Goal: Information Seeking & Learning: Learn about a topic

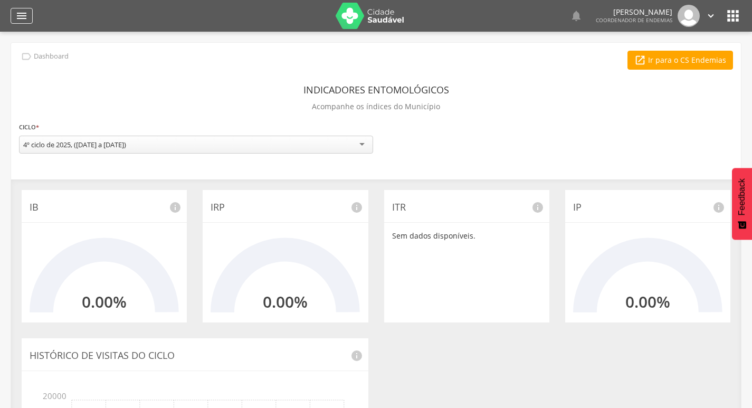
click at [25, 17] on icon "" at bounding box center [21, 16] width 13 height 13
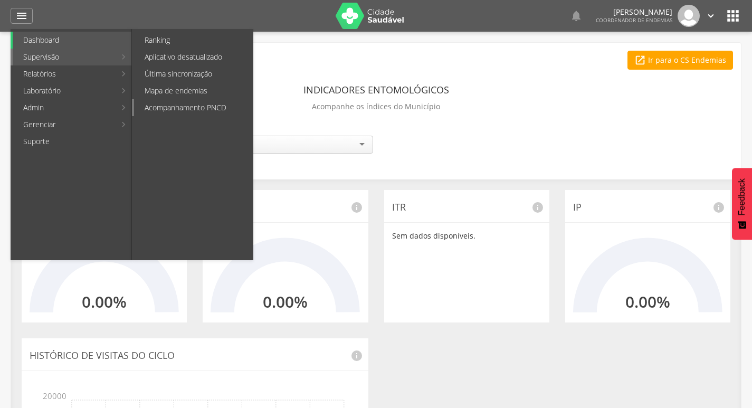
click at [175, 107] on link "Acompanhamento PNCD" at bounding box center [193, 107] width 119 height 17
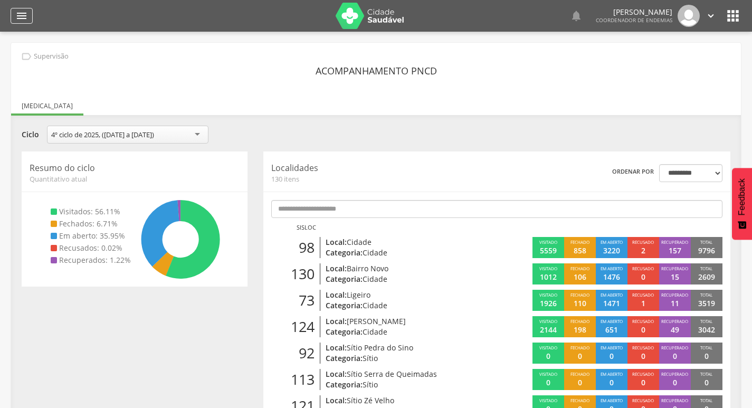
click at [18, 11] on icon "" at bounding box center [21, 16] width 13 height 13
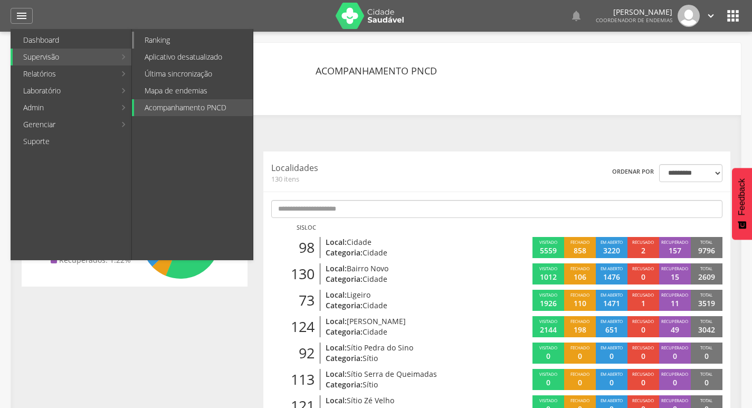
click at [164, 40] on link "Ranking" at bounding box center [193, 40] width 119 height 17
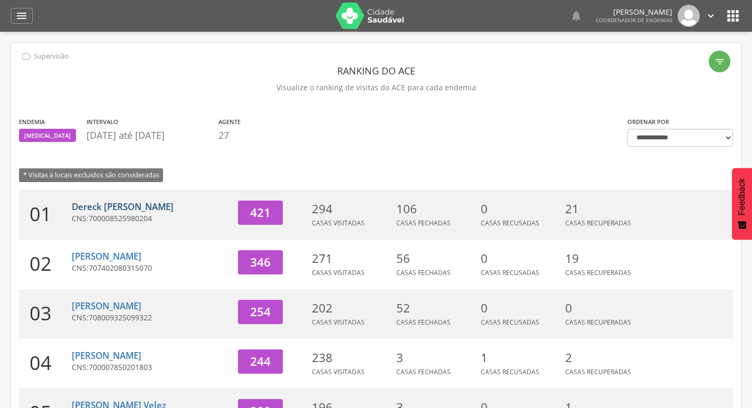
click at [108, 205] on link "Dereck [PERSON_NAME]" at bounding box center [123, 207] width 102 height 12
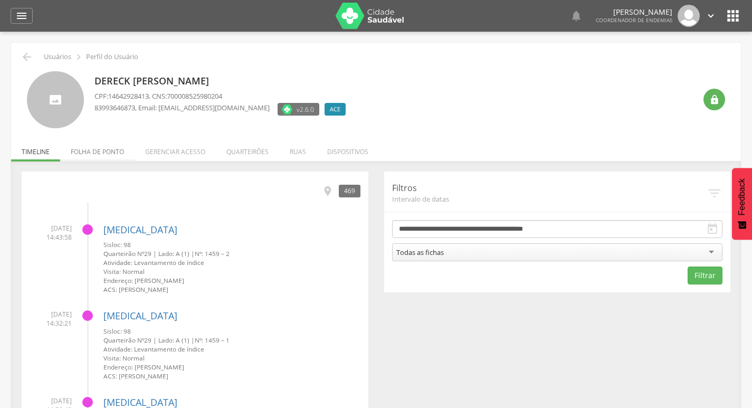
click at [116, 153] on li "Folha de ponto" at bounding box center [97, 149] width 74 height 25
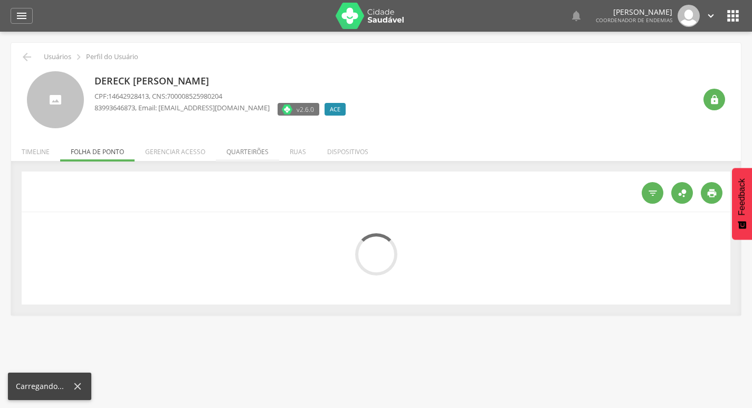
click at [245, 152] on li "Quarteirões" at bounding box center [247, 149] width 63 height 25
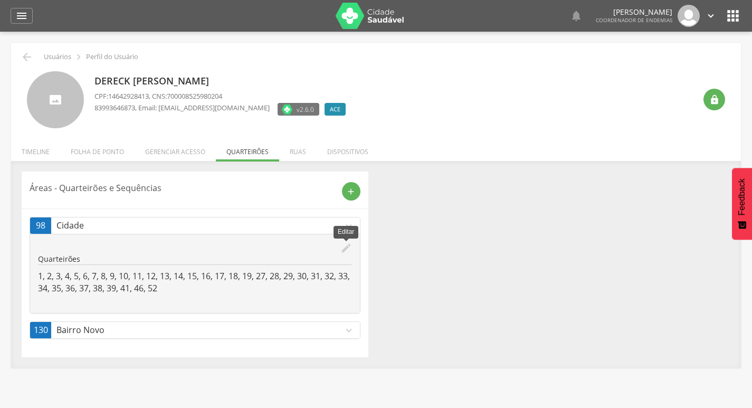
click at [343, 248] on icon "edit" at bounding box center [346, 248] width 12 height 12
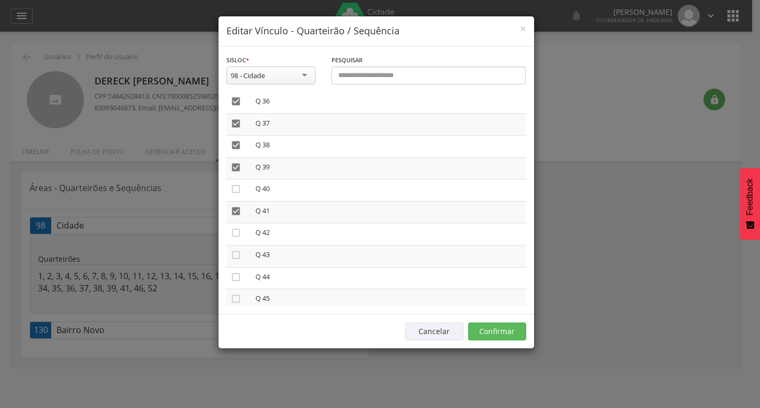
scroll to position [792, 0]
click at [238, 210] on icon "" at bounding box center [236, 210] width 11 height 11
click at [242, 161] on td "" at bounding box center [238, 163] width 25 height 22
click at [240, 163] on icon "" at bounding box center [236, 162] width 11 height 11
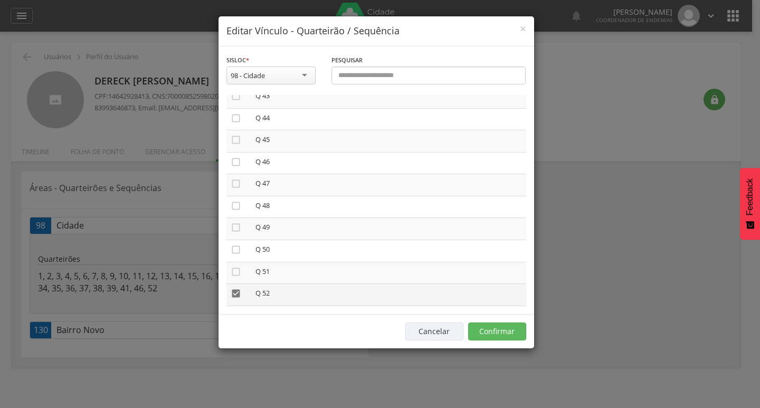
click at [236, 291] on icon "" at bounding box center [236, 293] width 11 height 11
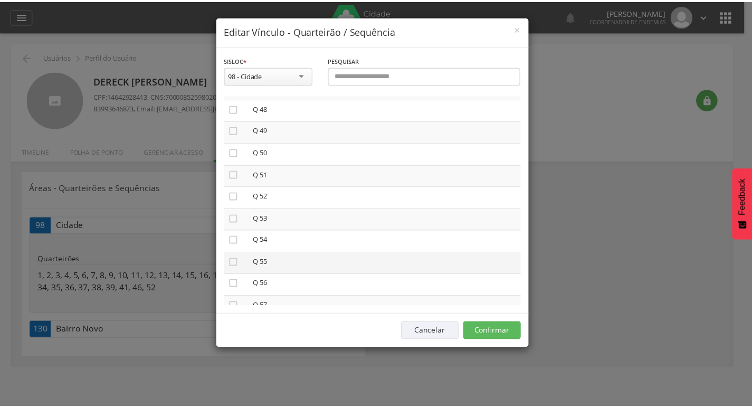
scroll to position [1056, 0]
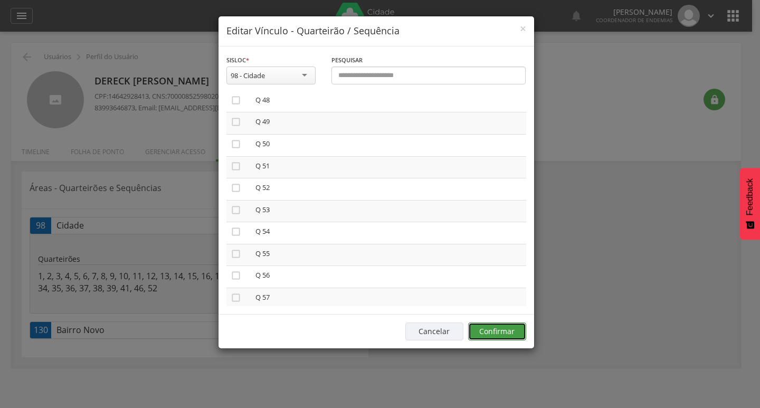
click at [484, 330] on button "Confirmar" at bounding box center [497, 332] width 58 height 18
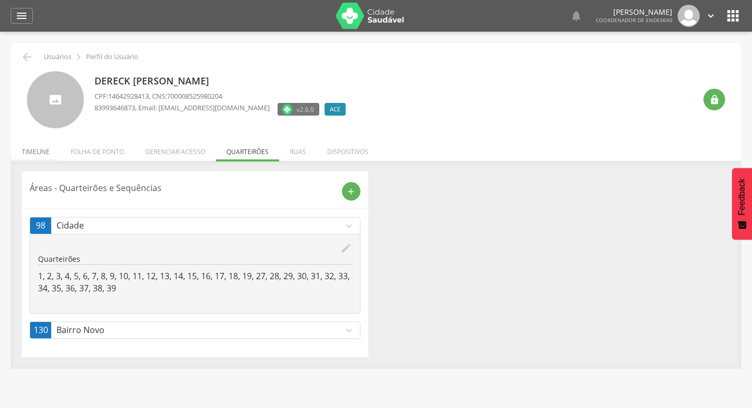
click at [28, 148] on li "Timeline" at bounding box center [35, 149] width 49 height 25
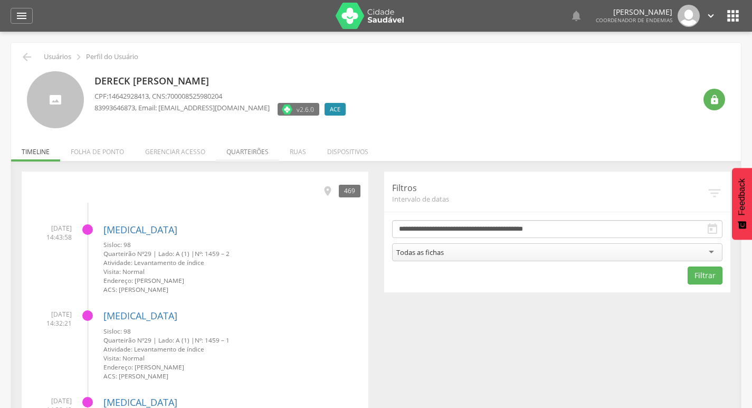
click at [257, 155] on li "Quarteirões" at bounding box center [247, 149] width 63 height 25
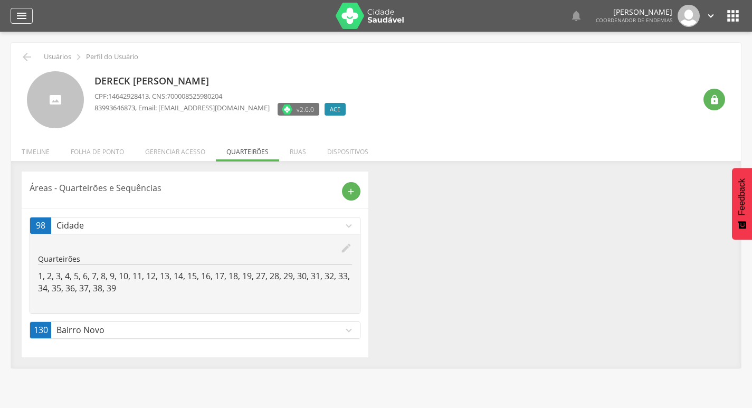
click at [29, 14] on div "" at bounding box center [22, 16] width 22 height 16
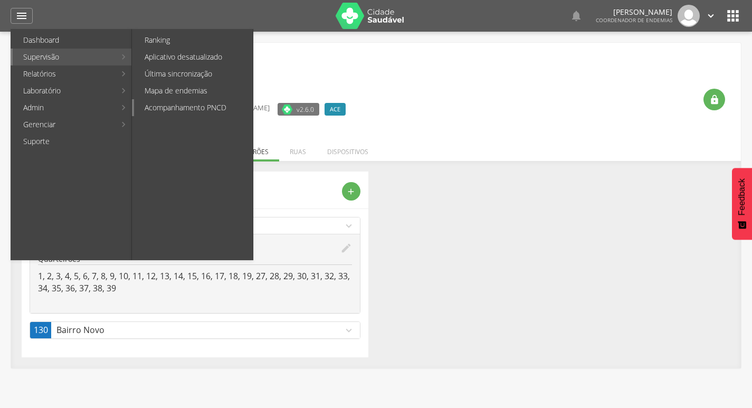
click at [209, 105] on link "Acompanhamento PNCD" at bounding box center [193, 107] width 119 height 17
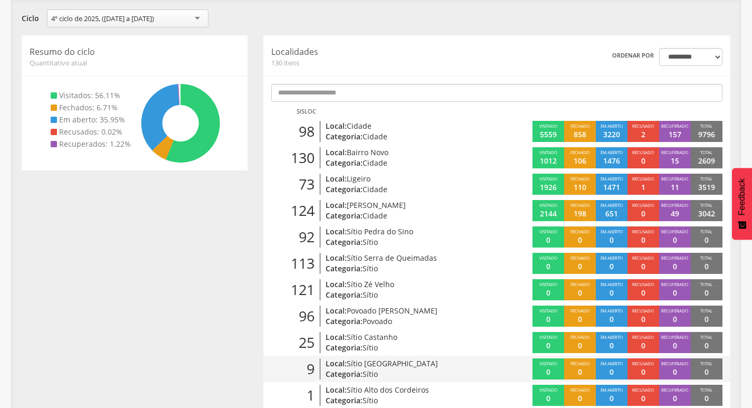
scroll to position [106, 0]
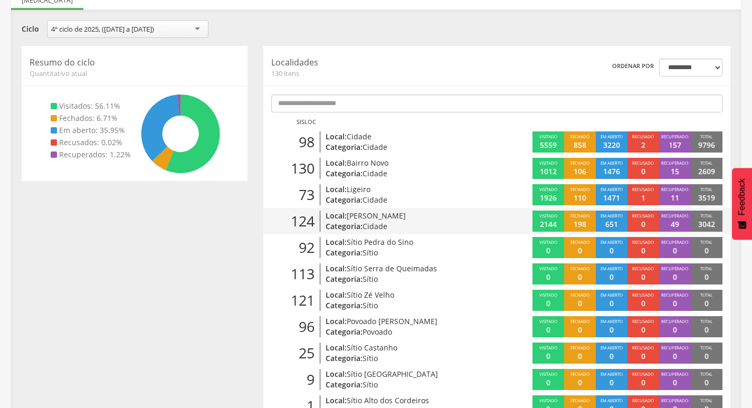
click at [445, 220] on p "Local: [PERSON_NAME]" at bounding box center [400, 216] width 149 height 11
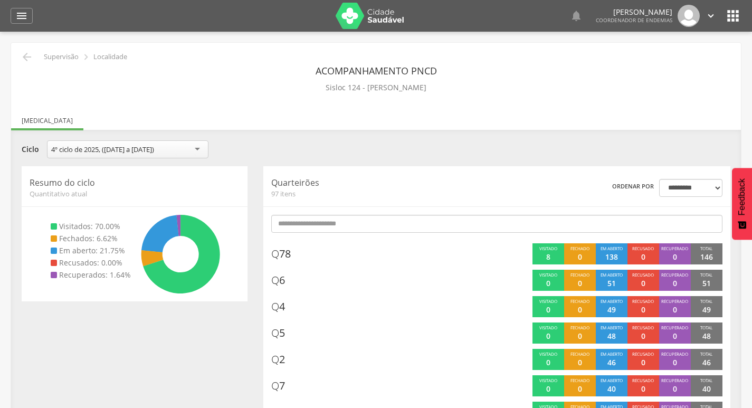
drag, startPoint x: 32, startPoint y: 60, endPoint x: 27, endPoint y: 58, distance: 5.4
click at [29, 59] on icon "" at bounding box center [27, 57] width 13 height 13
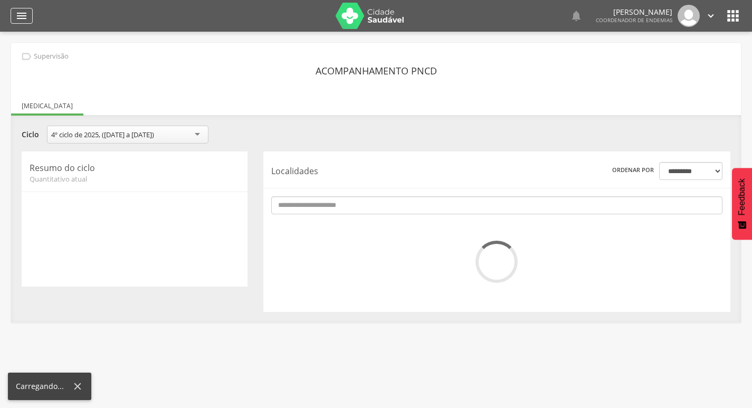
click at [20, 12] on icon "" at bounding box center [21, 16] width 13 height 13
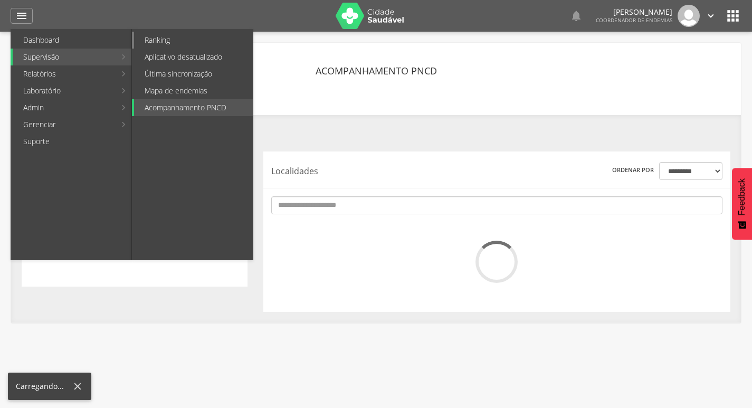
click at [200, 39] on link "Ranking" at bounding box center [193, 40] width 119 height 17
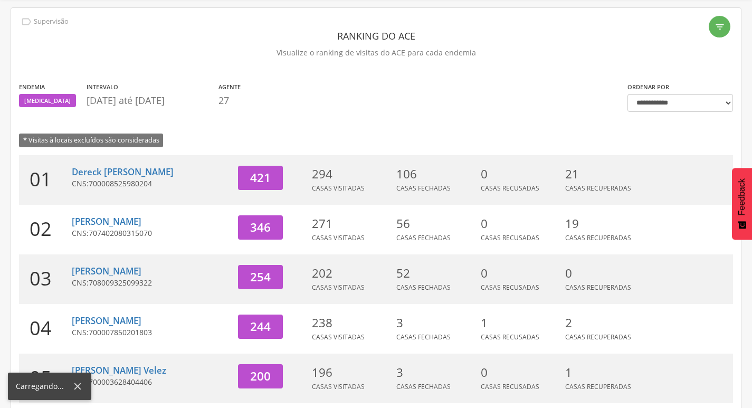
scroll to position [53, 0]
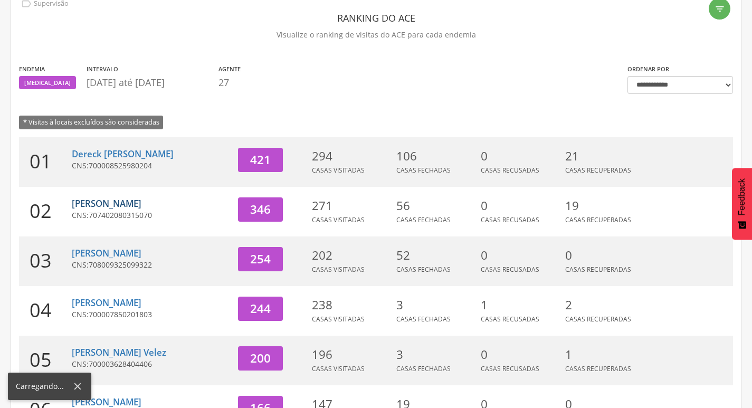
click at [117, 202] on link "[PERSON_NAME]" at bounding box center [107, 203] width 70 height 12
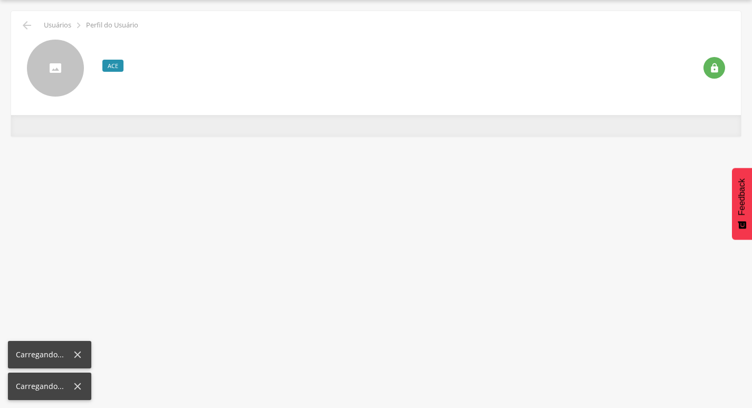
scroll to position [32, 0]
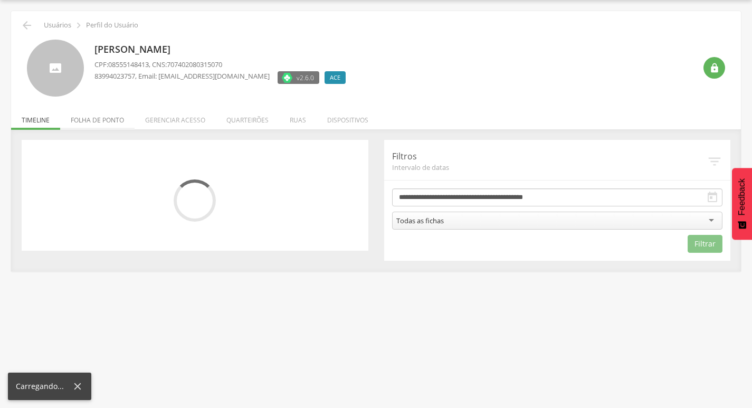
click at [92, 124] on li "Folha de ponto" at bounding box center [97, 117] width 74 height 25
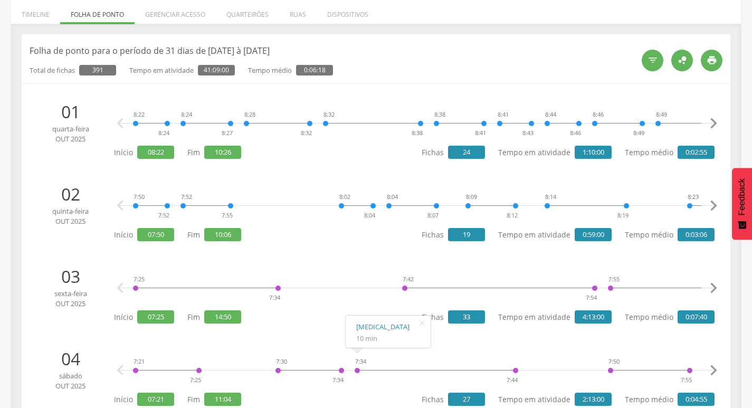
scroll to position [0, 0]
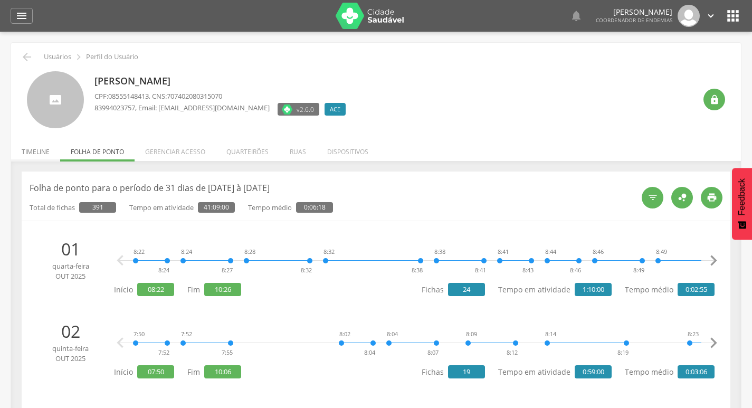
click at [27, 153] on li "Timeline" at bounding box center [35, 149] width 49 height 25
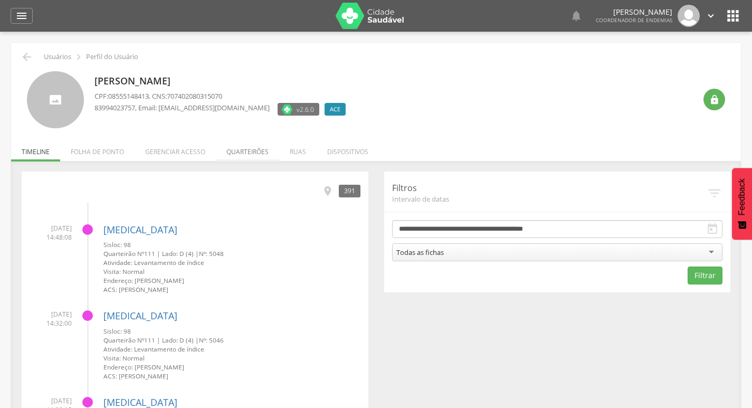
click at [240, 148] on li "Quarteirões" at bounding box center [247, 149] width 63 height 25
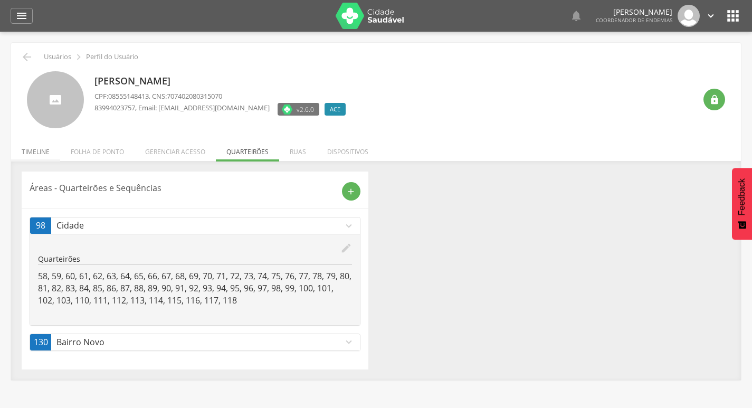
click at [24, 152] on li "Timeline" at bounding box center [35, 149] width 49 height 25
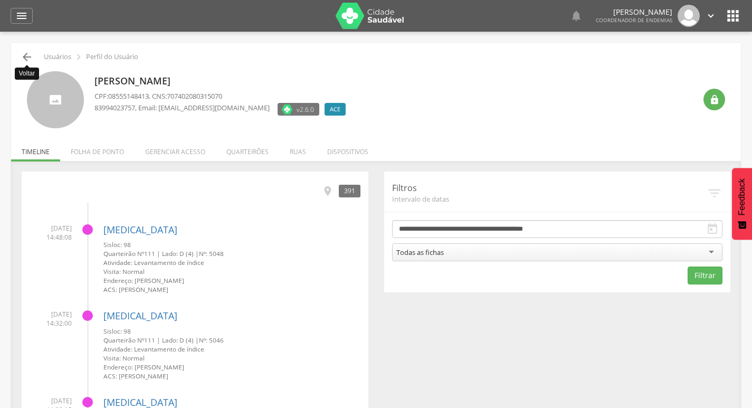
click at [27, 56] on icon "" at bounding box center [27, 57] width 13 height 13
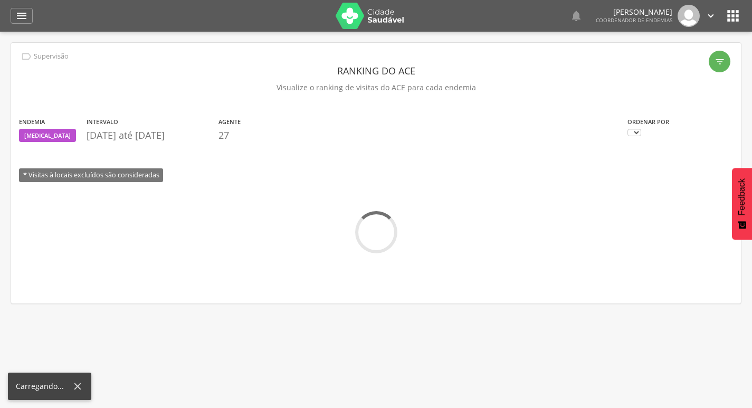
scroll to position [32, 0]
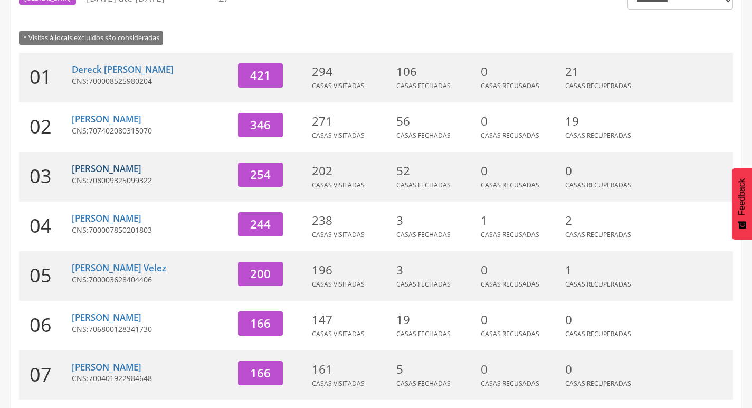
click at [104, 166] on link "[PERSON_NAME]" at bounding box center [107, 169] width 70 height 12
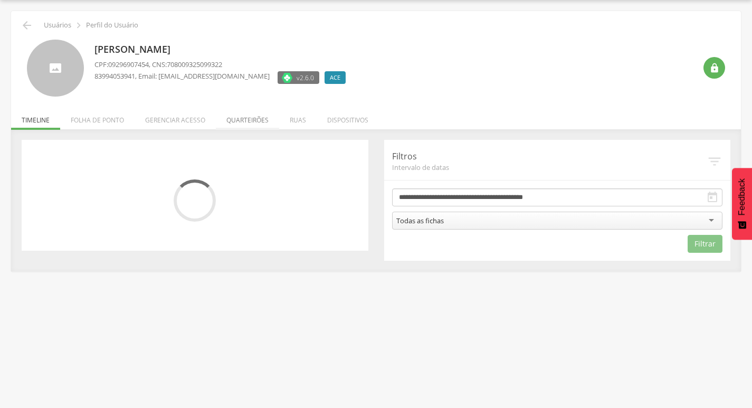
click at [267, 119] on li "Quarteirões" at bounding box center [247, 117] width 63 height 25
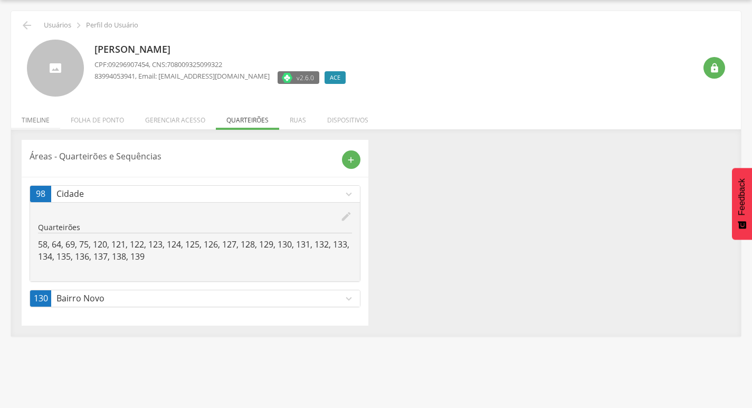
click at [34, 122] on li "Timeline" at bounding box center [35, 117] width 49 height 25
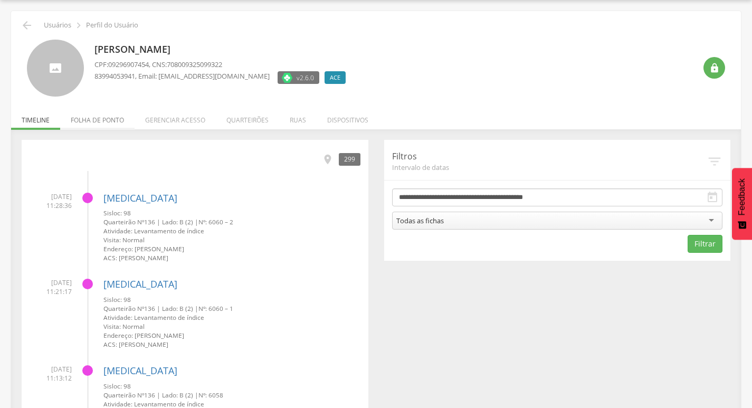
click at [86, 126] on li "Folha de ponto" at bounding box center [97, 117] width 74 height 25
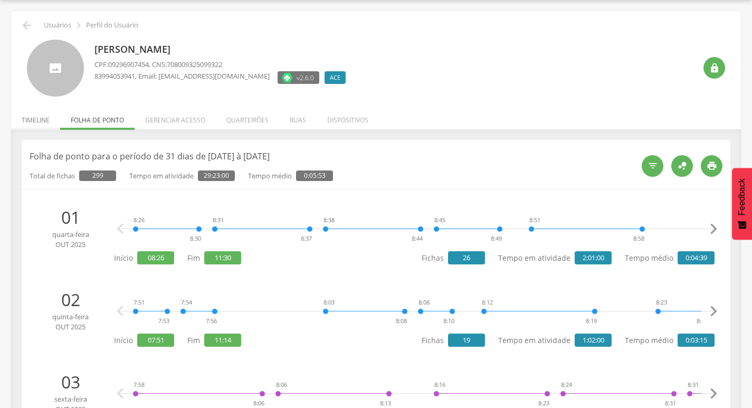
click at [33, 113] on li "Timeline" at bounding box center [35, 117] width 49 height 25
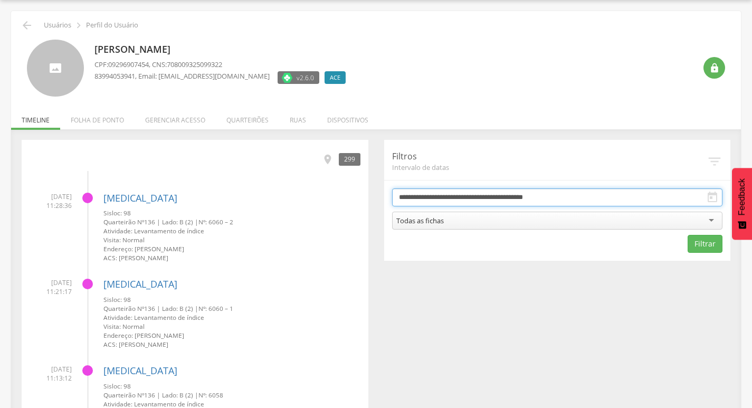
click at [427, 192] on input "**********" at bounding box center [557, 197] width 331 height 18
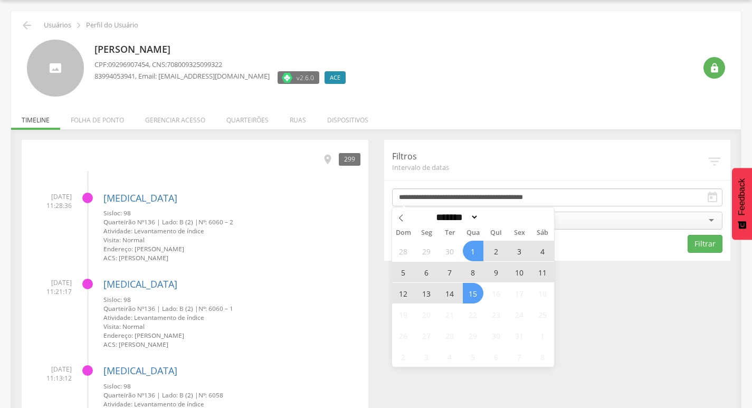
click at [450, 291] on span "14" at bounding box center [450, 293] width 21 height 21
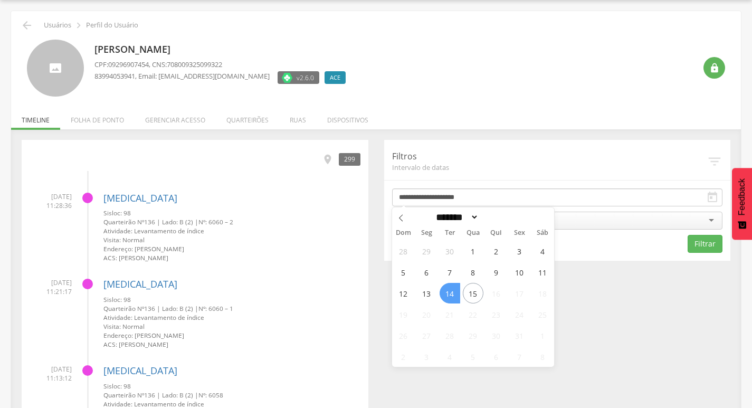
click at [450, 291] on span "14" at bounding box center [450, 293] width 21 height 21
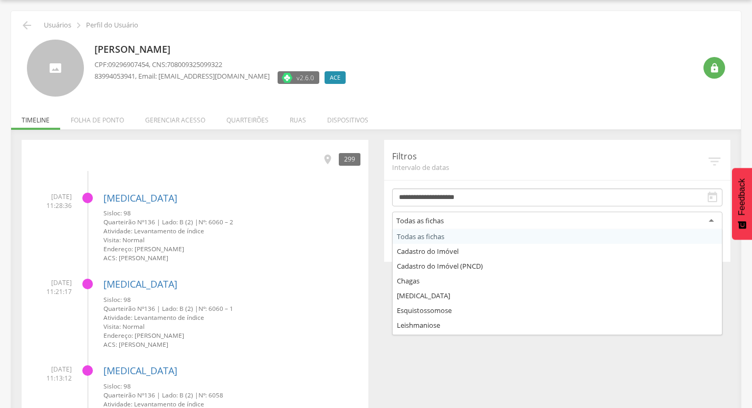
click at [470, 223] on div "Todas as fichas" at bounding box center [557, 221] width 331 height 19
drag, startPoint x: 439, startPoint y: 299, endPoint x: 517, endPoint y: 288, distance: 78.3
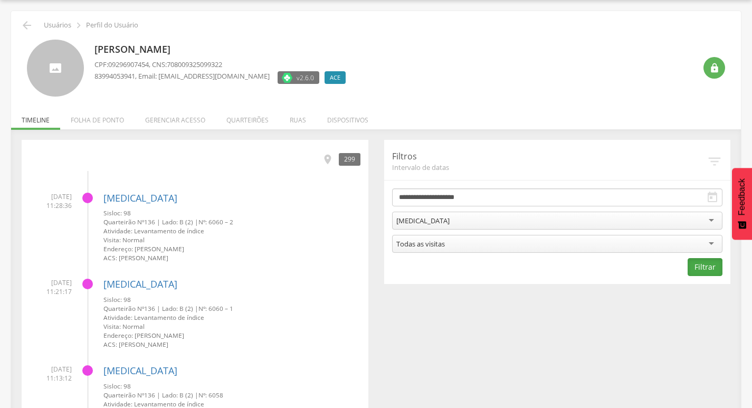
click at [713, 272] on button "Filtrar" at bounding box center [705, 267] width 35 height 18
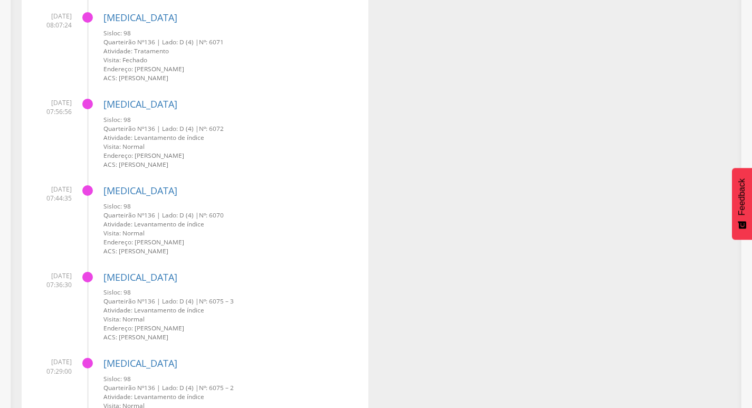
scroll to position [2609, 0]
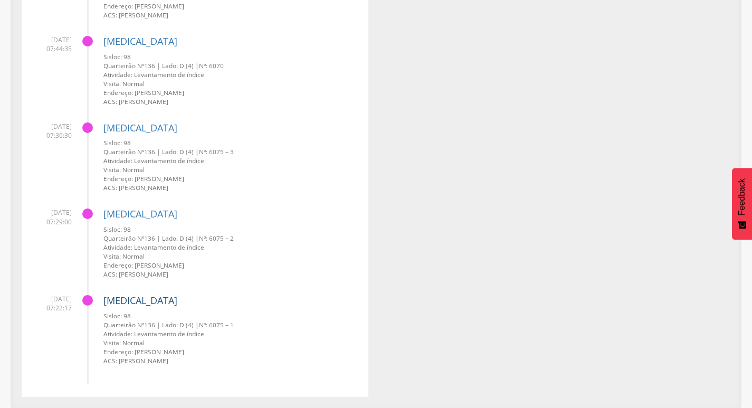
click at [120, 298] on link "[MEDICAL_DATA]" at bounding box center [140, 300] width 74 height 13
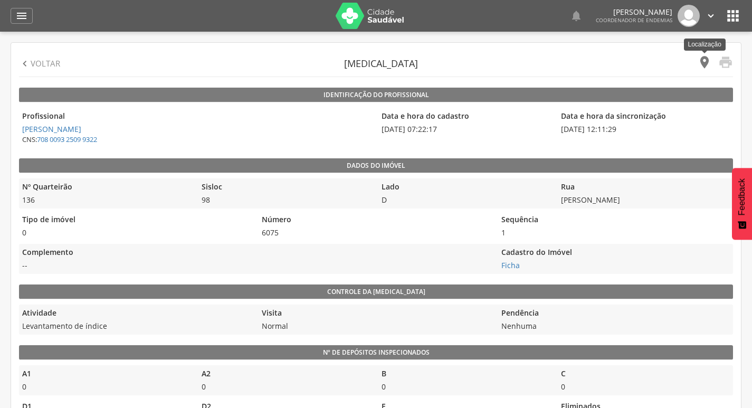
click at [705, 58] on icon "" at bounding box center [704, 62] width 15 height 15
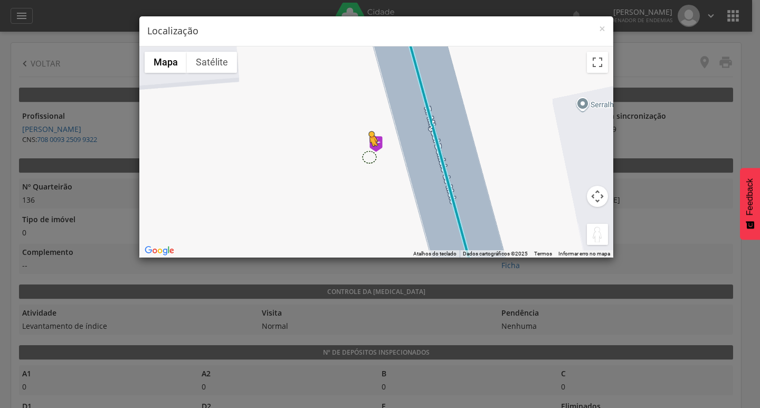
drag, startPoint x: 599, startPoint y: 235, endPoint x: 369, endPoint y: 157, distance: 243.1
click at [369, 157] on div "Pressione as teclas Alt + Enter para ativar o recurso de arrastar com o teclado…" at bounding box center [376, 151] width 474 height 211
click at [602, 26] on span "×" at bounding box center [602, 28] width 6 height 15
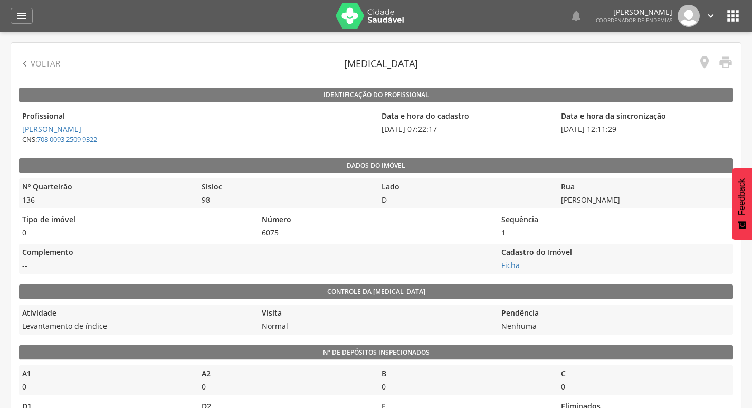
click at [29, 65] on icon "" at bounding box center [25, 64] width 12 height 12
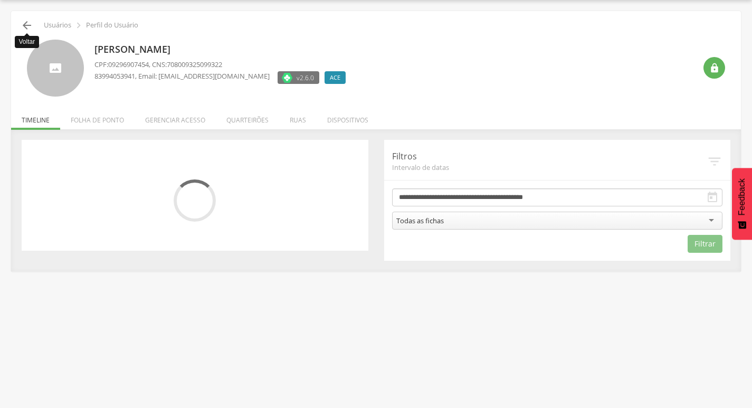
click at [32, 27] on icon "" at bounding box center [27, 25] width 13 height 13
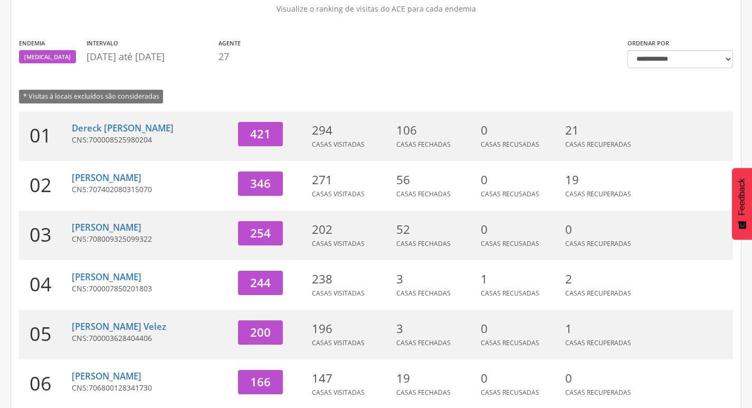
scroll to position [137, 0]
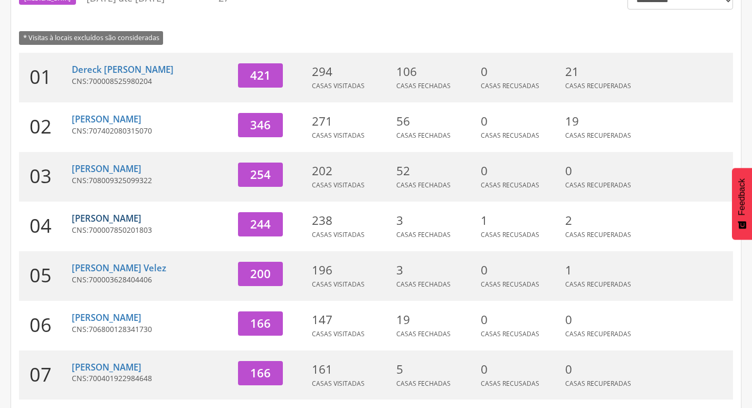
click at [82, 217] on link "[PERSON_NAME]" at bounding box center [107, 218] width 70 height 12
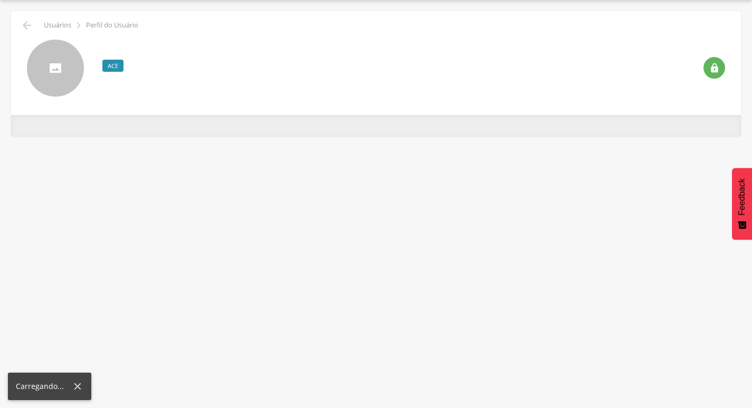
scroll to position [32, 0]
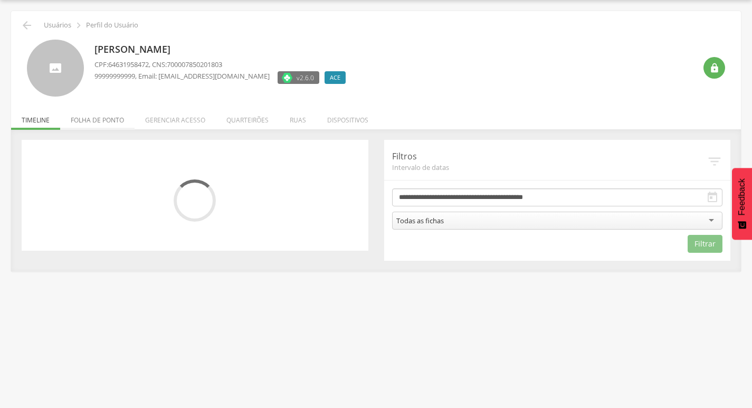
click at [94, 126] on li "Folha de ponto" at bounding box center [97, 117] width 74 height 25
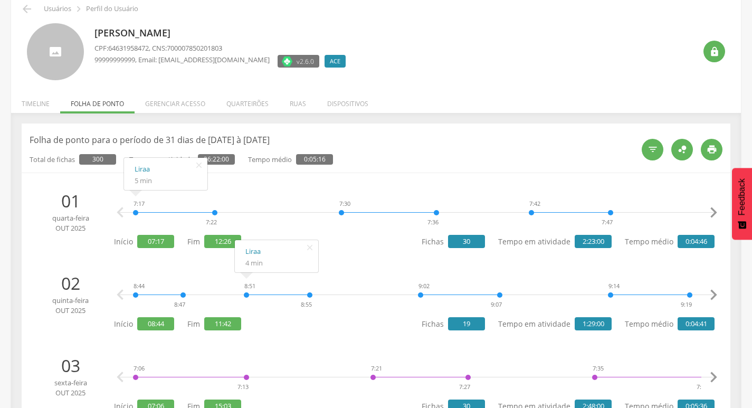
scroll to position [0, 0]
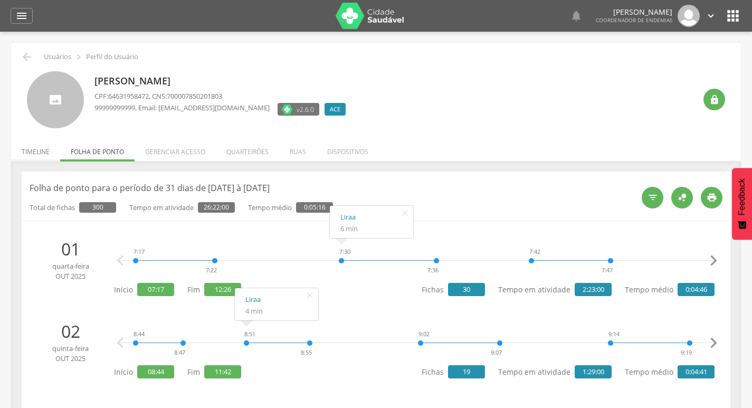
click at [32, 146] on li "Timeline" at bounding box center [35, 149] width 49 height 25
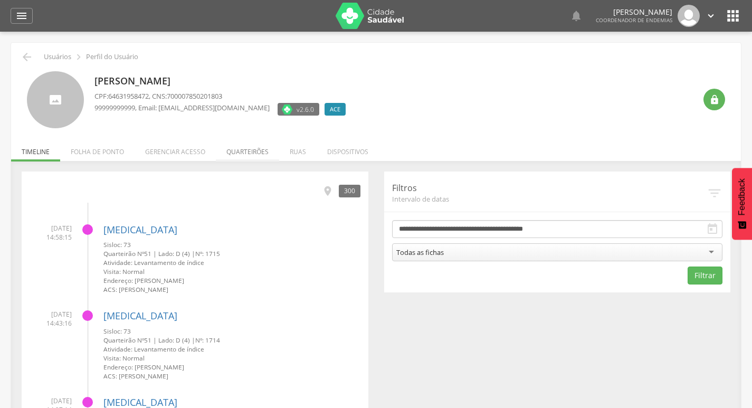
click at [239, 148] on li "Quarteirões" at bounding box center [247, 149] width 63 height 25
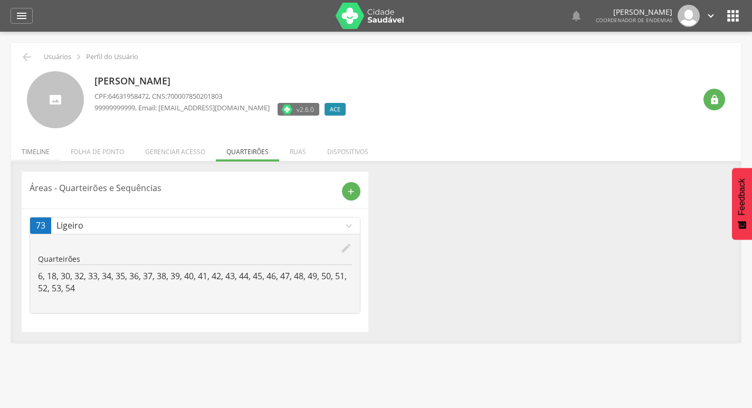
click at [23, 156] on li "Timeline" at bounding box center [35, 149] width 49 height 25
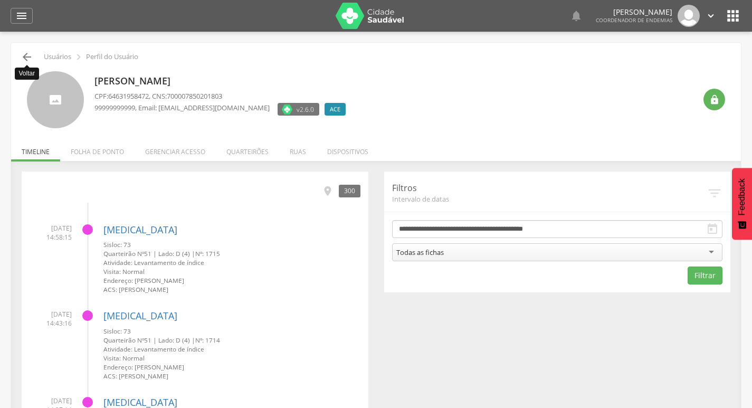
click at [23, 57] on icon "" at bounding box center [27, 57] width 13 height 13
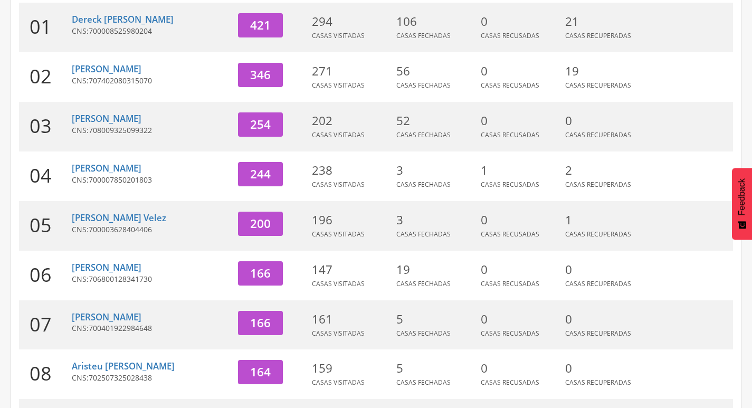
scroll to position [190, 0]
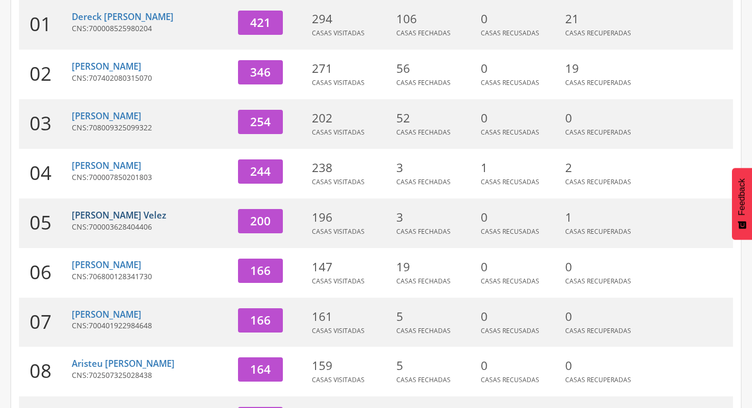
click at [128, 215] on link "[PERSON_NAME] Velez" at bounding box center [119, 215] width 94 height 12
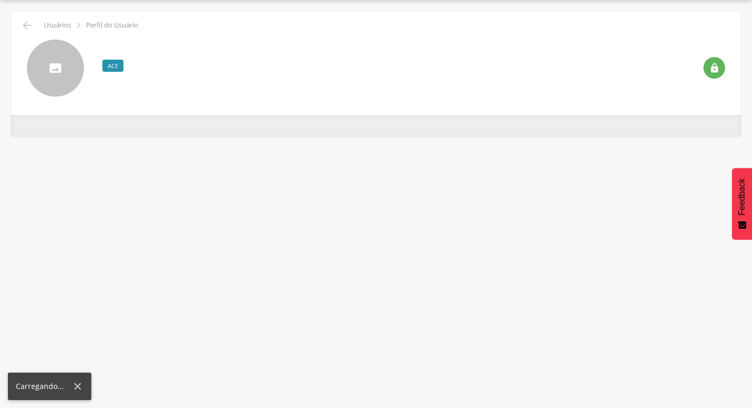
scroll to position [32, 0]
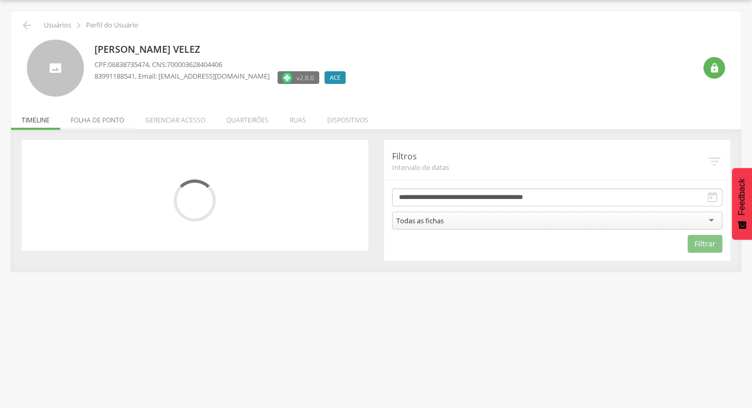
click at [122, 125] on li "Folha de ponto" at bounding box center [97, 117] width 74 height 25
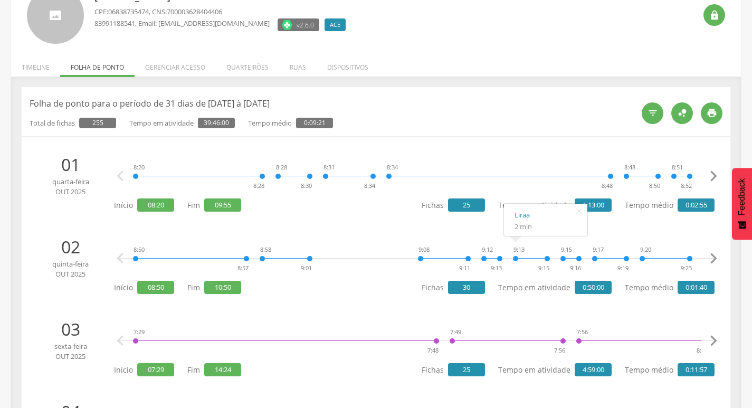
scroll to position [0, 0]
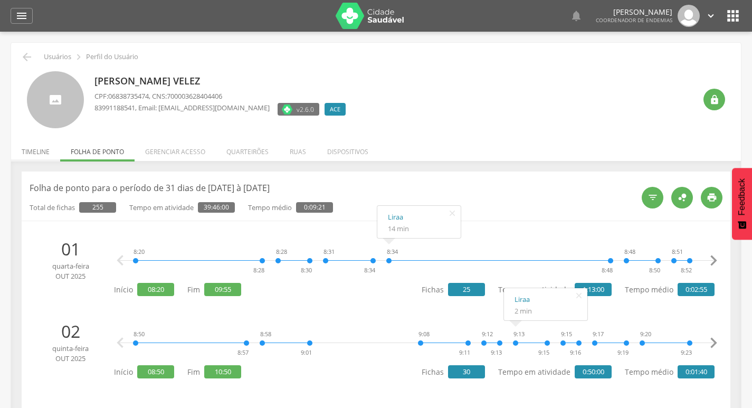
click at [34, 158] on li "Timeline" at bounding box center [35, 149] width 49 height 25
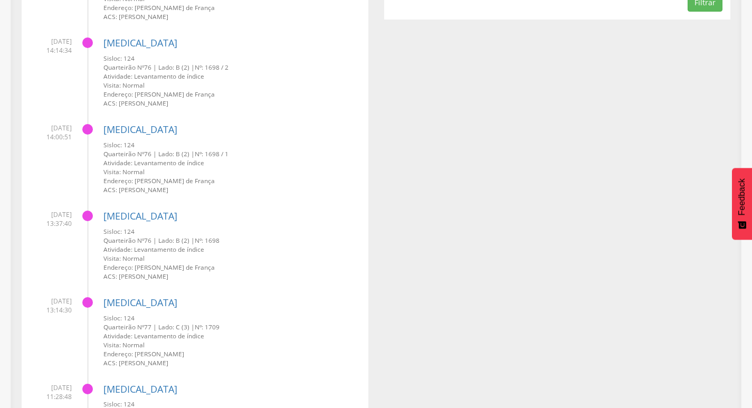
scroll to position [106, 0]
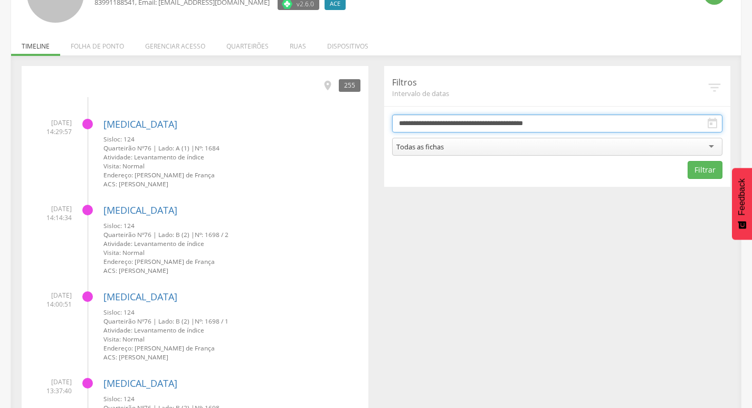
click at [495, 121] on input "**********" at bounding box center [557, 124] width 331 height 18
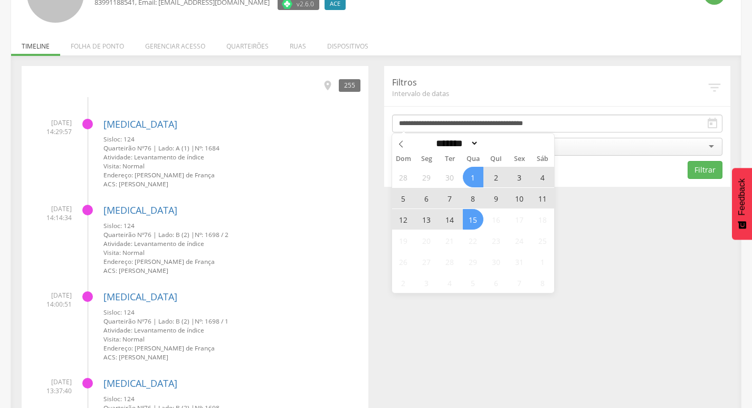
click at [447, 221] on span "14" at bounding box center [450, 219] width 21 height 21
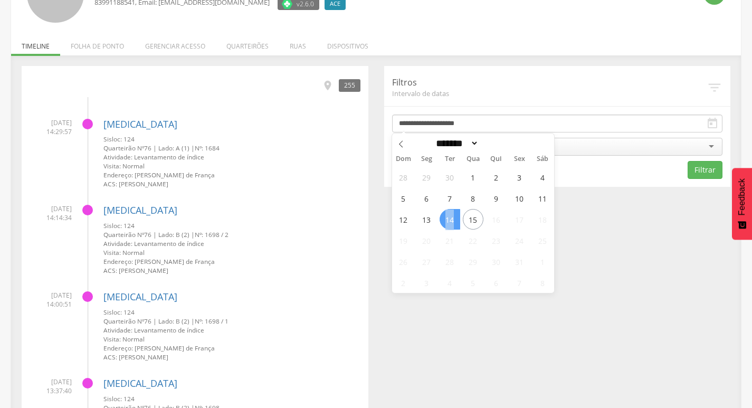
click at [447, 221] on span "14" at bounding box center [450, 219] width 21 height 21
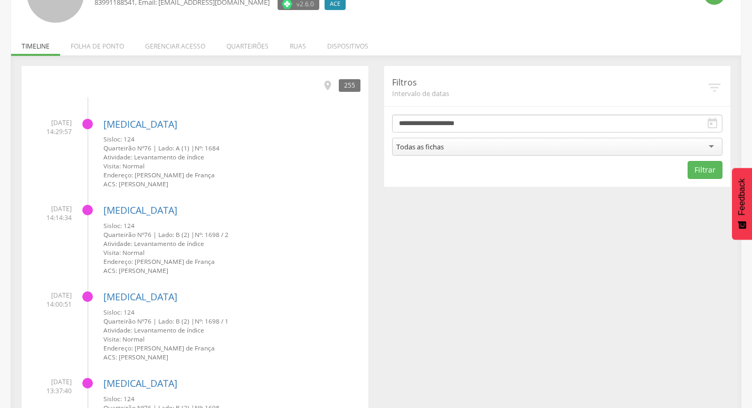
click at [489, 144] on div "Todas as fichas" at bounding box center [557, 147] width 331 height 18
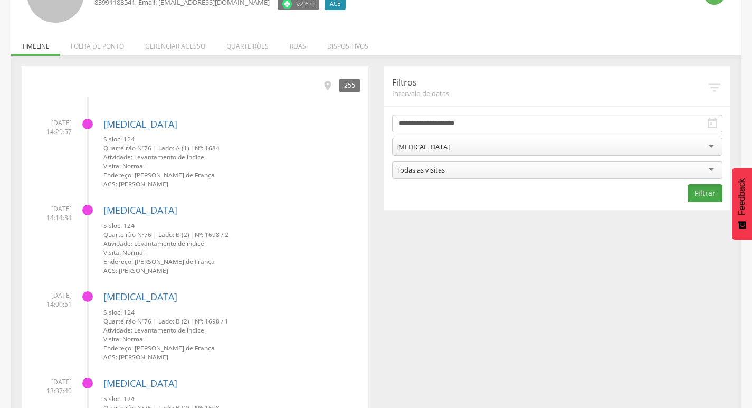
click at [692, 191] on button "Filtrar" at bounding box center [705, 193] width 35 height 18
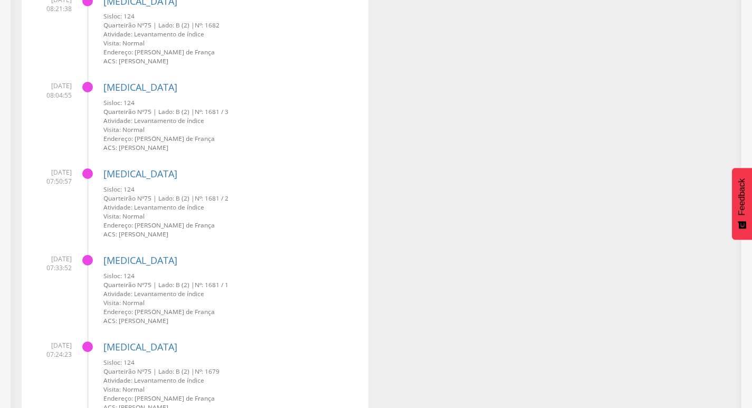
scroll to position [2350, 0]
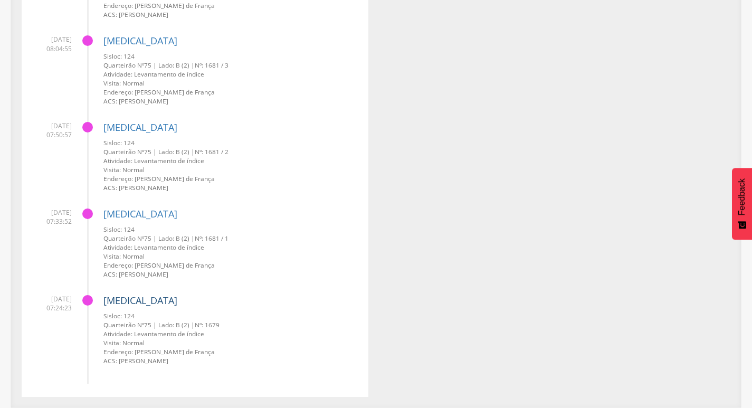
click at [134, 297] on link "[MEDICAL_DATA]" at bounding box center [140, 300] width 74 height 13
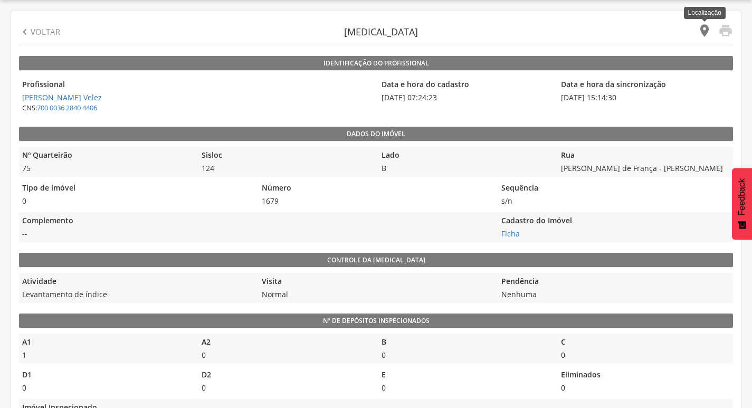
click at [701, 29] on icon "" at bounding box center [704, 30] width 15 height 15
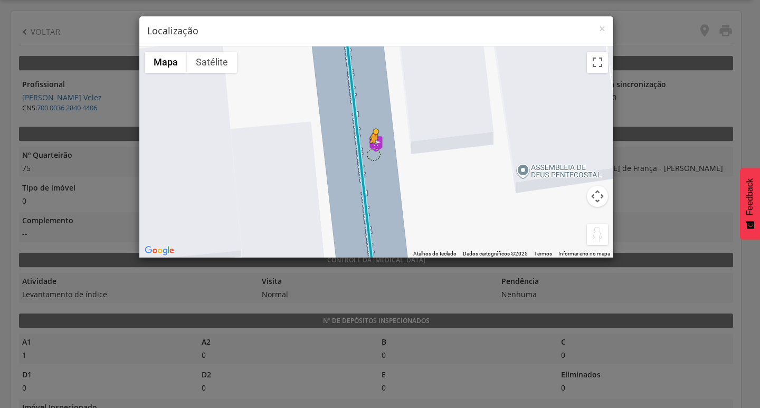
drag, startPoint x: 597, startPoint y: 234, endPoint x: 374, endPoint y: 154, distance: 237.0
click at [374, 154] on div "Pressione as teclas Alt + Enter para ativar o recurso de arrastar com o teclado…" at bounding box center [376, 151] width 474 height 211
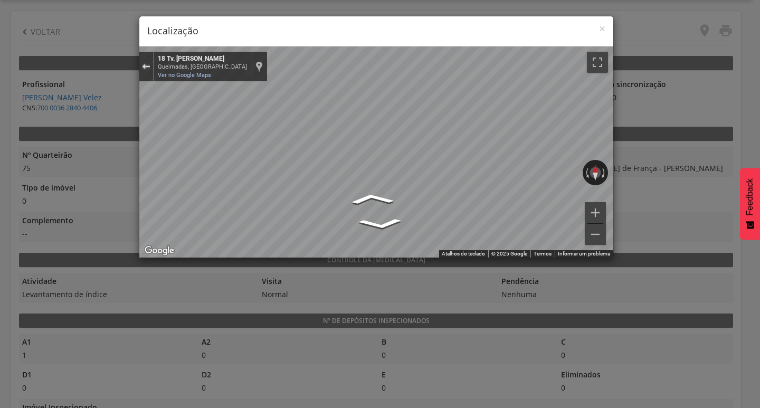
click at [143, 66] on div "Sair do Street View" at bounding box center [146, 66] width 8 height 6
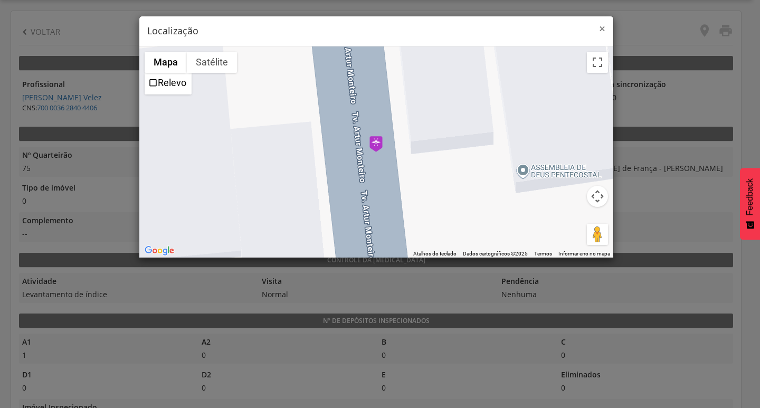
click at [602, 26] on span "×" at bounding box center [602, 28] width 6 height 15
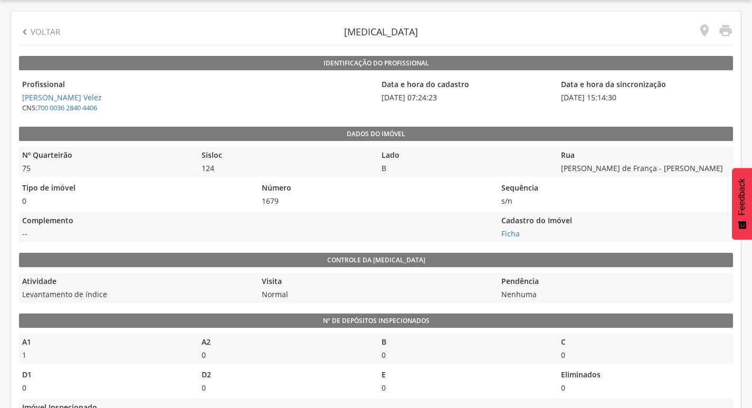
click at [34, 32] on p "Voltar" at bounding box center [46, 31] width 30 height 11
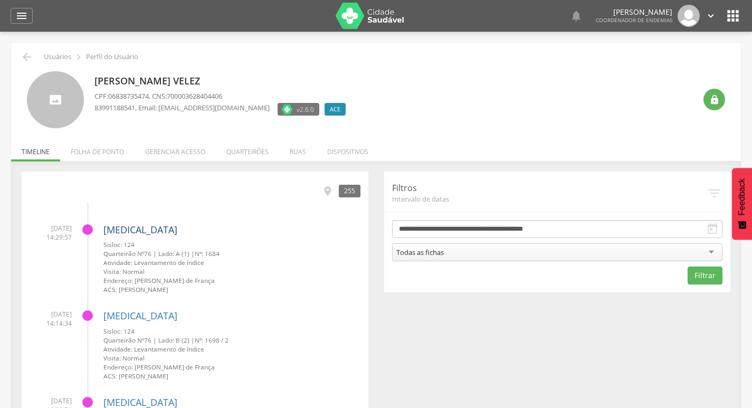
click at [124, 230] on link "[MEDICAL_DATA]" at bounding box center [140, 229] width 74 height 13
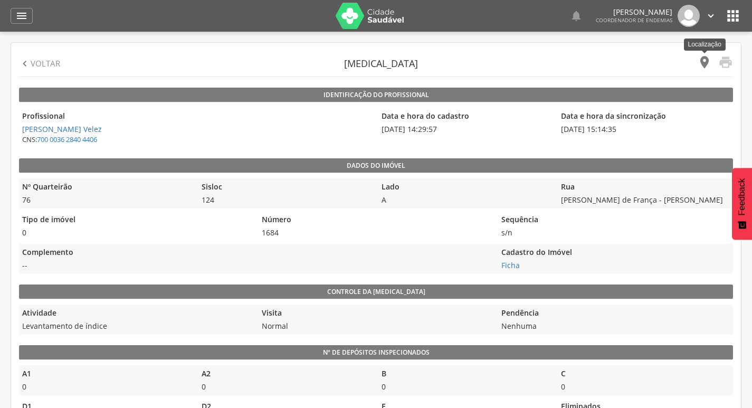
click at [700, 62] on icon "" at bounding box center [704, 62] width 15 height 15
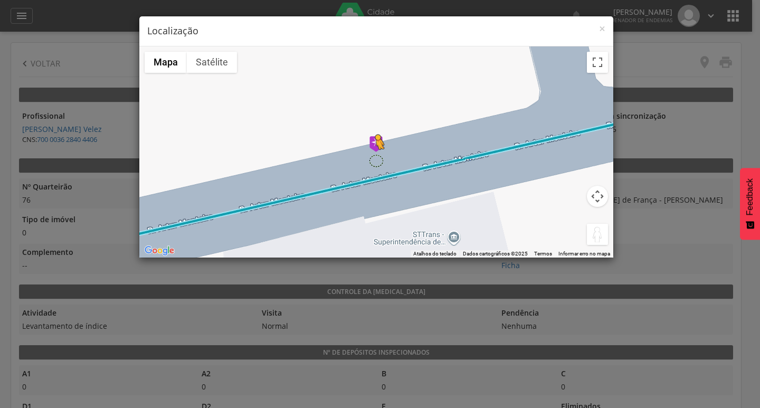
drag, startPoint x: 603, startPoint y: 240, endPoint x: 372, endPoint y: 158, distance: 245.3
click at [372, 158] on div "Pressione as teclas Alt + Enter para ativar o recurso de arrastar com o teclado…" at bounding box center [376, 151] width 474 height 211
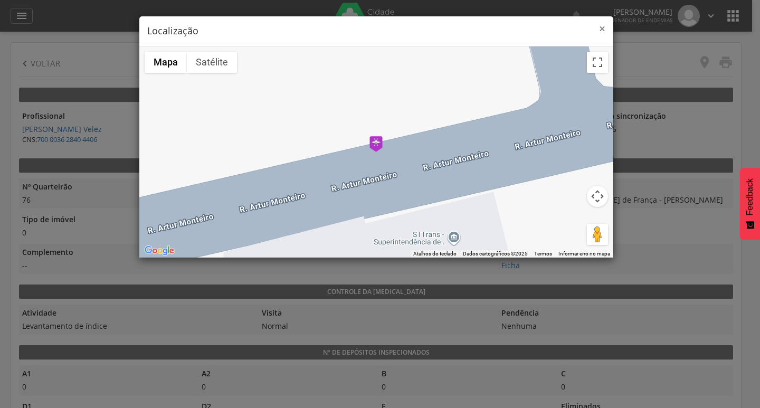
click at [600, 32] on span "×" at bounding box center [602, 28] width 6 height 15
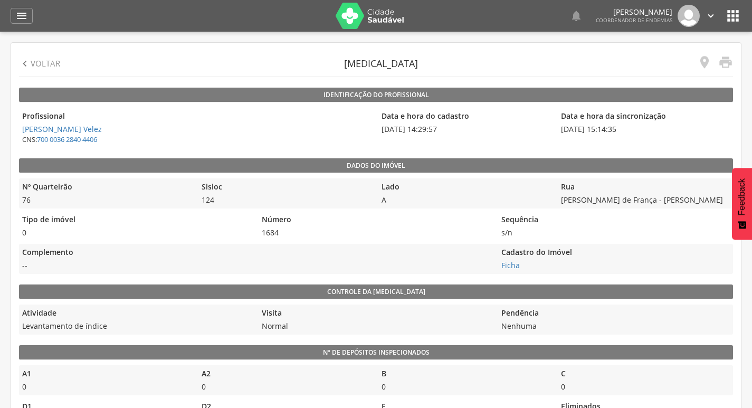
click at [56, 65] on p "Voltar" at bounding box center [46, 63] width 30 height 11
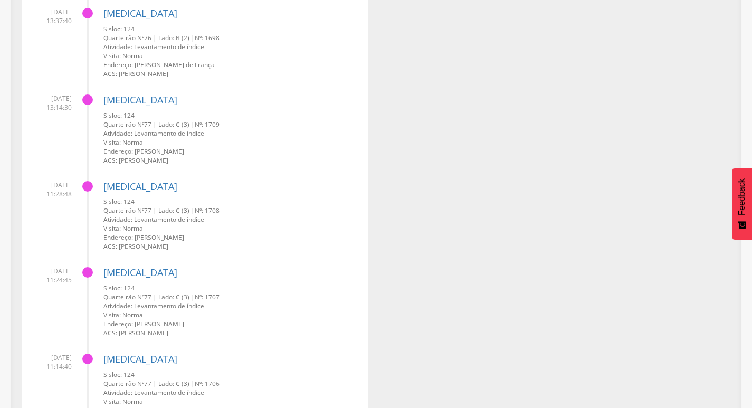
scroll to position [475, 0]
click at [135, 187] on link "[MEDICAL_DATA]" at bounding box center [140, 187] width 74 height 13
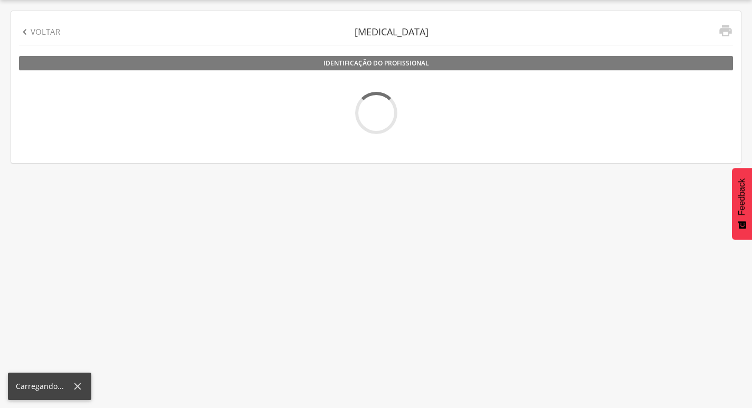
scroll to position [32, 0]
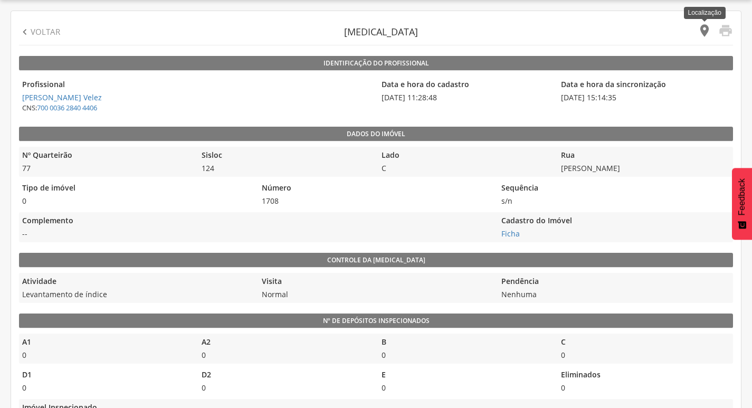
click at [706, 29] on icon "" at bounding box center [704, 30] width 15 height 15
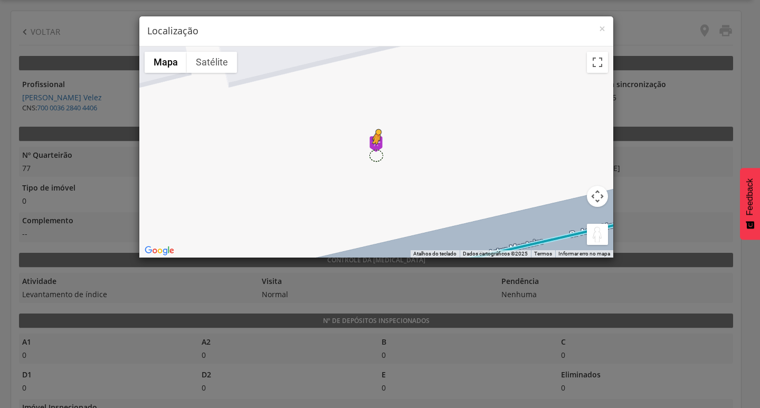
drag, startPoint x: 592, startPoint y: 238, endPoint x: 377, endPoint y: 156, distance: 229.2
click at [377, 156] on div "Pressione as teclas Alt + Enter para ativar o recurso de arrastar com o teclado…" at bounding box center [376, 151] width 474 height 211
click at [599, 27] on span "×" at bounding box center [602, 28] width 6 height 15
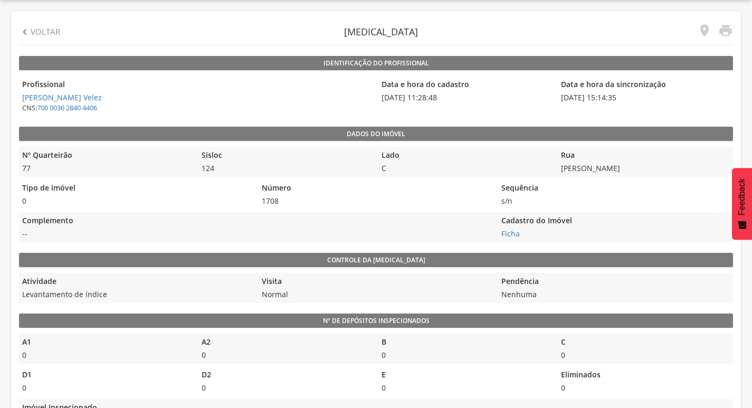
click at [36, 31] on p "Voltar" at bounding box center [46, 31] width 30 height 11
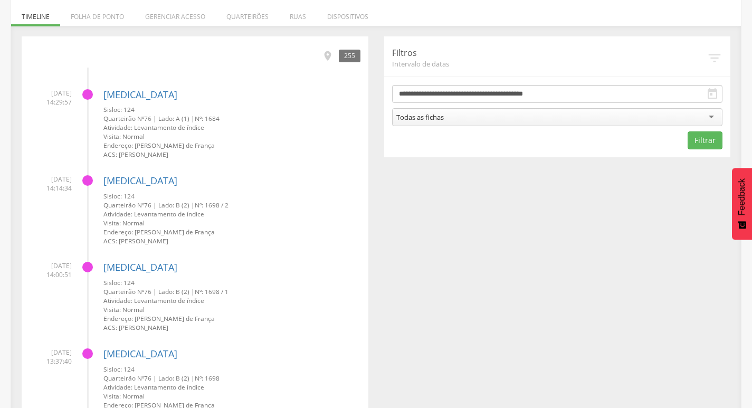
scroll to position [106, 0]
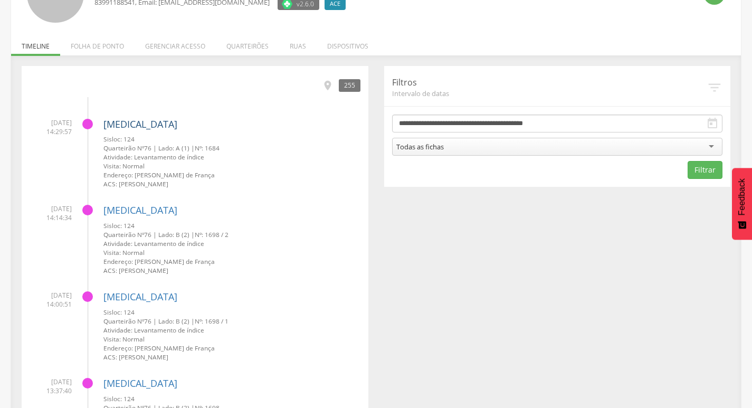
click at [120, 119] on link "[MEDICAL_DATA]" at bounding box center [140, 124] width 74 height 13
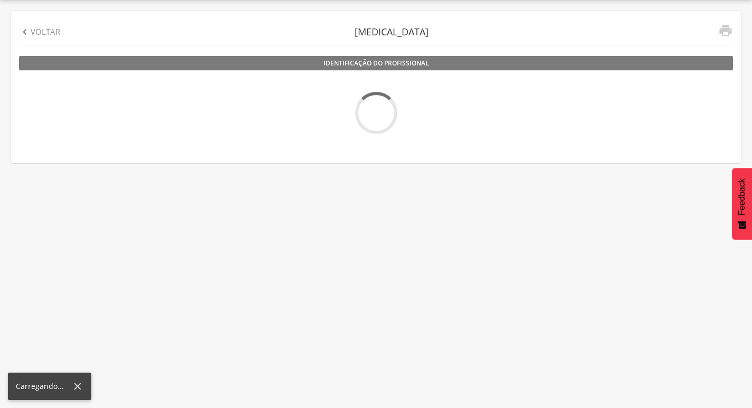
scroll to position [32, 0]
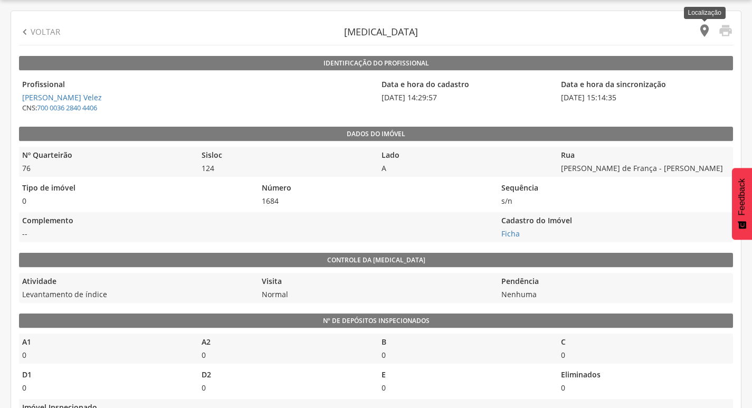
click at [706, 31] on icon "" at bounding box center [704, 30] width 15 height 15
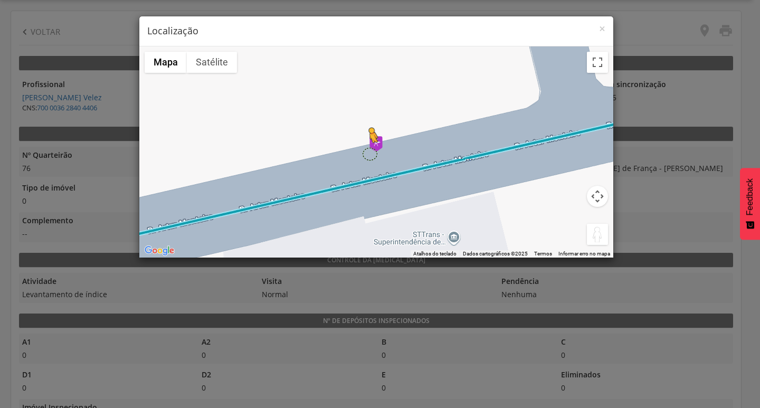
drag, startPoint x: 597, startPoint y: 235, endPoint x: 369, endPoint y: 153, distance: 242.6
click at [369, 153] on div "Pressione as teclas Alt + Enter para ativar o recurso de arrastar com o teclado…" at bounding box center [376, 151] width 474 height 211
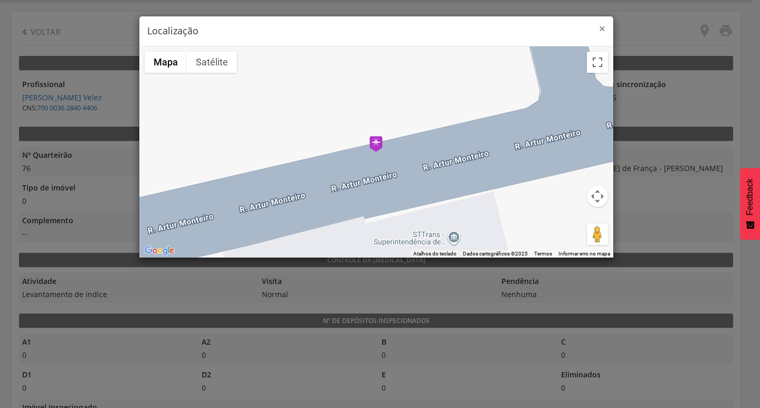
click at [599, 26] on span "×" at bounding box center [602, 28] width 6 height 15
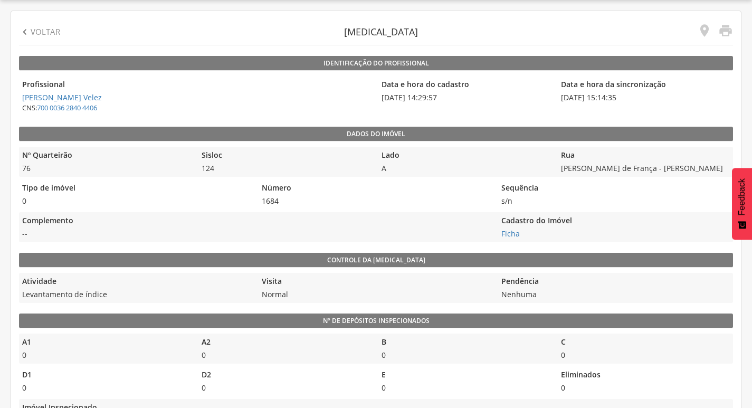
click at [30, 29] on icon "" at bounding box center [25, 32] width 12 height 12
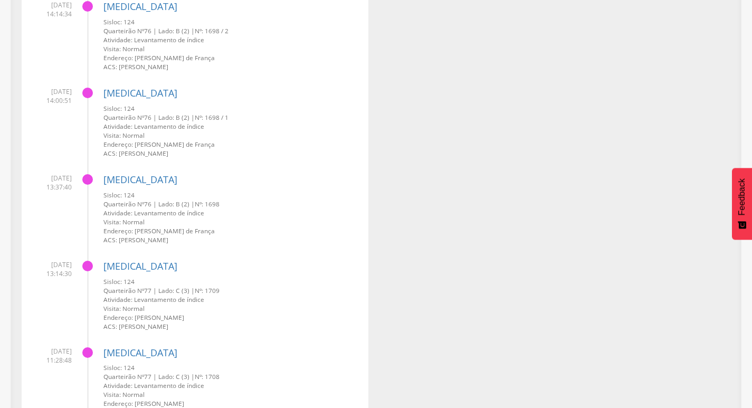
scroll to position [317, 0]
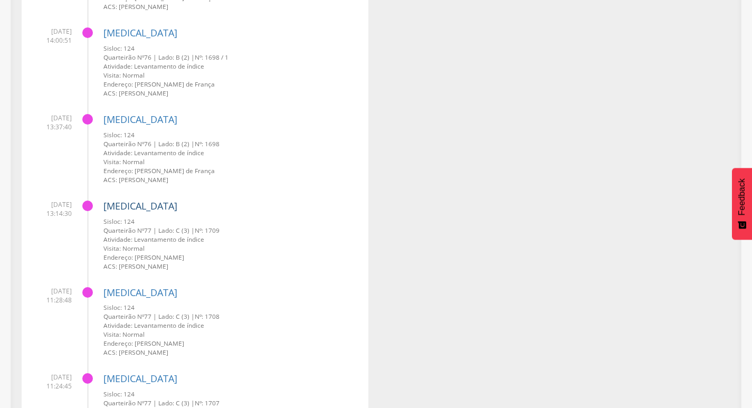
click at [111, 204] on link "[MEDICAL_DATA]" at bounding box center [140, 206] width 74 height 13
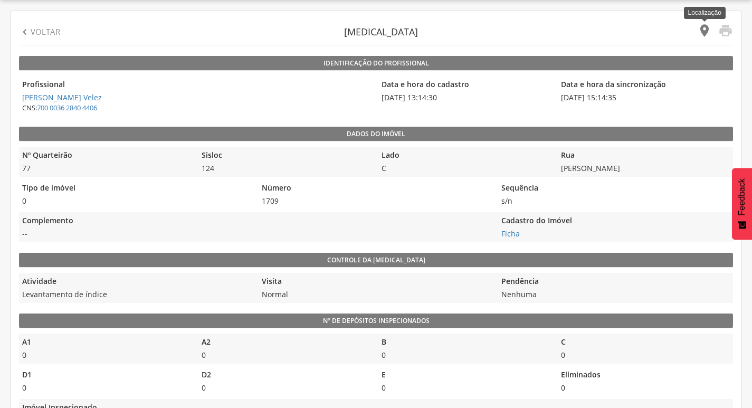
click at [706, 35] on icon "" at bounding box center [704, 30] width 15 height 15
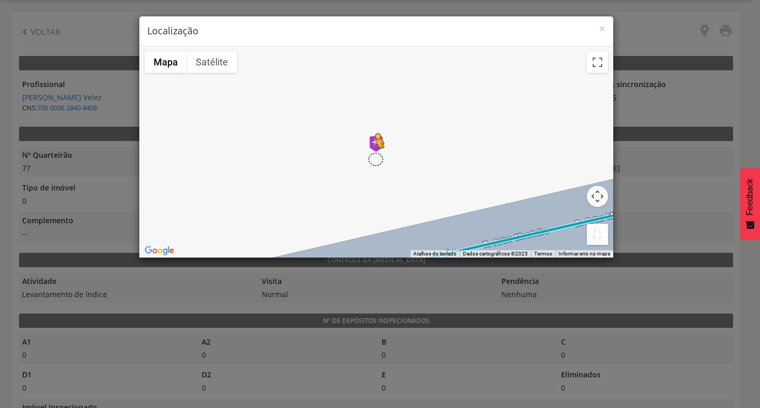
drag, startPoint x: 595, startPoint y: 237, endPoint x: 376, endPoint y: 158, distance: 233.3
click at [376, 158] on div "Pressione as teclas Alt + Enter para ativar o recurso de arrastar com o teclado…" at bounding box center [376, 151] width 474 height 211
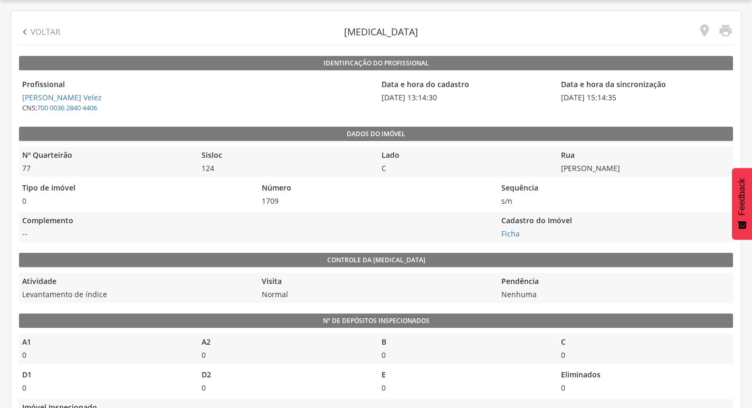
click at [45, 30] on p "Voltar" at bounding box center [46, 31] width 30 height 11
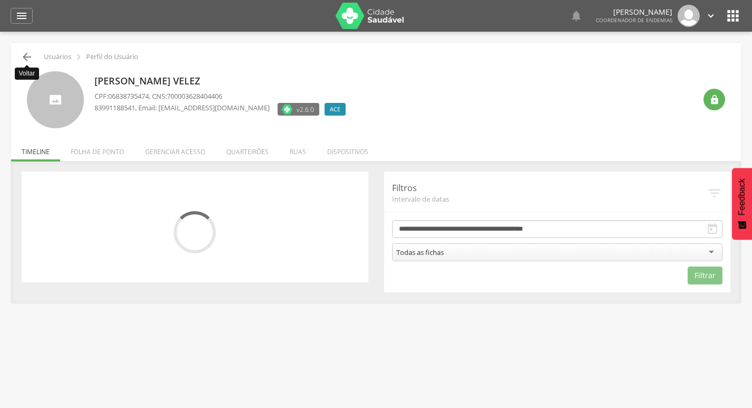
click at [22, 55] on icon "" at bounding box center [27, 57] width 13 height 13
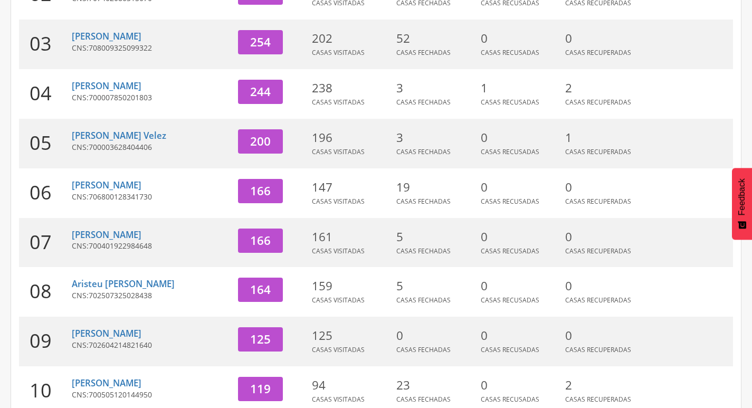
scroll to position [296, 0]
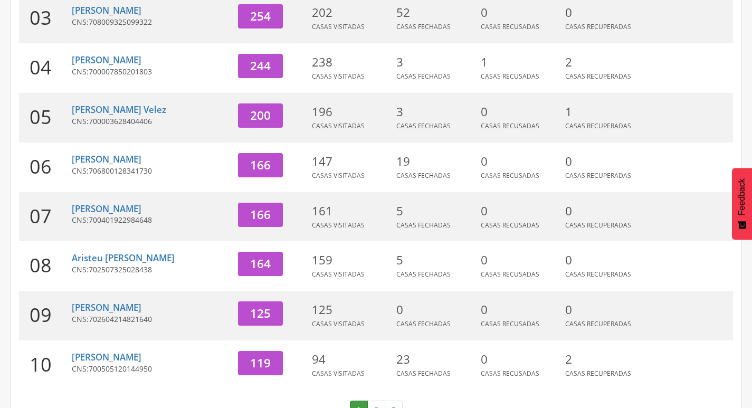
click at [127, 166] on span "706800128341730" at bounding box center [120, 171] width 63 height 10
click at [130, 159] on link "[PERSON_NAME]" at bounding box center [107, 159] width 70 height 12
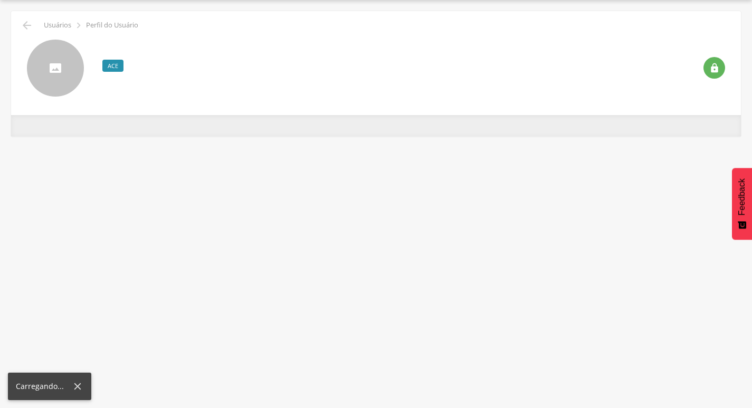
scroll to position [32, 0]
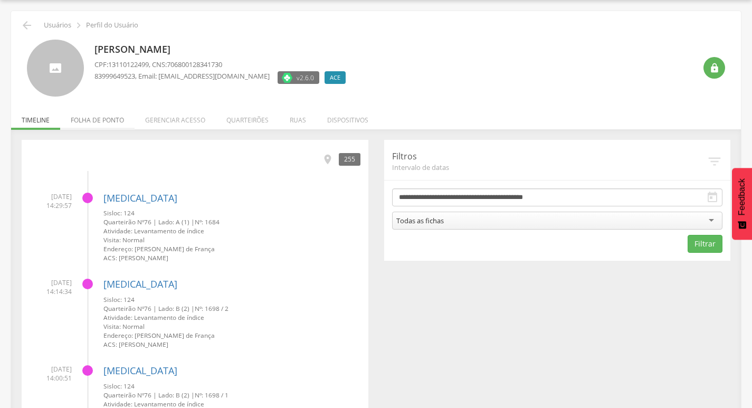
click at [97, 120] on li "Folha de ponto" at bounding box center [97, 117] width 74 height 25
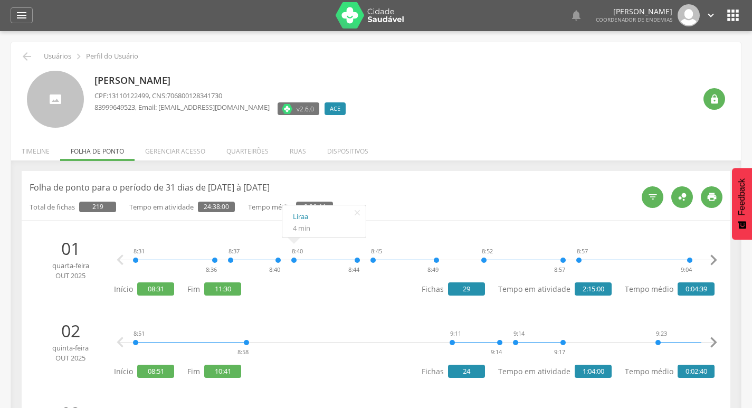
scroll to position [0, 0]
click at [26, 55] on icon "" at bounding box center [27, 57] width 13 height 13
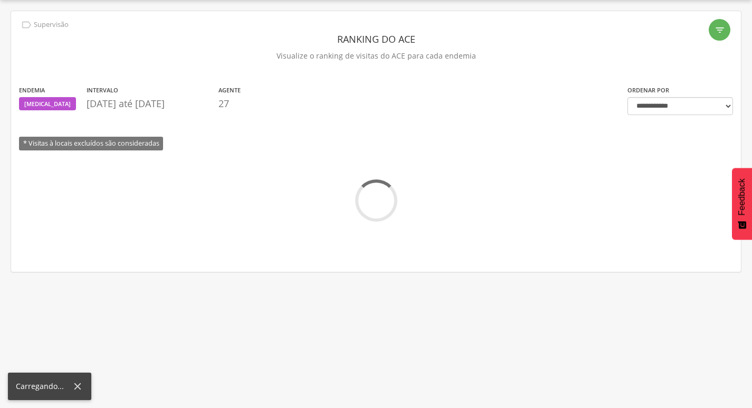
scroll to position [296, 0]
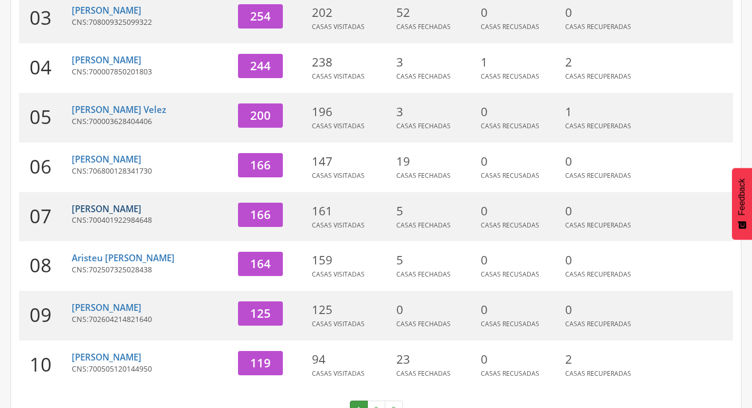
click at [138, 205] on link "[PERSON_NAME]" at bounding box center [107, 209] width 70 height 12
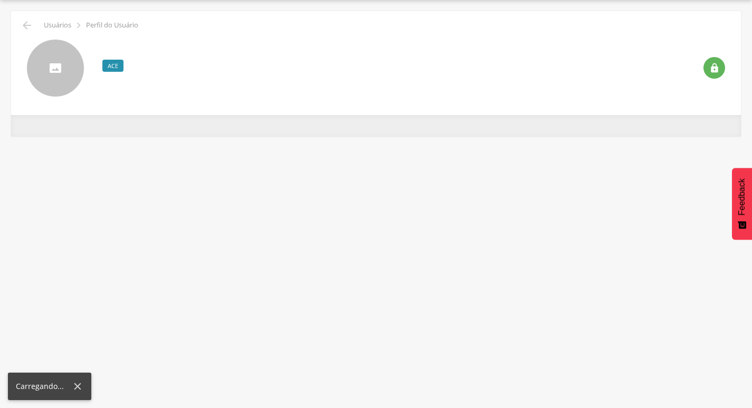
scroll to position [32, 0]
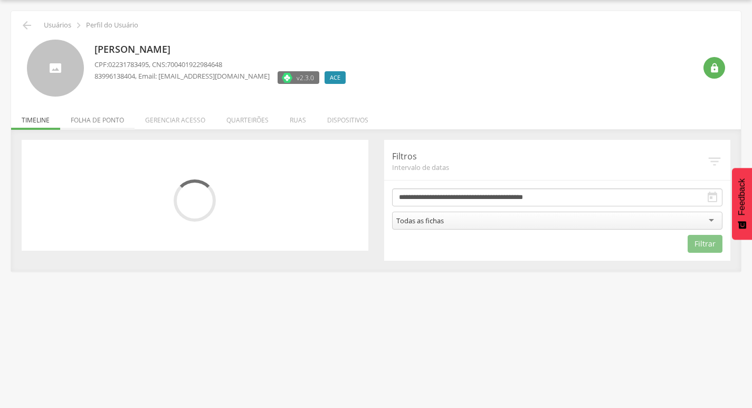
click at [117, 122] on li "Folha de ponto" at bounding box center [97, 117] width 74 height 25
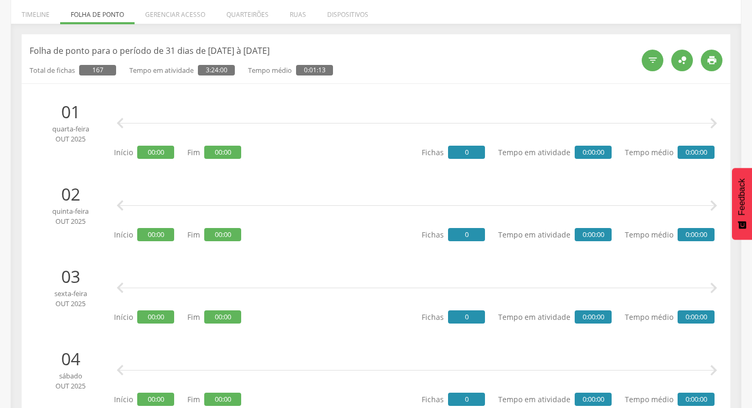
scroll to position [0, 0]
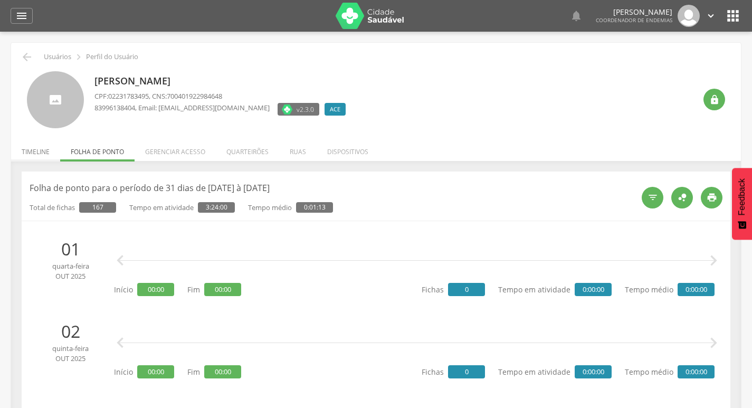
click at [25, 159] on li "Timeline" at bounding box center [35, 149] width 49 height 25
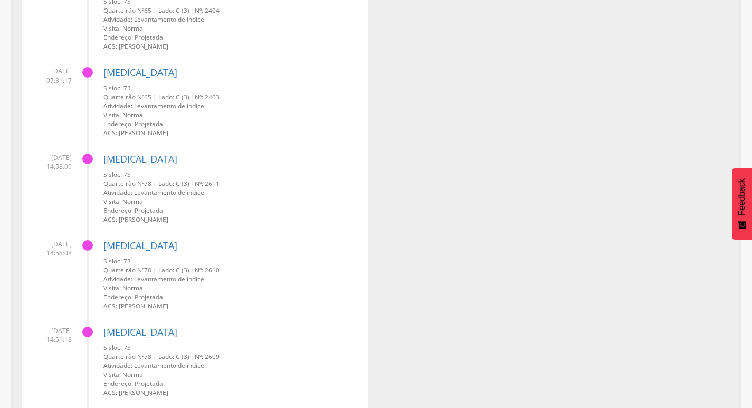
scroll to position [2164, 0]
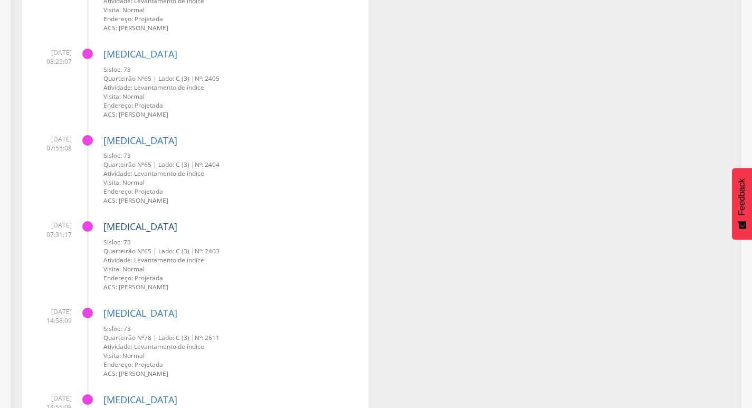
click at [120, 222] on link "[MEDICAL_DATA]" at bounding box center [140, 226] width 74 height 13
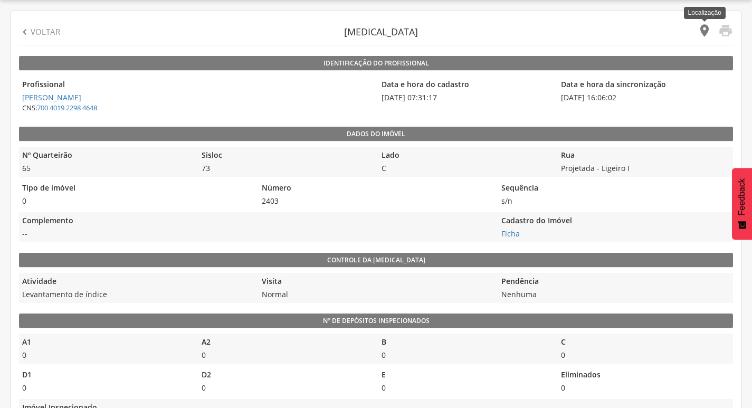
click at [704, 29] on icon "" at bounding box center [704, 30] width 15 height 15
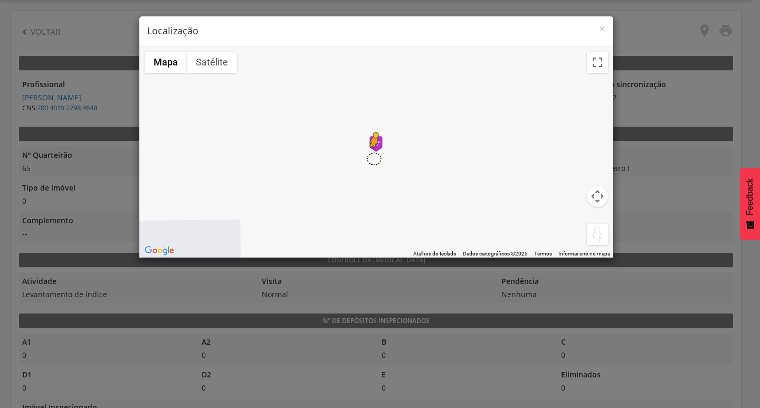
drag, startPoint x: 593, startPoint y: 238, endPoint x: 373, endPoint y: 158, distance: 233.8
click at [373, 158] on div "Pressione as teclas Alt + Enter para ativar o recurso de arrastar com o teclado…" at bounding box center [376, 151] width 474 height 211
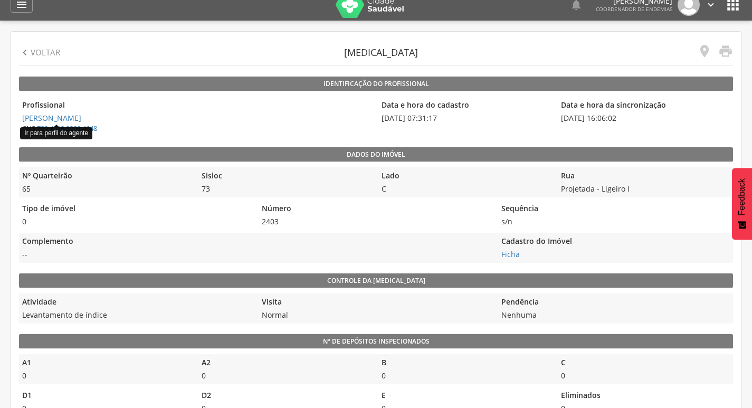
scroll to position [0, 0]
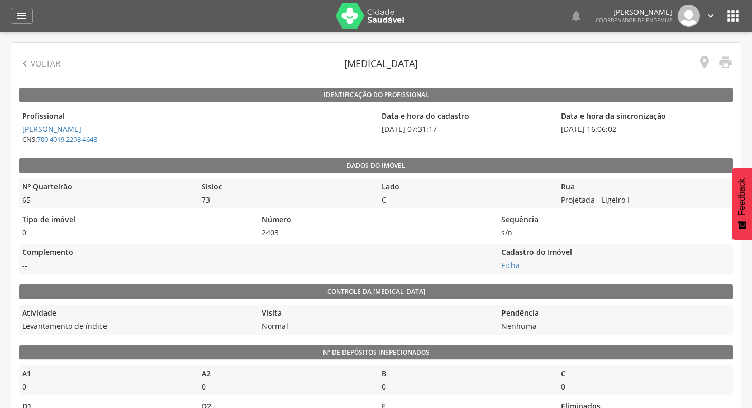
click at [41, 67] on p "Voltar" at bounding box center [46, 63] width 30 height 11
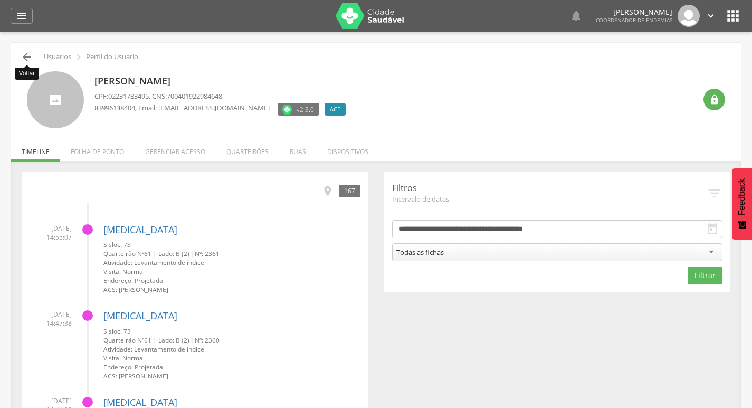
click at [25, 53] on icon "" at bounding box center [27, 57] width 13 height 13
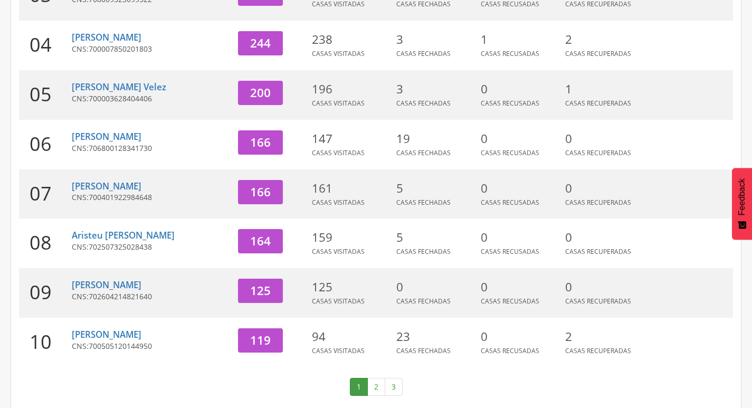
scroll to position [325, 0]
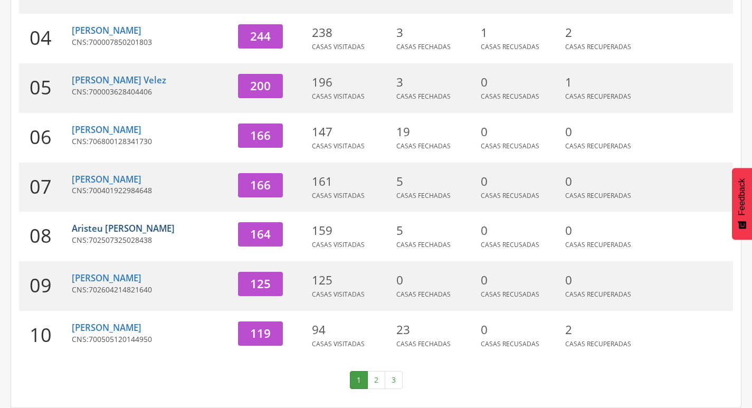
click at [96, 229] on link "Aristeu [PERSON_NAME]" at bounding box center [123, 228] width 103 height 12
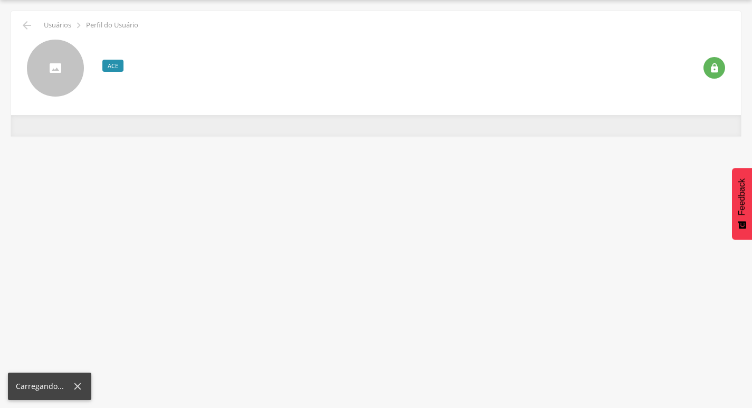
scroll to position [32, 0]
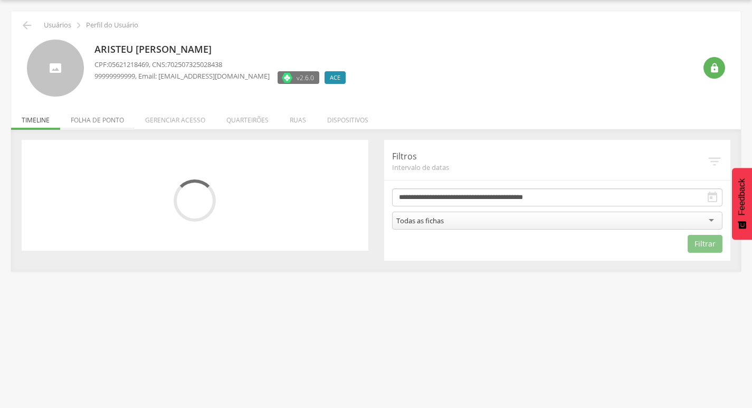
click at [115, 124] on li "Folha de ponto" at bounding box center [97, 117] width 74 height 25
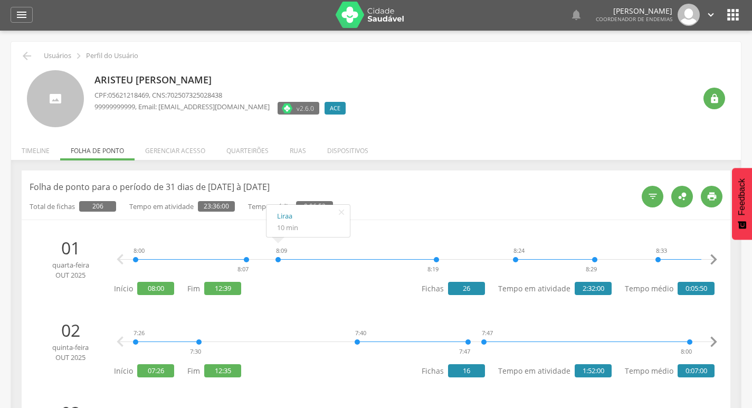
scroll to position [0, 0]
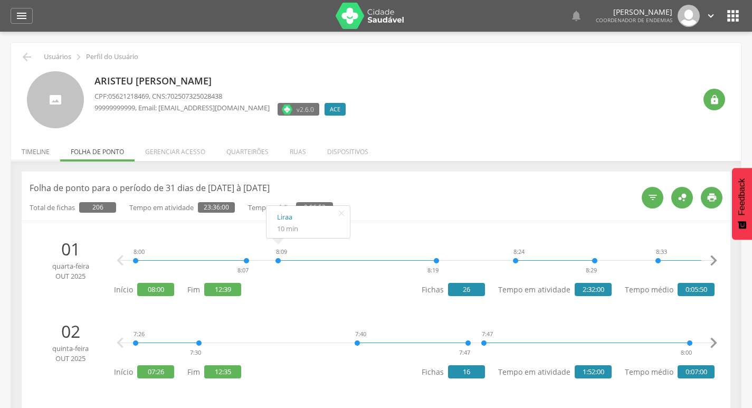
click at [29, 156] on li "Timeline" at bounding box center [35, 149] width 49 height 25
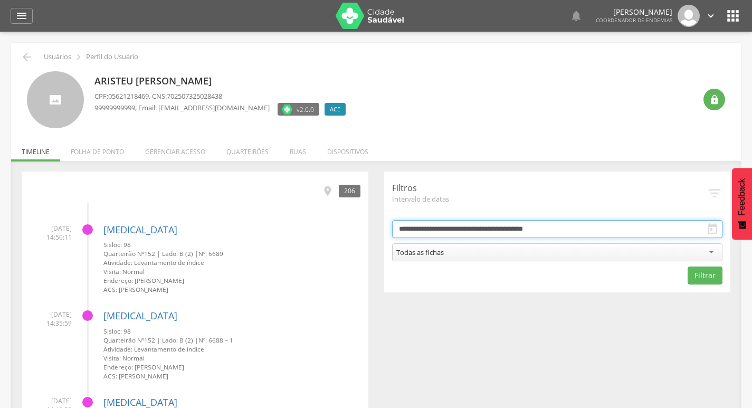
click at [442, 232] on input "**********" at bounding box center [557, 229] width 331 height 18
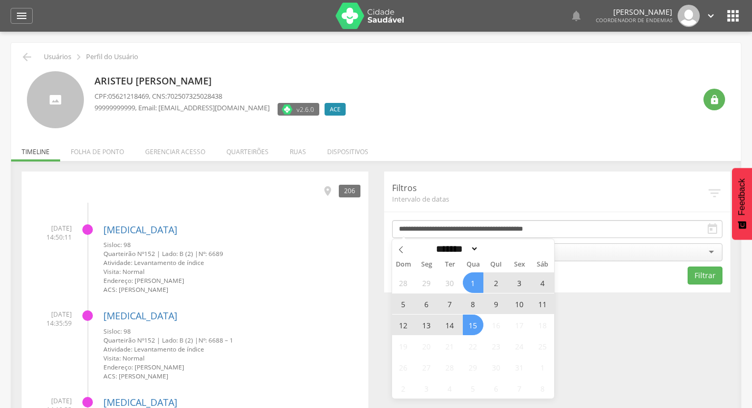
click at [451, 323] on span "14" at bounding box center [450, 325] width 21 height 21
type input "**********"
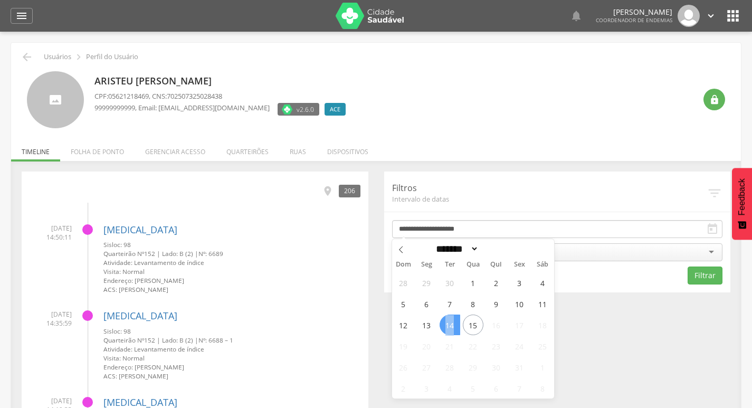
click at [451, 323] on span "14" at bounding box center [450, 325] width 21 height 21
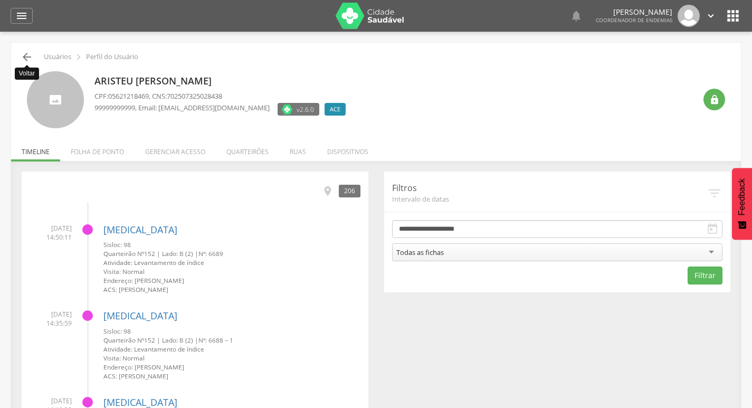
click at [24, 56] on icon "" at bounding box center [27, 57] width 13 height 13
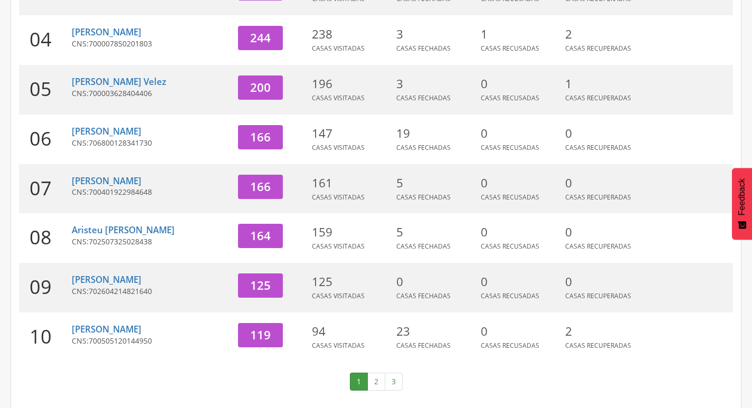
scroll to position [325, 0]
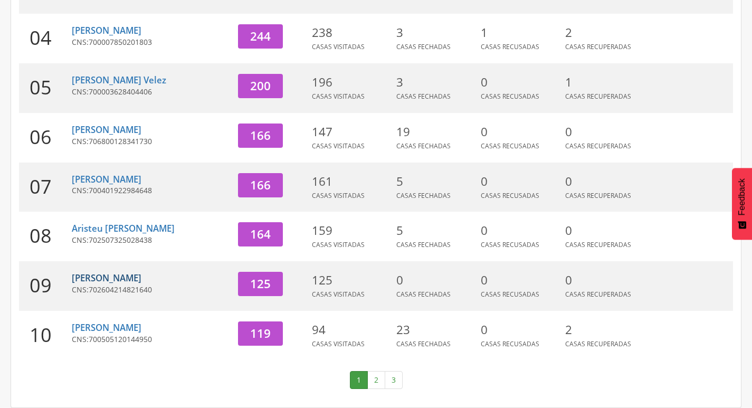
click at [112, 277] on link "[PERSON_NAME]" at bounding box center [107, 278] width 70 height 12
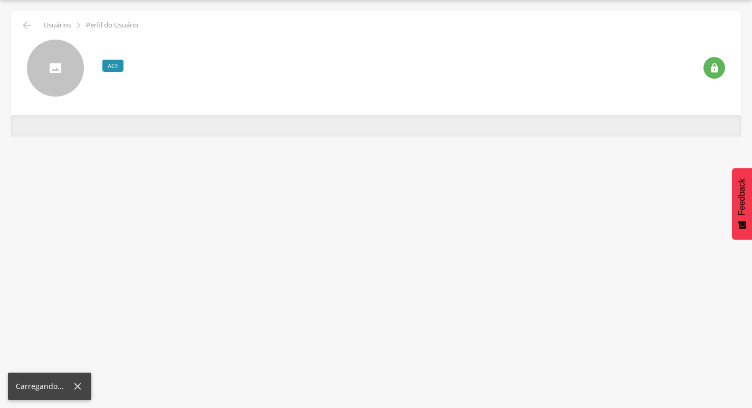
scroll to position [32, 0]
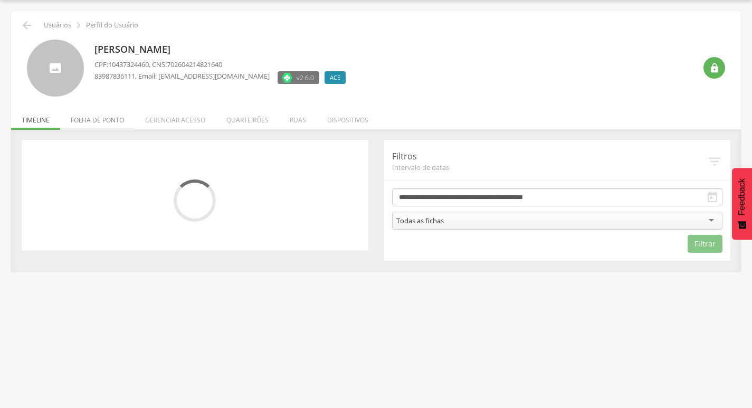
click at [110, 122] on li "Folha de ponto" at bounding box center [97, 117] width 74 height 25
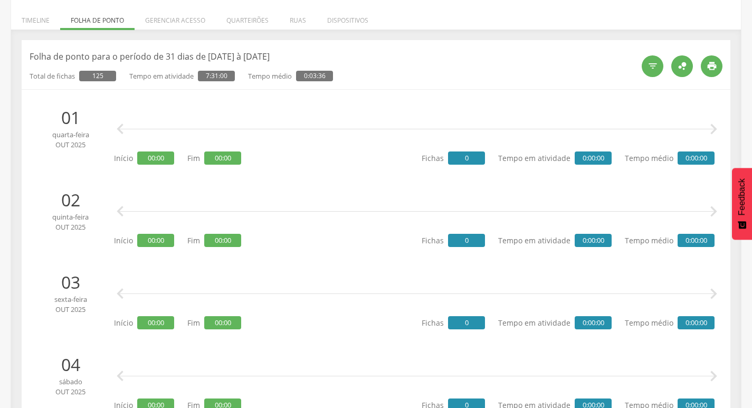
scroll to position [0, 0]
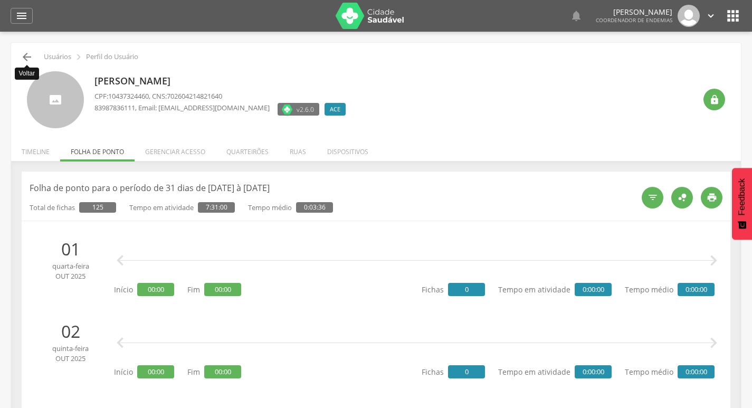
click at [26, 57] on icon "" at bounding box center [27, 57] width 13 height 13
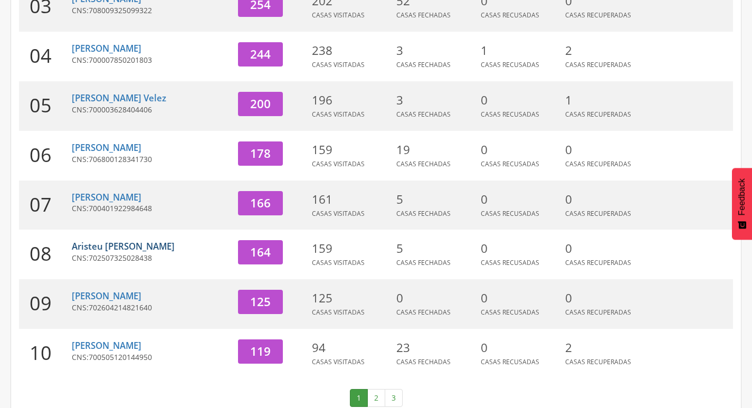
scroll to position [325, 0]
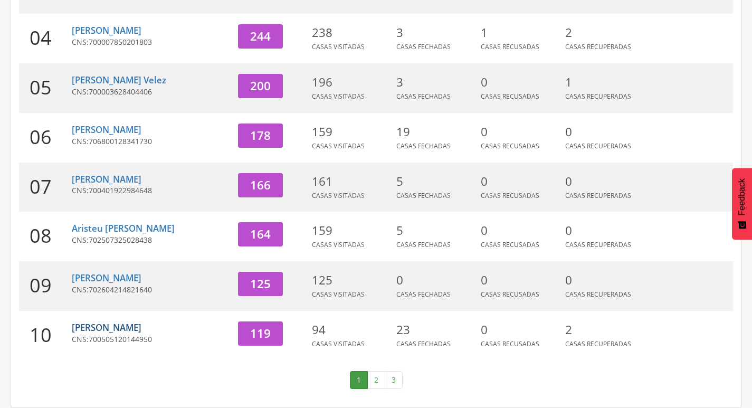
click at [108, 326] on link "[PERSON_NAME]" at bounding box center [107, 327] width 70 height 12
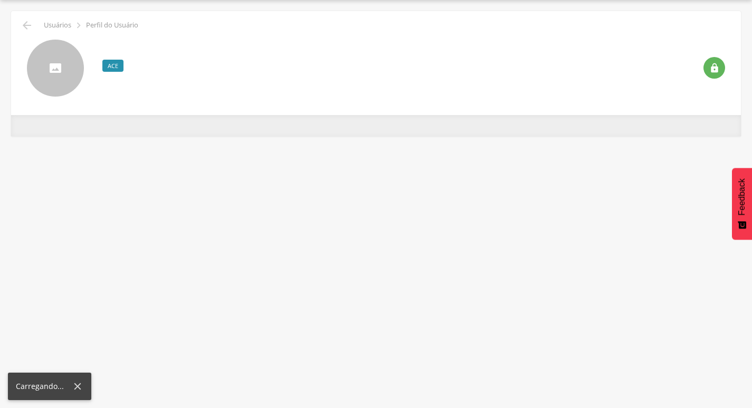
scroll to position [32, 0]
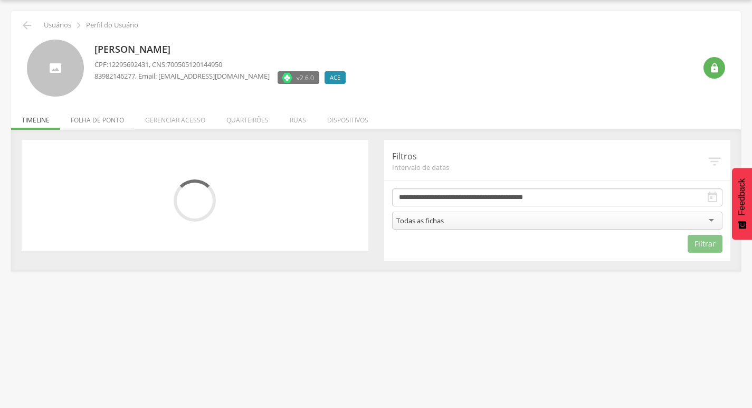
click at [112, 120] on li "Folha de ponto" at bounding box center [97, 117] width 74 height 25
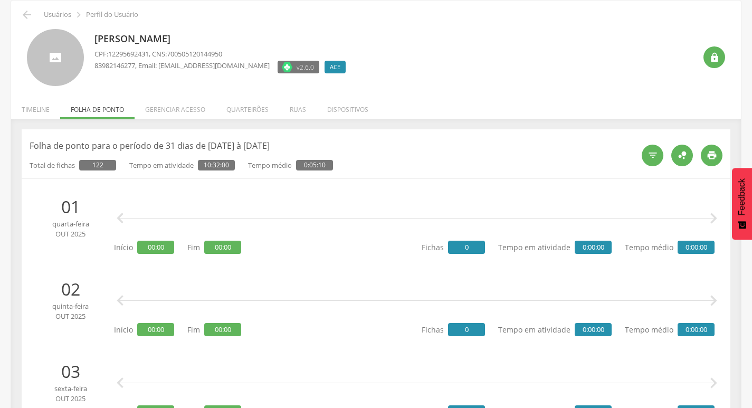
scroll to position [0, 0]
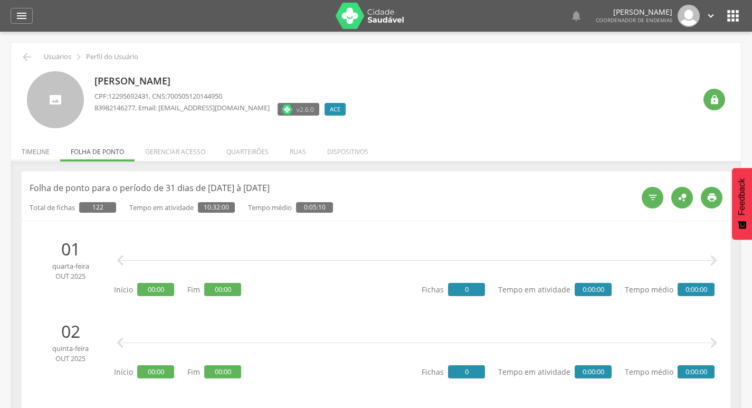
click at [37, 152] on li "Timeline" at bounding box center [35, 149] width 49 height 25
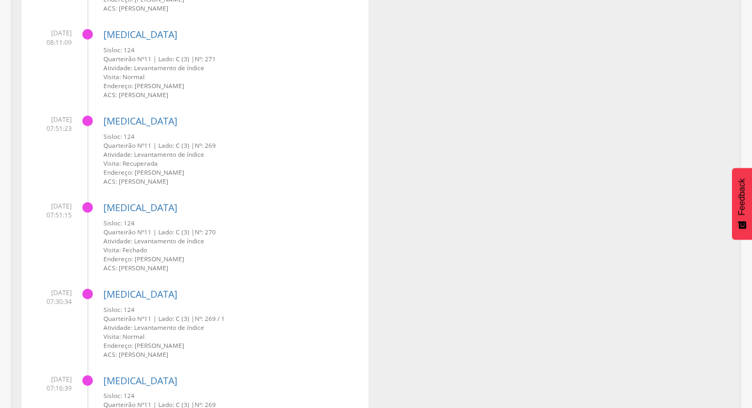
scroll to position [3220, 0]
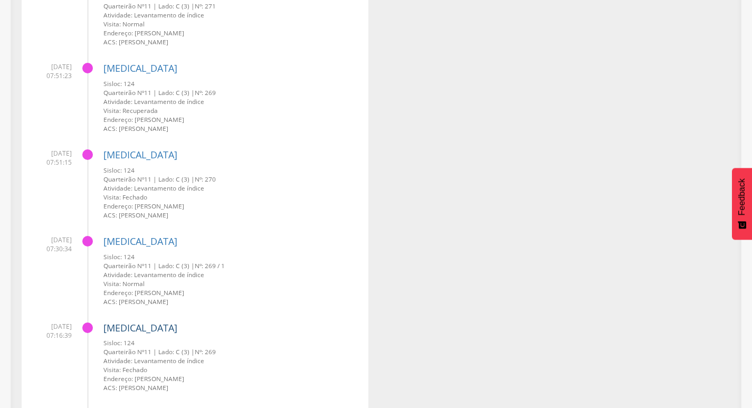
click at [121, 328] on link "[MEDICAL_DATA]" at bounding box center [140, 327] width 74 height 13
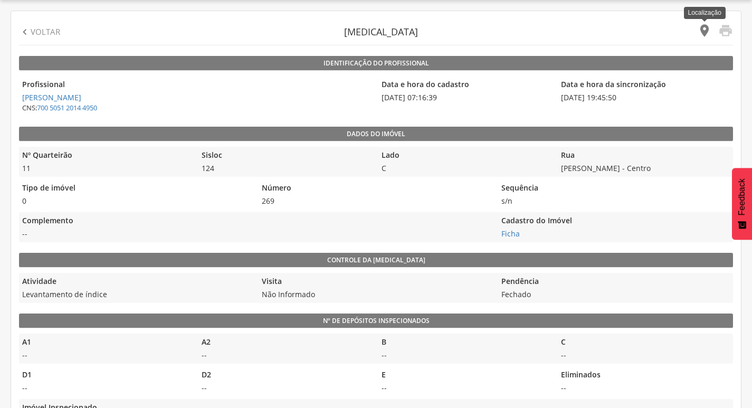
click at [710, 25] on icon "" at bounding box center [704, 30] width 15 height 15
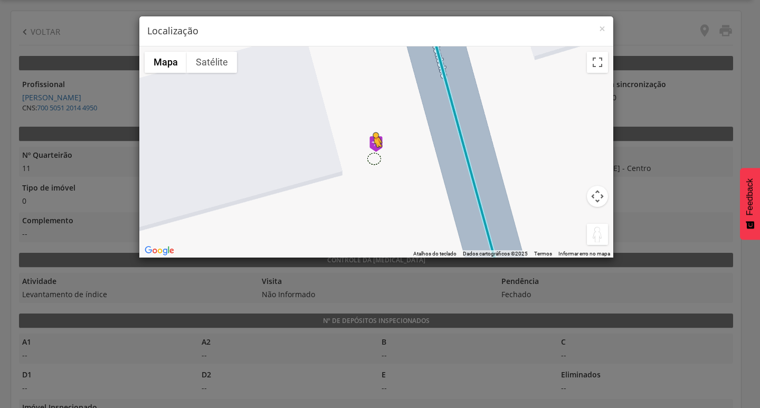
drag, startPoint x: 591, startPoint y: 232, endPoint x: 372, endPoint y: 157, distance: 231.4
click at [372, 157] on div "Pressione as teclas Alt + Enter para ativar o recurso de arrastar com o teclado…" at bounding box center [376, 151] width 474 height 211
click at [601, 31] on span "×" at bounding box center [602, 28] width 6 height 15
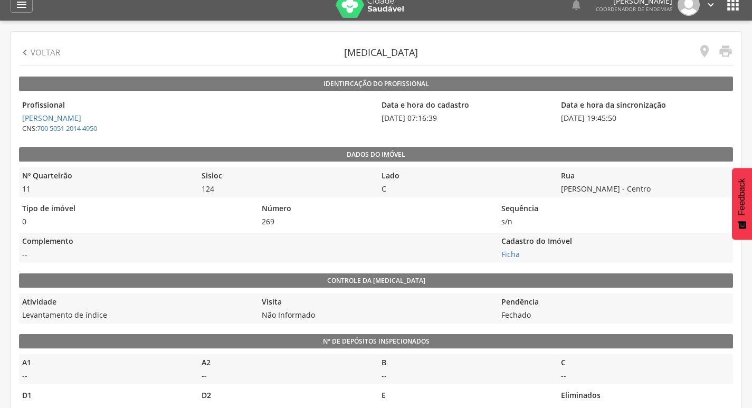
scroll to position [0, 0]
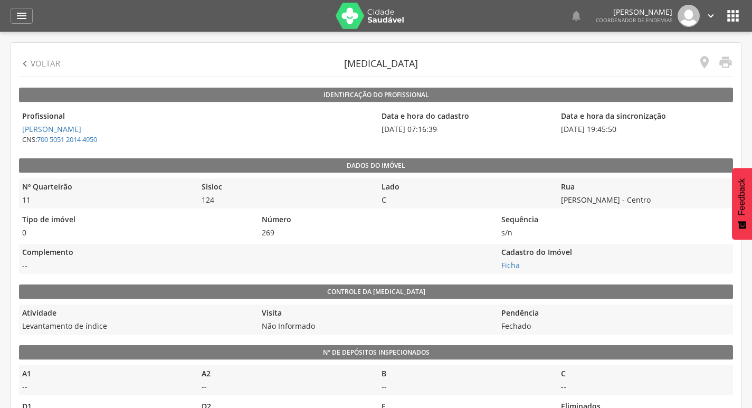
click at [55, 70] on div " Voltar" at bounding box center [39, 64] width 41 height 26
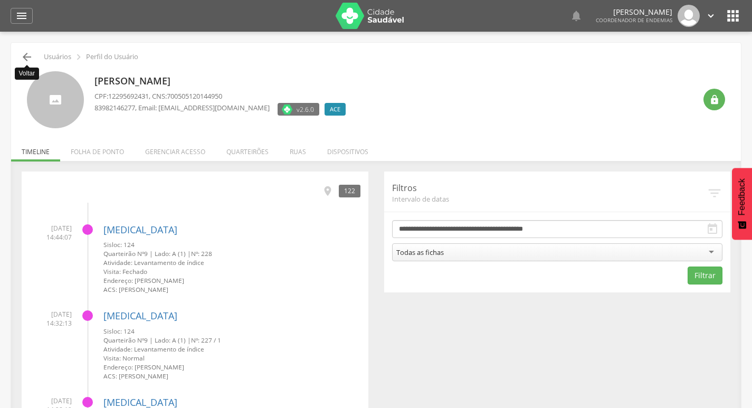
click at [23, 54] on icon "" at bounding box center [27, 57] width 13 height 13
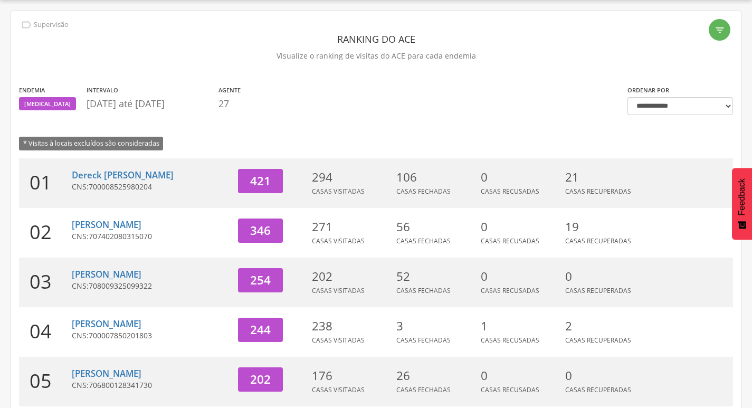
scroll to position [325, 0]
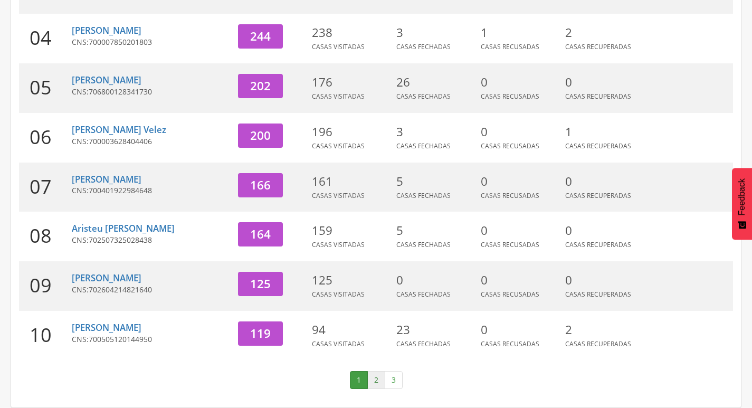
click at [371, 374] on link "2" at bounding box center [376, 380] width 18 height 18
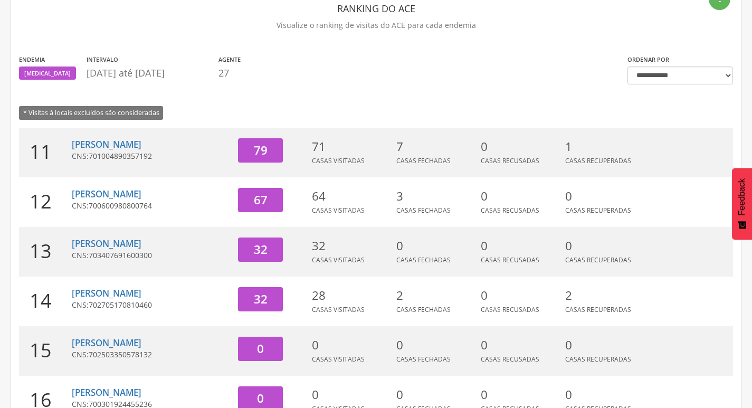
scroll to position [61, 0]
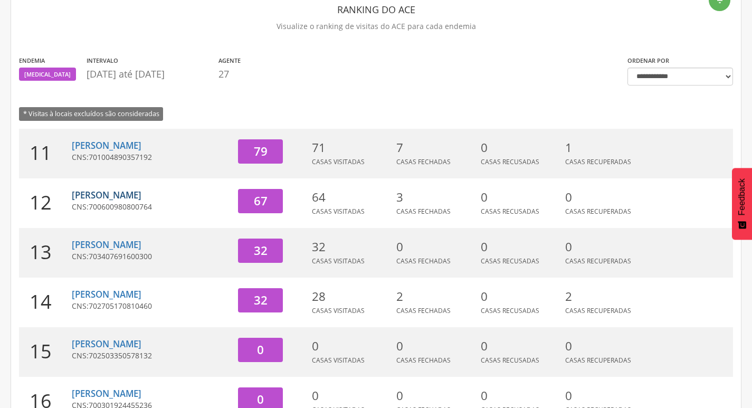
click at [125, 191] on link "[PERSON_NAME]" at bounding box center [107, 195] width 70 height 12
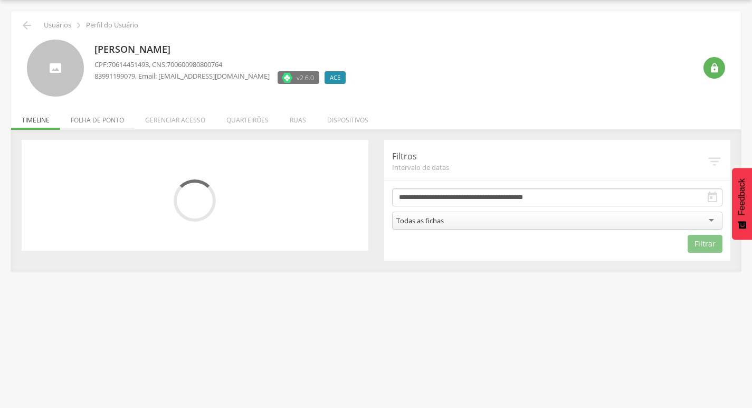
click at [127, 120] on li "Folha de ponto" at bounding box center [97, 117] width 74 height 25
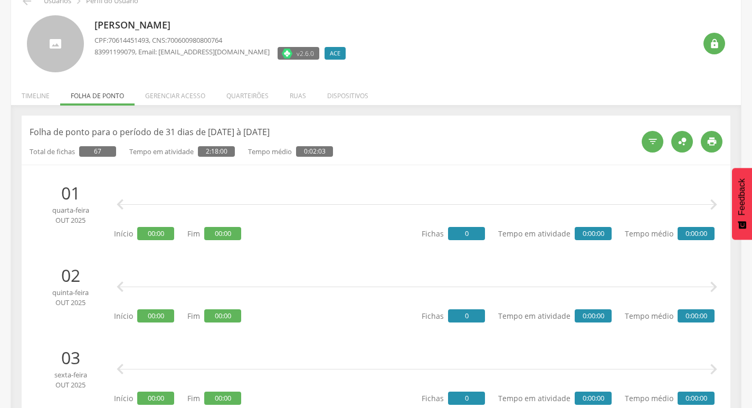
scroll to position [0, 0]
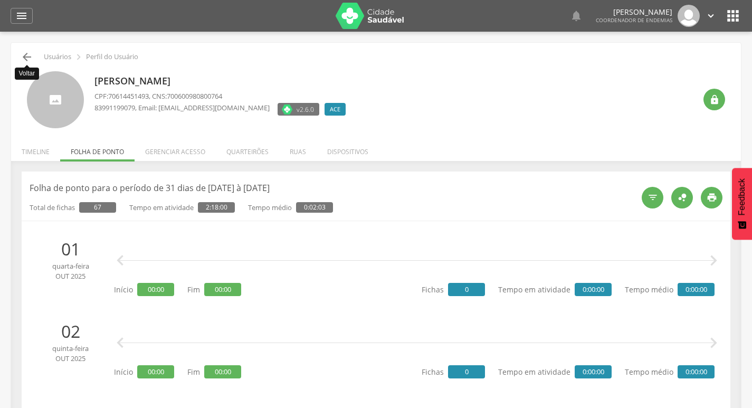
click at [26, 56] on icon "" at bounding box center [27, 57] width 13 height 13
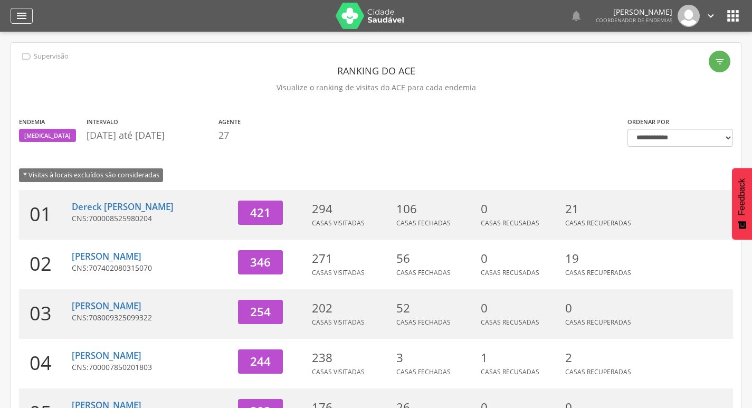
click at [20, 16] on icon "" at bounding box center [21, 16] width 13 height 13
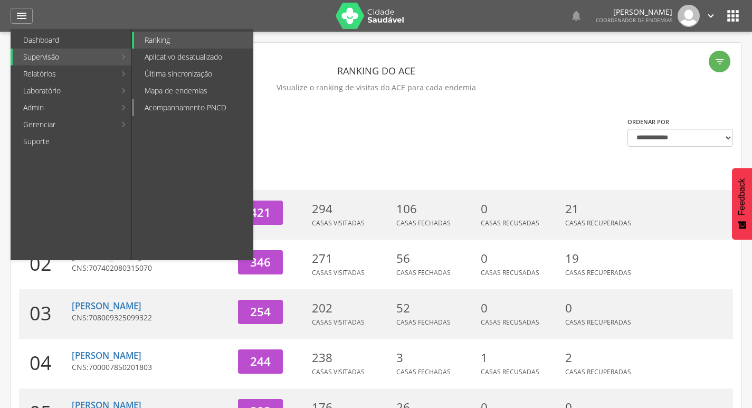
click at [201, 109] on link "Acompanhamento PNCD" at bounding box center [193, 107] width 119 height 17
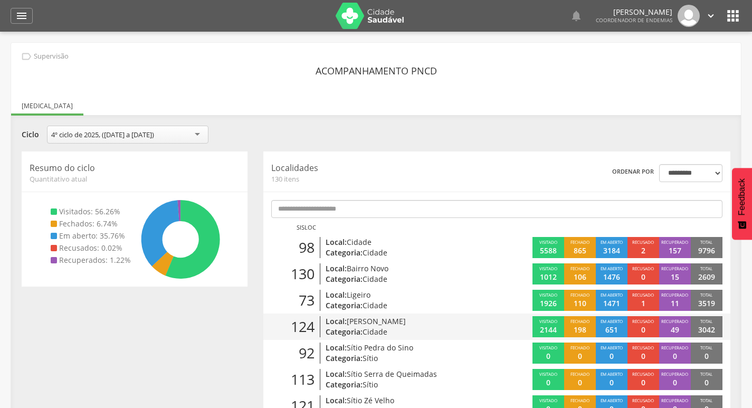
click at [448, 318] on p "Local: [PERSON_NAME]" at bounding box center [400, 321] width 149 height 11
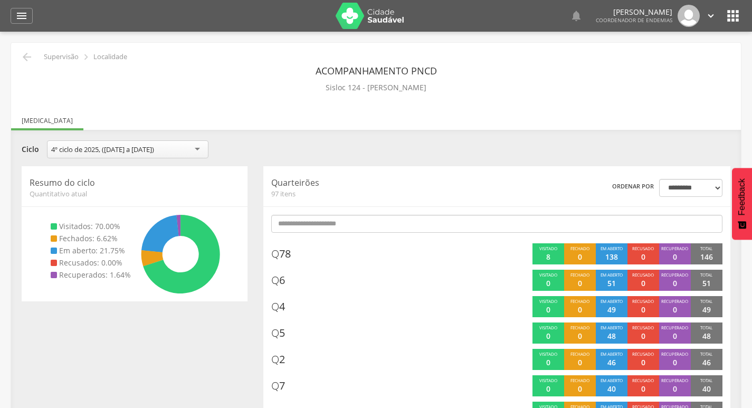
scroll to position [53, 0]
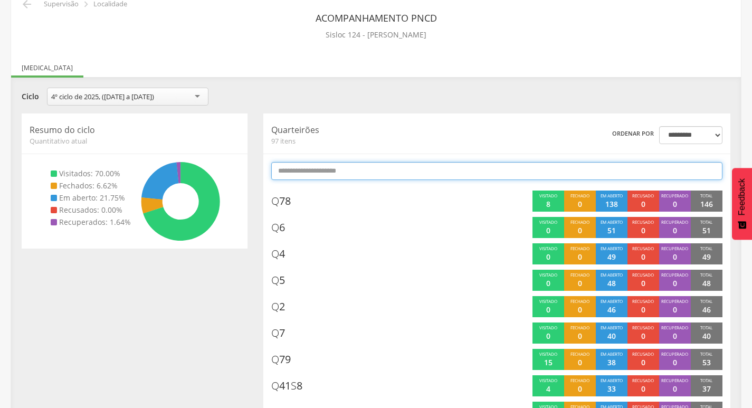
click at [494, 171] on input "text" at bounding box center [496, 171] width 451 height 18
type input "*"
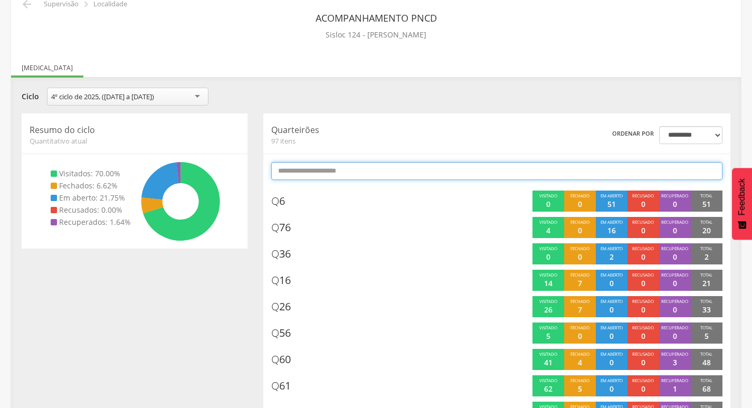
type input "*"
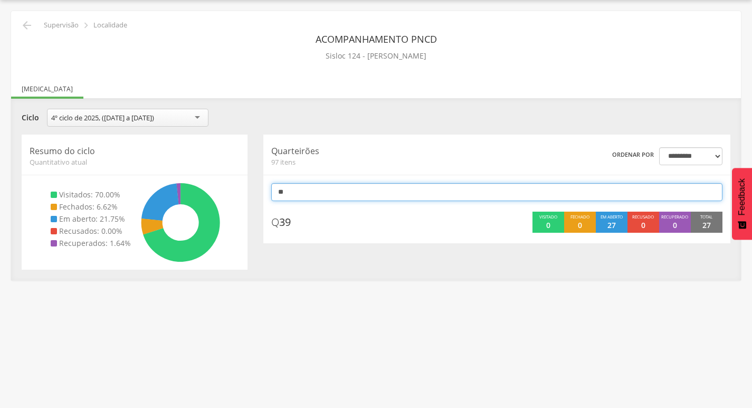
scroll to position [32, 0]
type input "*"
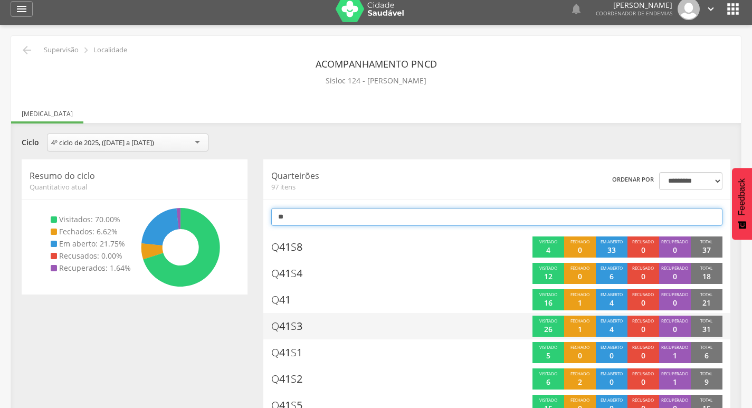
scroll to position [0, 0]
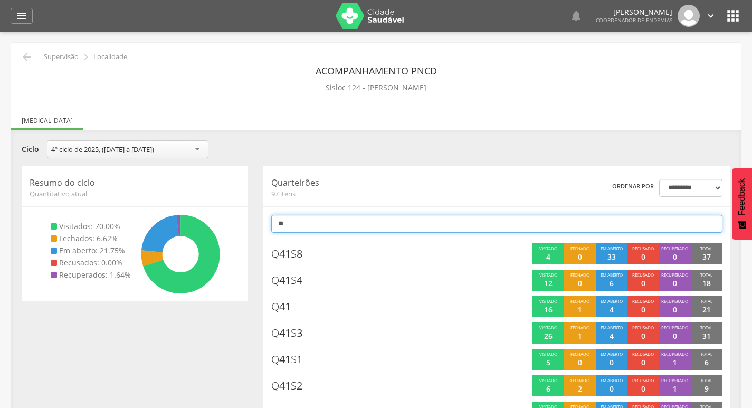
type input "*"
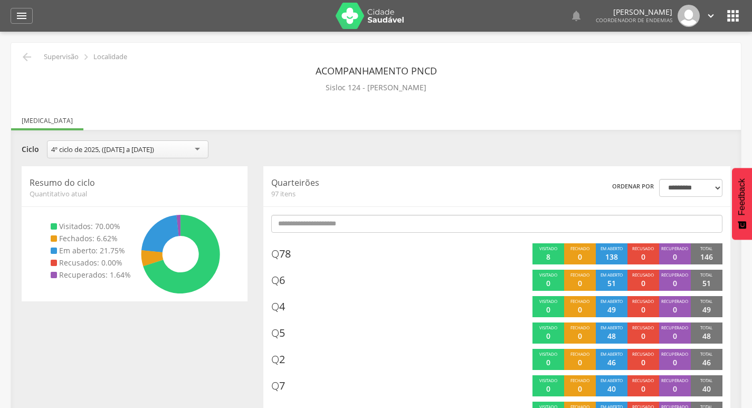
click at [412, 141] on div "**********" at bounding box center [376, 150] width 725 height 21
click at [32, 56] on icon "" at bounding box center [27, 57] width 13 height 13
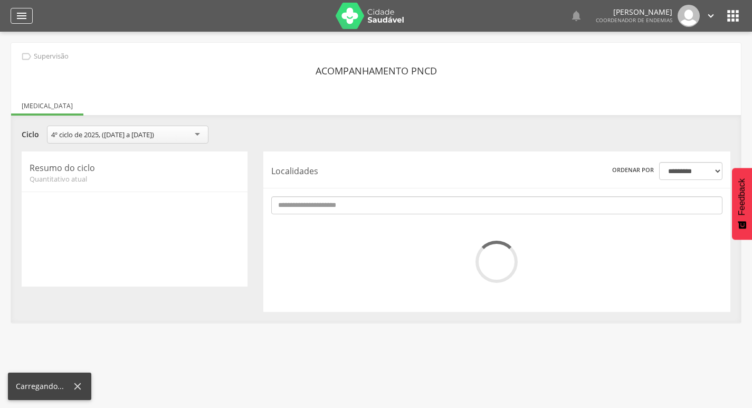
click at [25, 14] on icon "" at bounding box center [21, 16] width 13 height 13
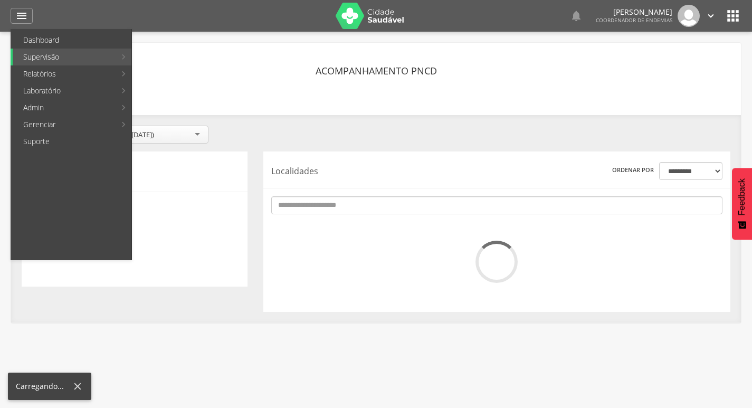
click at [391, 78] on header "Acompanhamento PNCD" at bounding box center [376, 70] width 121 height 19
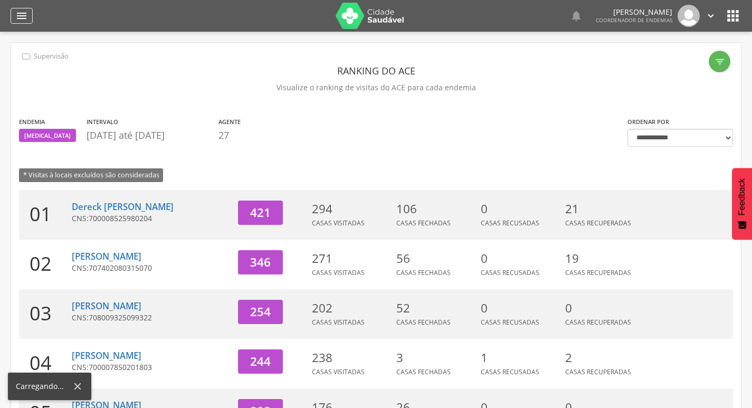
click at [11, 12] on div "" at bounding box center [22, 16] width 22 height 16
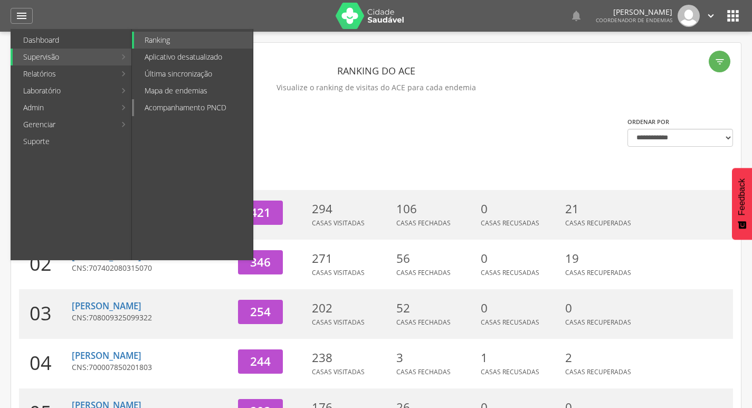
click at [143, 108] on link "Acompanhamento PNCD" at bounding box center [193, 107] width 119 height 17
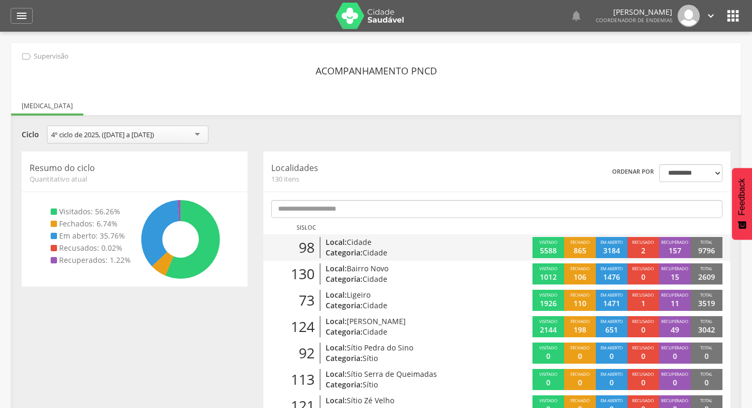
click at [435, 248] on p "Categoria: Cidade" at bounding box center [400, 253] width 149 height 11
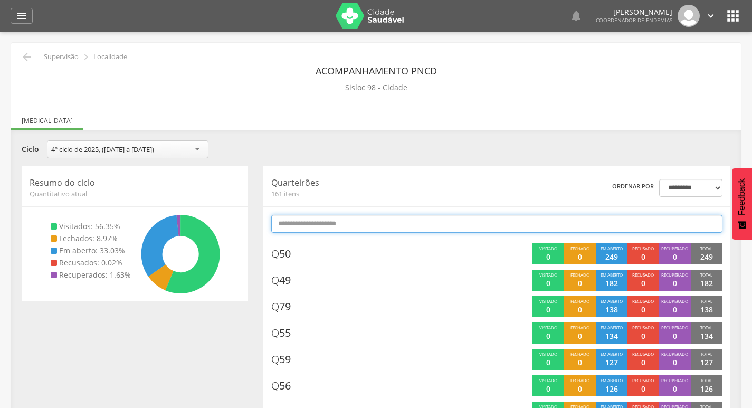
click at [452, 220] on input "text" at bounding box center [496, 224] width 451 height 18
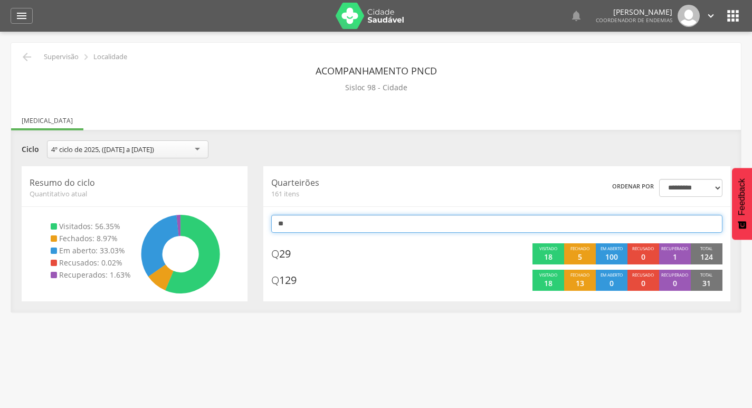
type input "*"
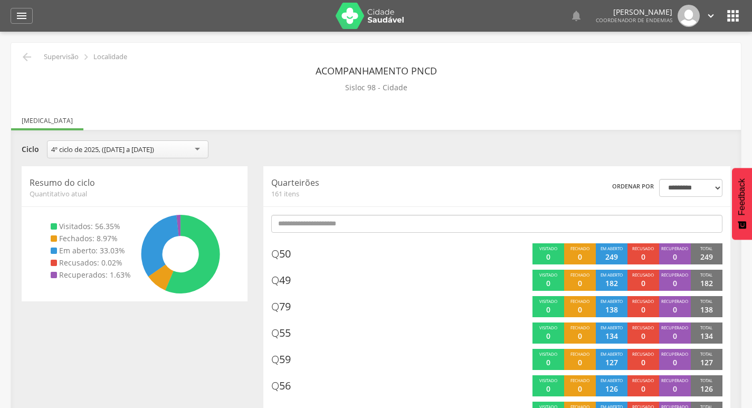
click at [352, 158] on div "**********" at bounding box center [376, 150] width 725 height 21
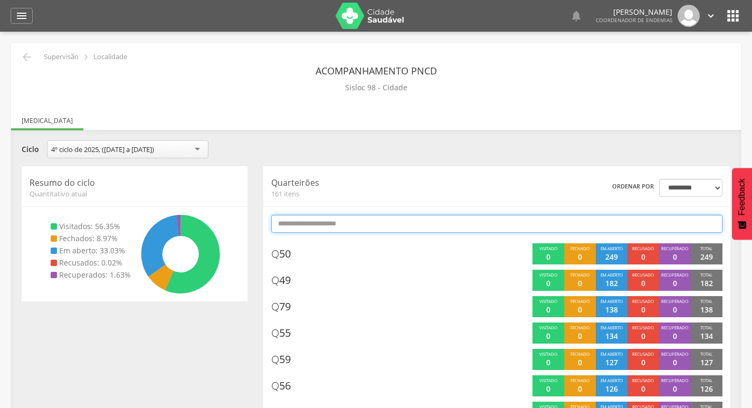
click at [309, 218] on input "text" at bounding box center [496, 224] width 451 height 18
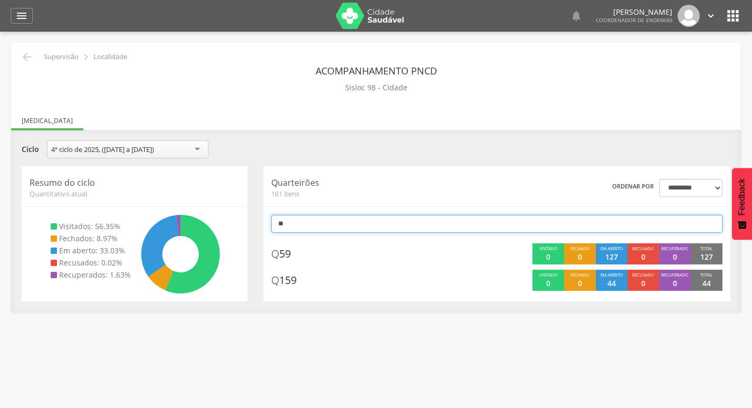
type input "*"
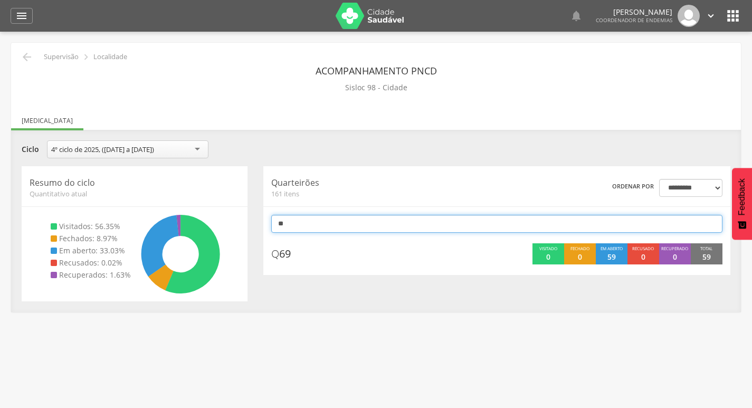
type input "*"
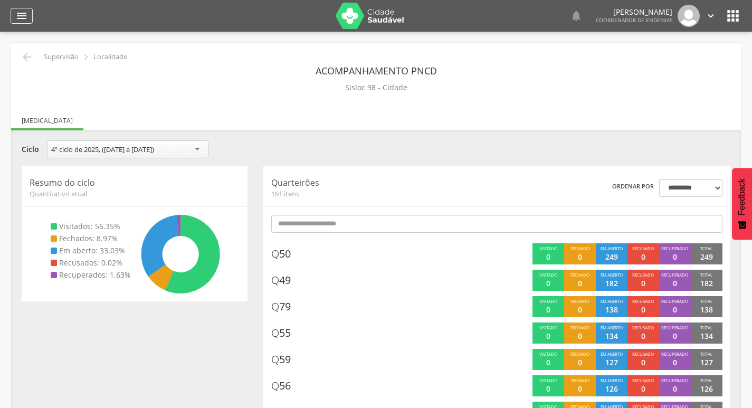
click at [30, 20] on div "" at bounding box center [22, 16] width 22 height 16
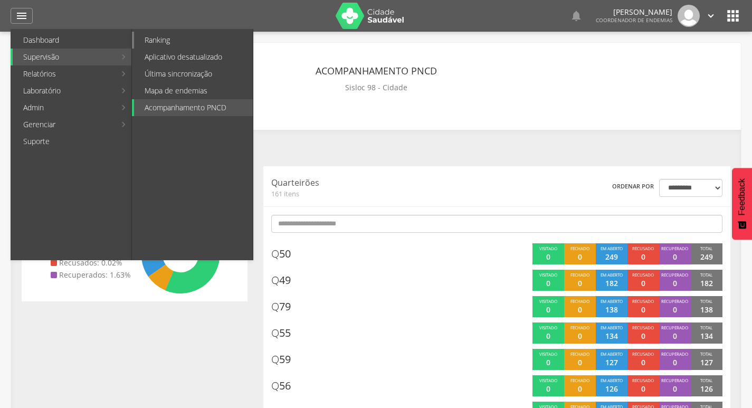
click at [202, 40] on link "Ranking" at bounding box center [193, 40] width 119 height 17
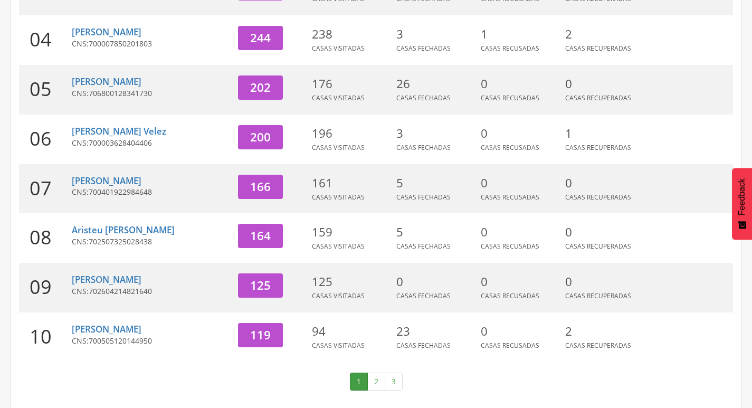
scroll to position [325, 0]
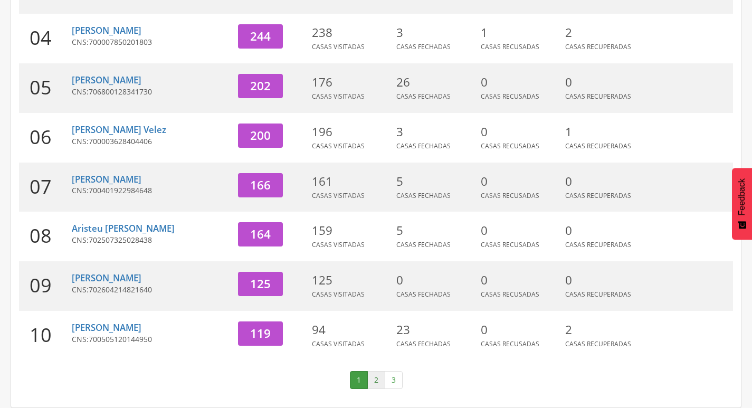
click at [371, 376] on link "2" at bounding box center [376, 380] width 18 height 18
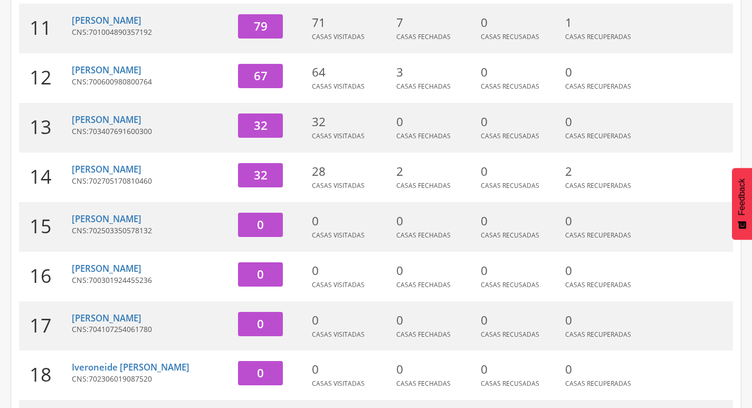
scroll to position [0, 0]
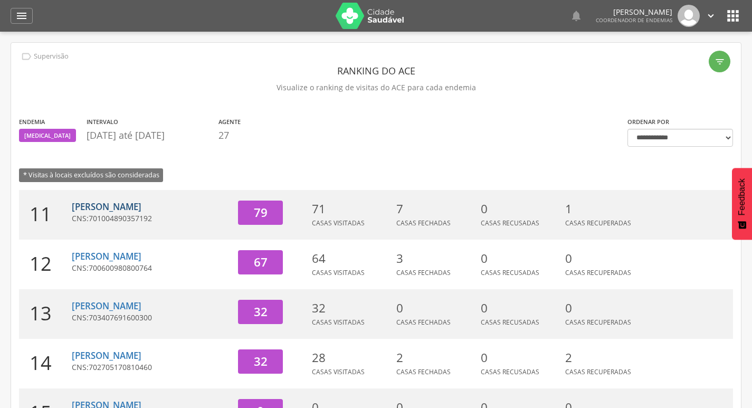
click at [125, 206] on link "[PERSON_NAME]" at bounding box center [107, 207] width 70 height 12
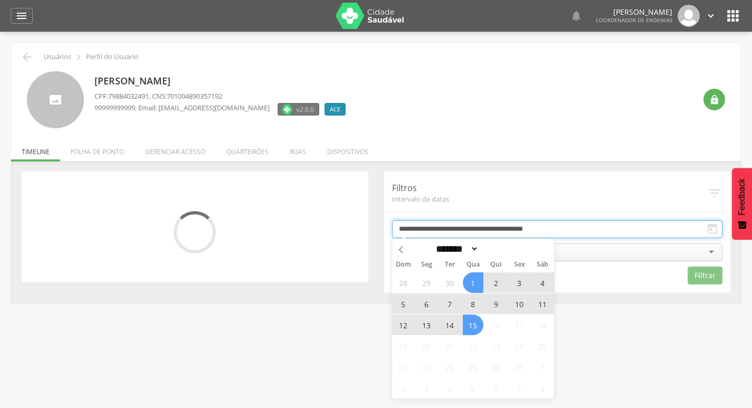
click at [457, 228] on input "**********" at bounding box center [557, 229] width 331 height 18
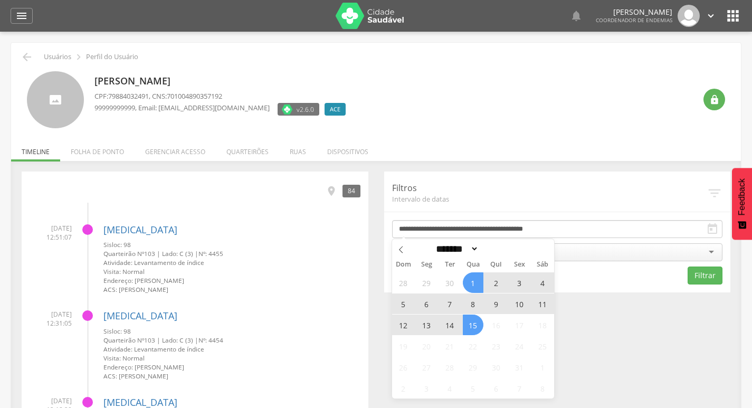
click at [427, 326] on span "13" at bounding box center [426, 325] width 21 height 21
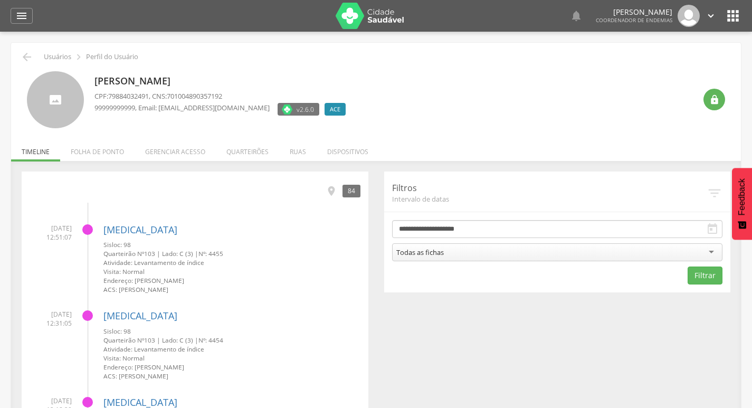
click at [495, 249] on div "Todas as fichas" at bounding box center [557, 252] width 331 height 18
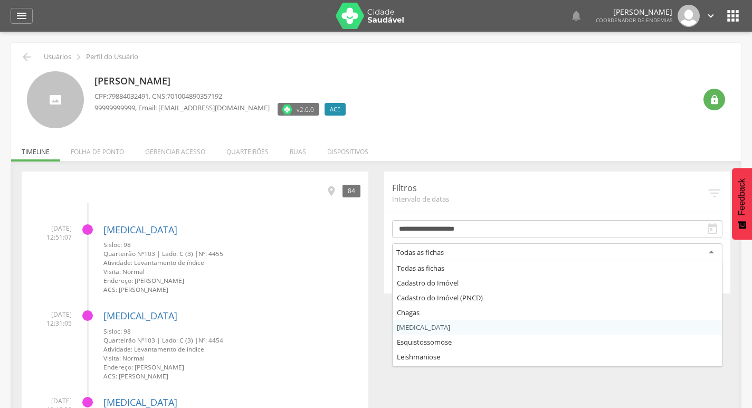
drag, startPoint x: 434, startPoint y: 327, endPoint x: 637, endPoint y: 316, distance: 202.5
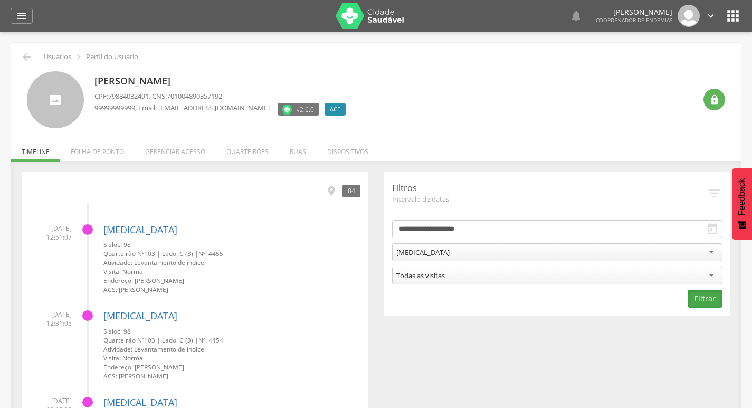
click at [704, 294] on button "Filtrar" at bounding box center [705, 299] width 35 height 18
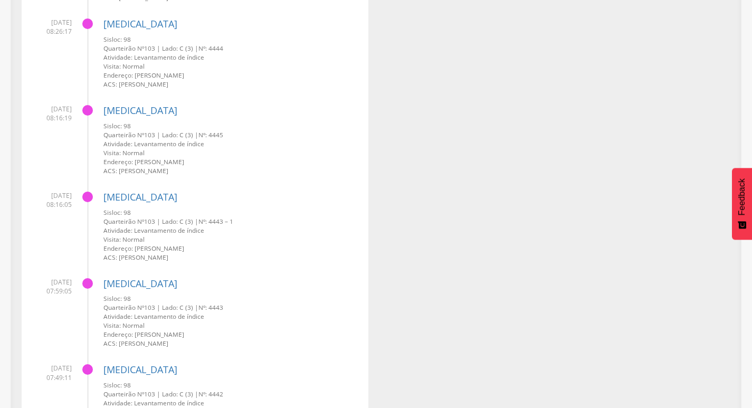
scroll to position [2264, 0]
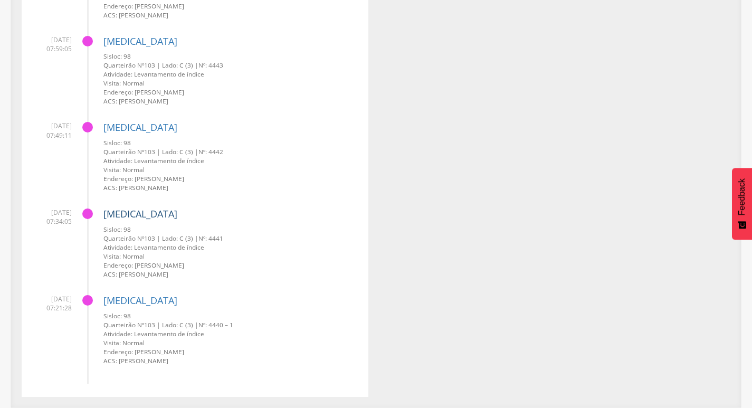
click at [132, 215] on link "[MEDICAL_DATA]" at bounding box center [140, 213] width 74 height 13
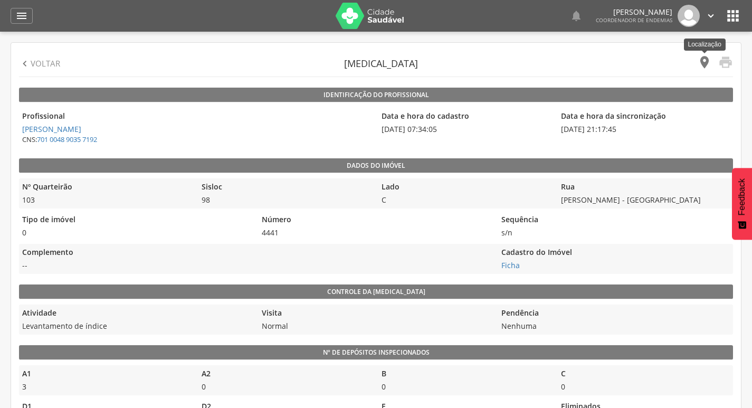
click at [710, 62] on icon "" at bounding box center [704, 62] width 15 height 15
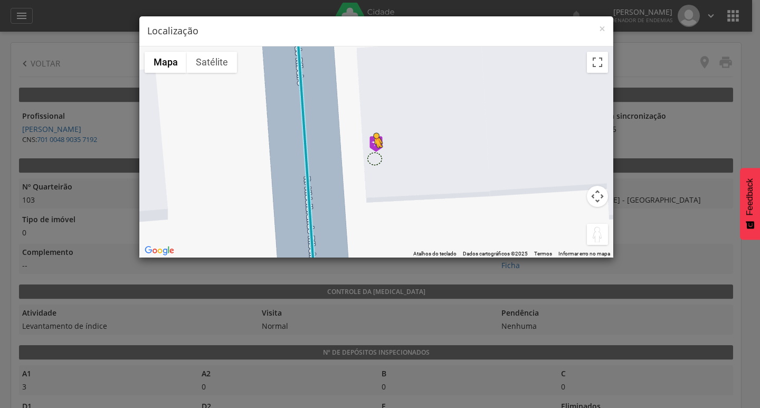
drag, startPoint x: 593, startPoint y: 235, endPoint x: 372, endPoint y: 157, distance: 234.8
click at [372, 157] on div "Pressione as teclas Alt + Enter para ativar o recurso de arrastar com o teclado…" at bounding box center [376, 151] width 474 height 211
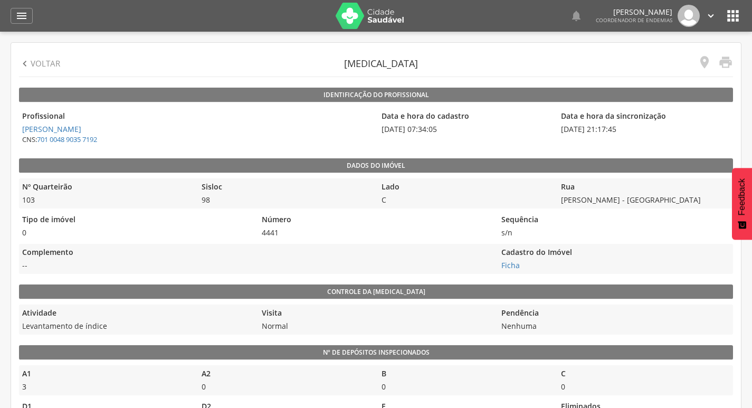
click at [48, 69] on p "Voltar" at bounding box center [46, 63] width 30 height 11
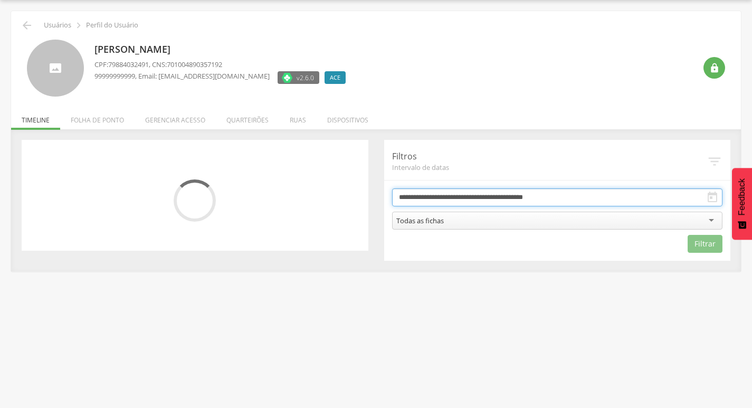
click at [476, 193] on input "**********" at bounding box center [557, 197] width 331 height 18
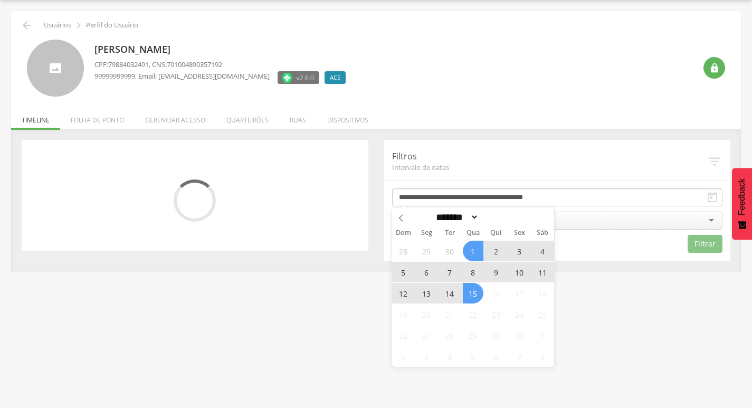
click at [427, 294] on span "13" at bounding box center [426, 293] width 21 height 21
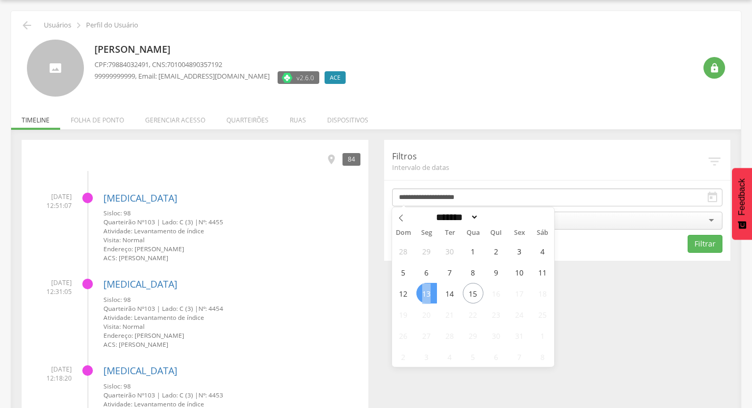
click at [427, 294] on span "13" at bounding box center [426, 293] width 21 height 21
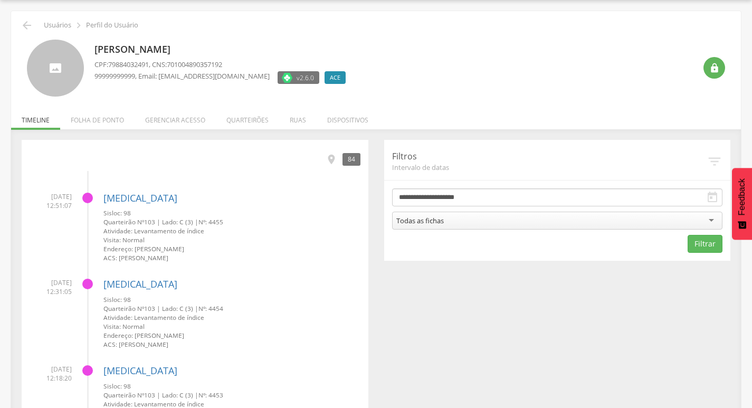
click at [522, 224] on div "Todas as fichas" at bounding box center [557, 221] width 331 height 18
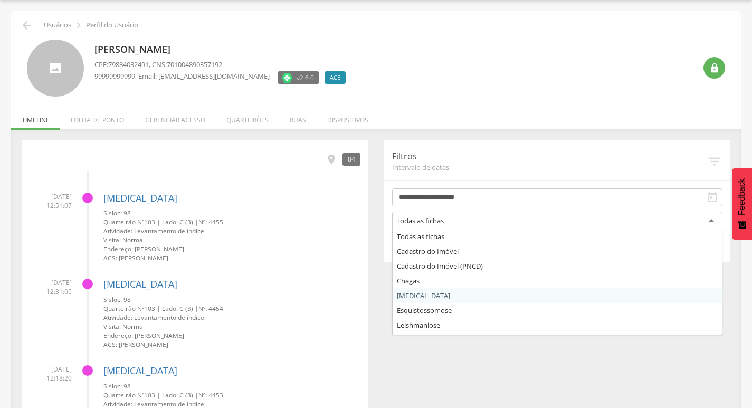
drag, startPoint x: 447, startPoint y: 292, endPoint x: 458, endPoint y: 288, distance: 11.9
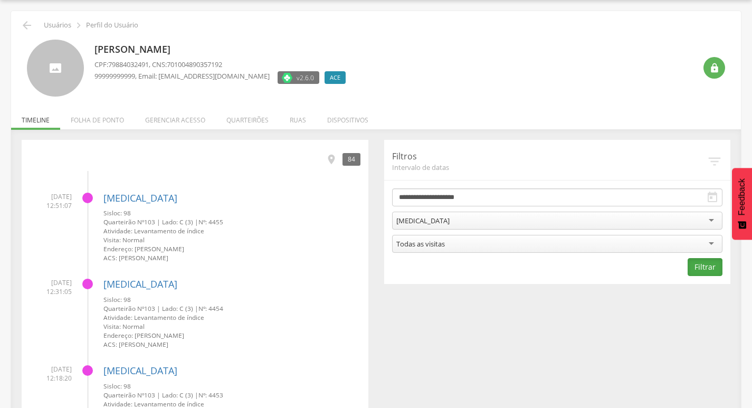
click at [705, 268] on button "Filtrar" at bounding box center [705, 267] width 35 height 18
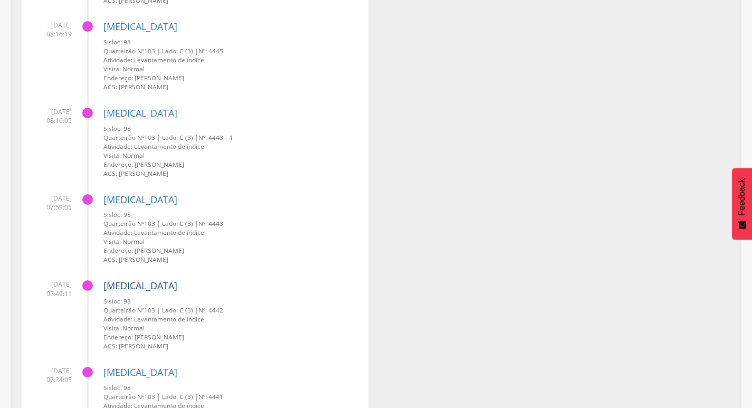
click at [118, 283] on link "[MEDICAL_DATA]" at bounding box center [140, 285] width 74 height 13
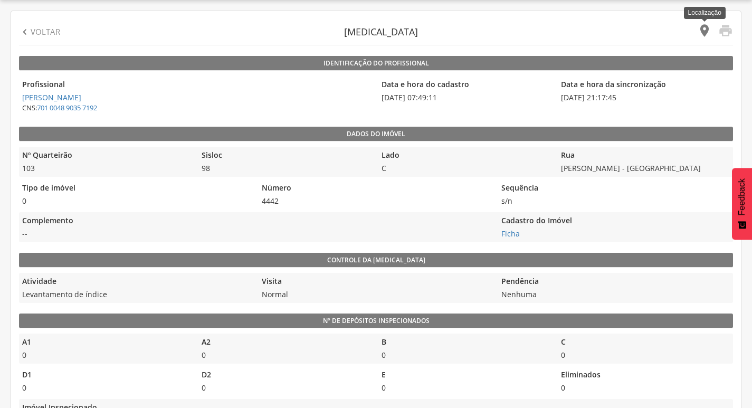
click at [704, 27] on icon "" at bounding box center [704, 30] width 15 height 15
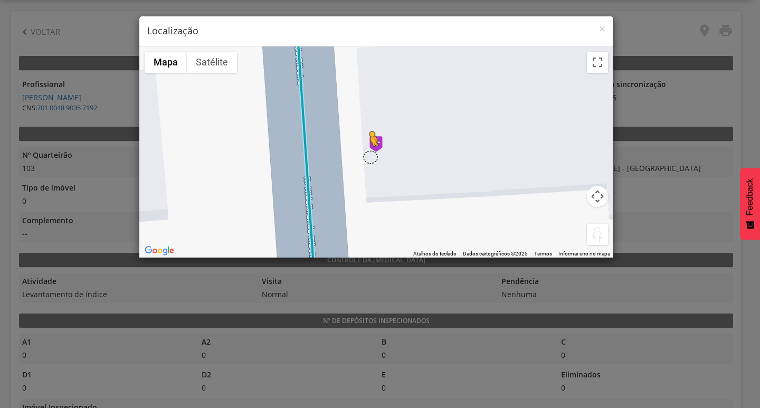
drag, startPoint x: 599, startPoint y: 232, endPoint x: 369, endPoint y: 157, distance: 242.1
click at [369, 157] on div "Pressione as teclas Alt + Enter para ativar o recurso de arrastar com o teclado…" at bounding box center [376, 151] width 474 height 211
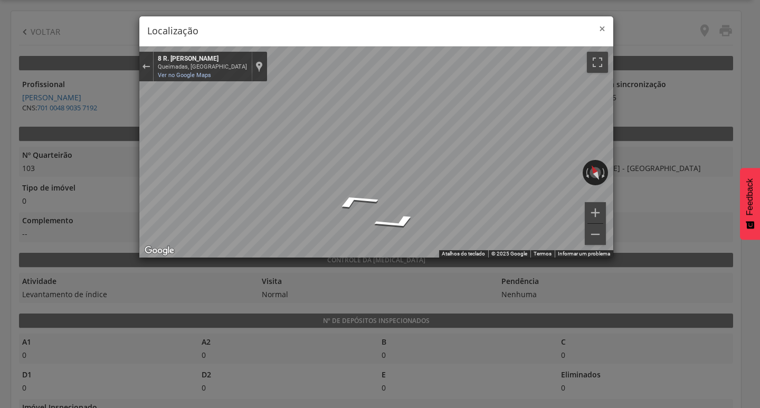
click at [603, 30] on span "×" at bounding box center [602, 28] width 6 height 15
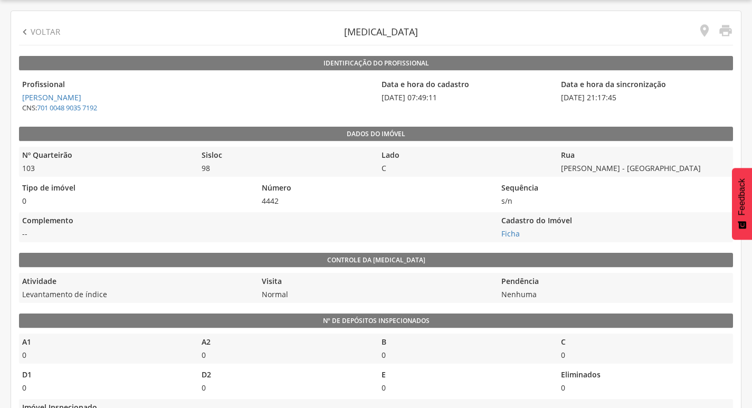
click at [30, 33] on icon "" at bounding box center [25, 32] width 12 height 12
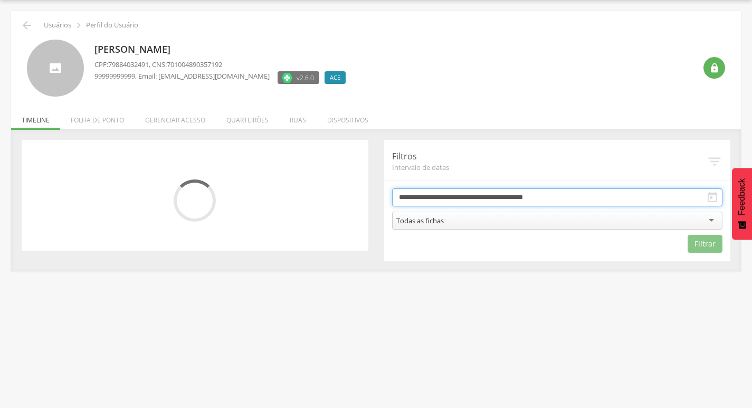
click at [520, 195] on input "**********" at bounding box center [557, 197] width 331 height 18
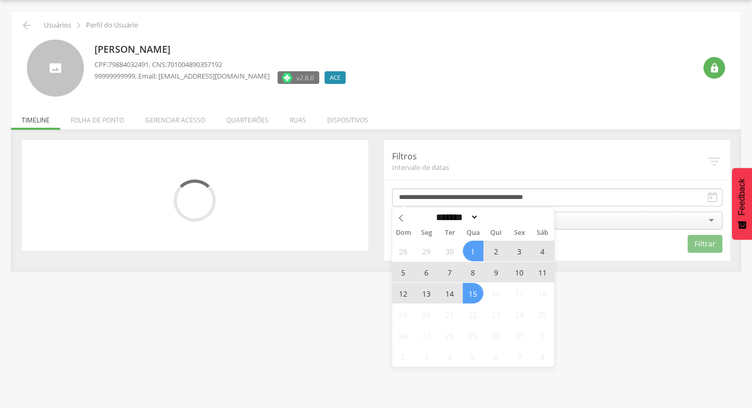
click at [434, 298] on span "13" at bounding box center [426, 293] width 21 height 21
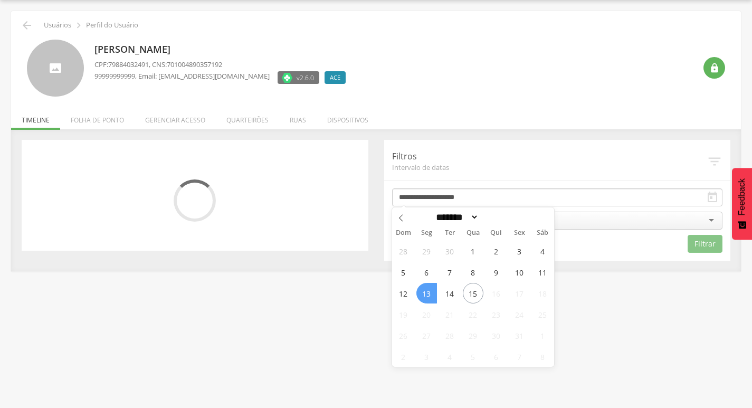
click at [434, 298] on span "13" at bounding box center [426, 293] width 21 height 21
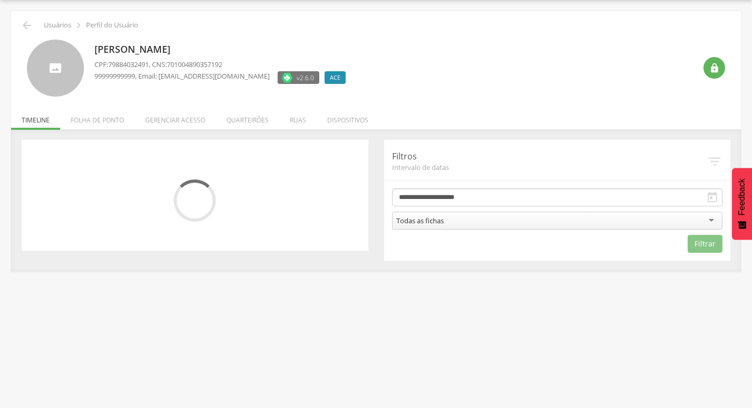
click at [512, 215] on div "Todas as fichas" at bounding box center [557, 221] width 331 height 18
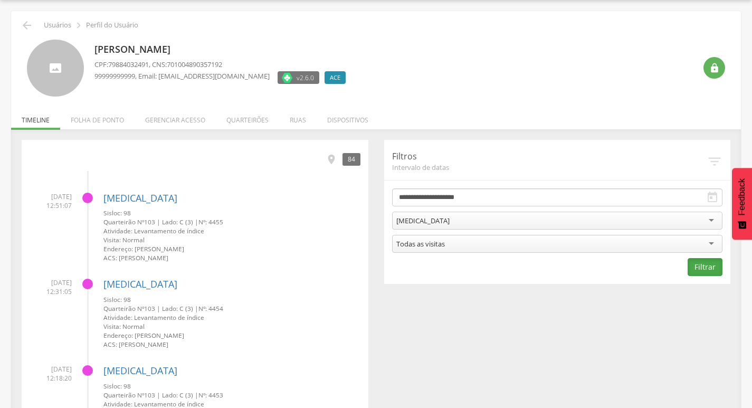
click at [715, 272] on button "Filtrar" at bounding box center [705, 267] width 35 height 18
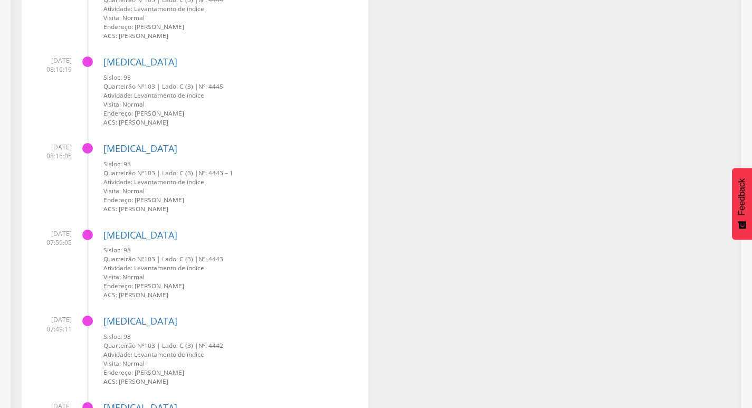
scroll to position [2264, 0]
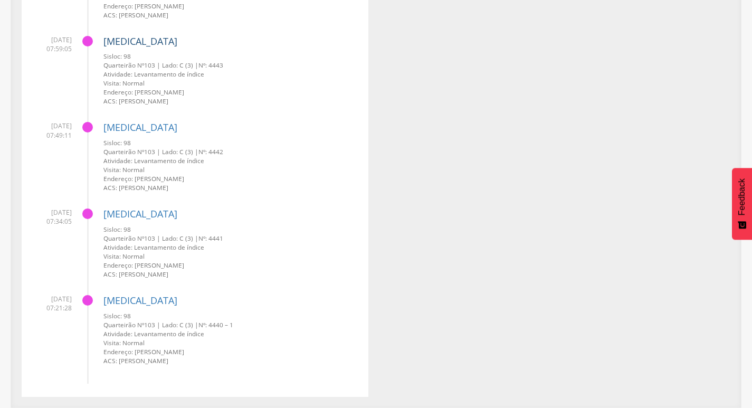
click at [121, 44] on link "[MEDICAL_DATA]" at bounding box center [140, 41] width 74 height 13
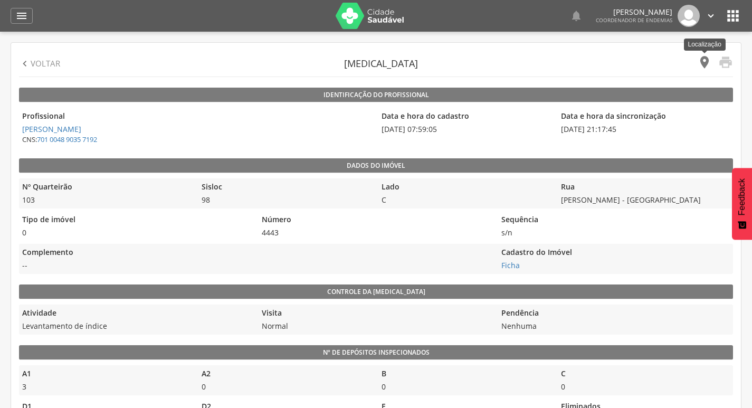
click at [703, 58] on icon "" at bounding box center [704, 62] width 15 height 15
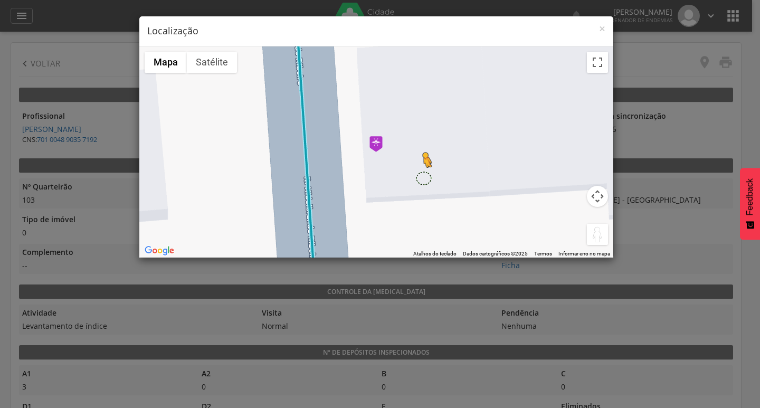
drag, startPoint x: 592, startPoint y: 233, endPoint x: 367, endPoint y: 156, distance: 238.2
click at [367, 156] on div "Pressione as teclas Alt + Enter para ativar o recurso de arrastar com o teclado…" at bounding box center [376, 151] width 474 height 211
click at [367, 156] on div "← Mover para a esquerda → Mover para a direita ↑ Mover para cima ↓ Mover para b…" at bounding box center [376, 151] width 474 height 211
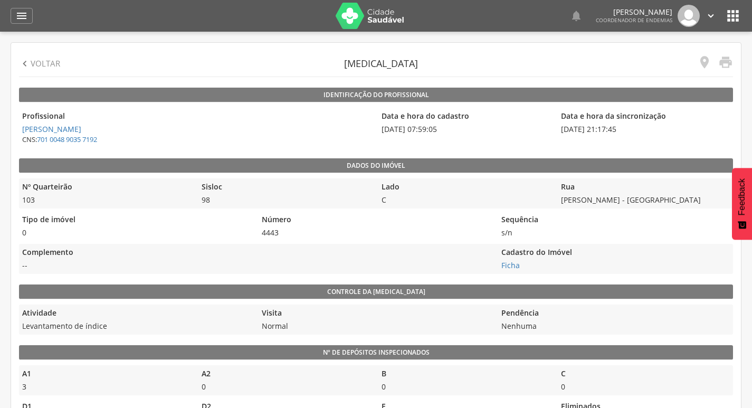
click at [51, 62] on p "Voltar" at bounding box center [46, 63] width 30 height 11
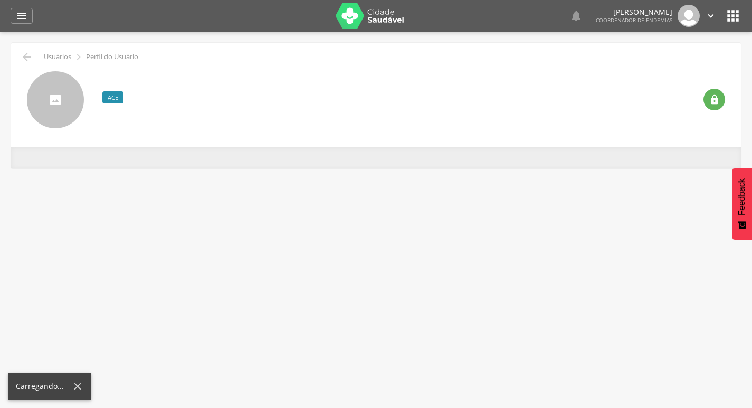
scroll to position [32, 0]
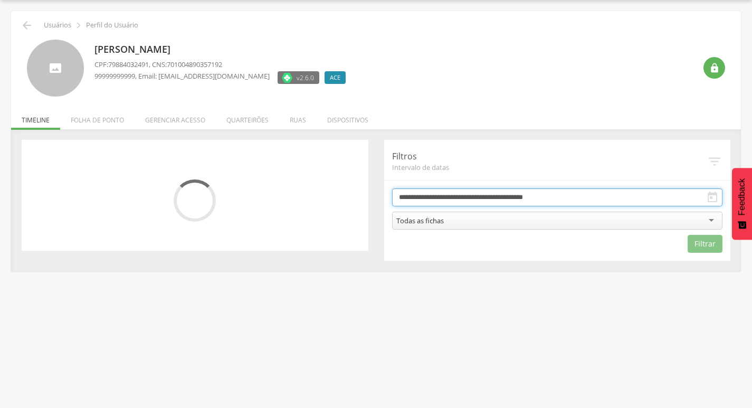
click at [444, 193] on input "**********" at bounding box center [557, 197] width 331 height 18
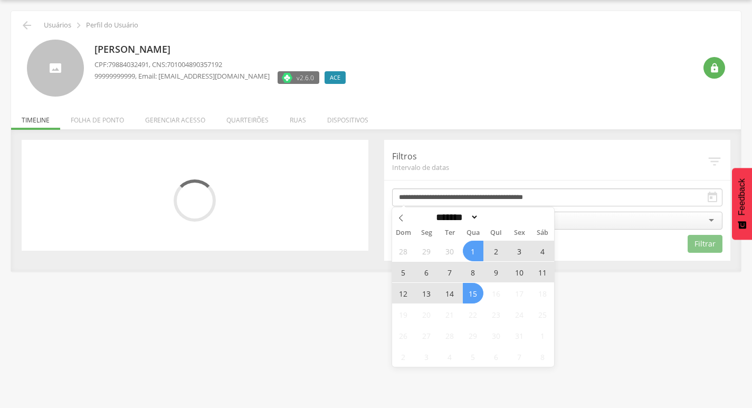
click at [423, 290] on span "13" at bounding box center [426, 293] width 21 height 21
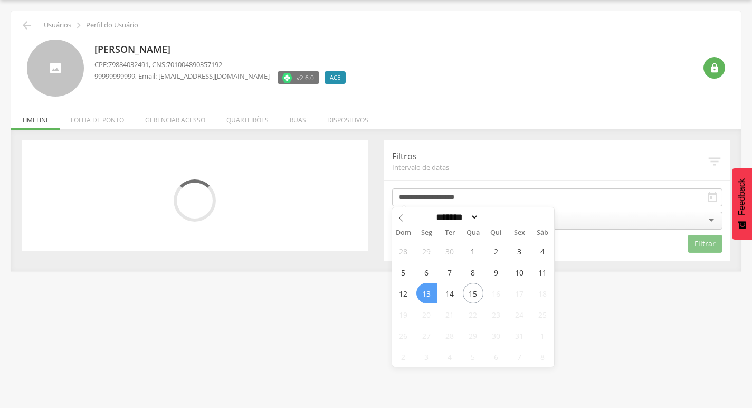
click at [423, 289] on span "13" at bounding box center [426, 293] width 21 height 21
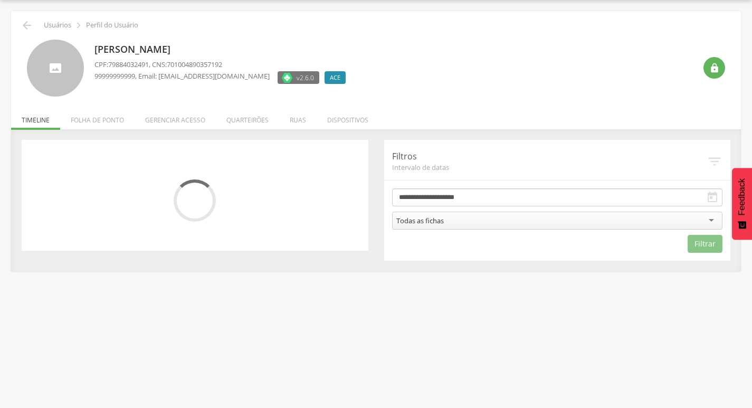
click at [487, 215] on div "Todas as fichas" at bounding box center [557, 221] width 331 height 18
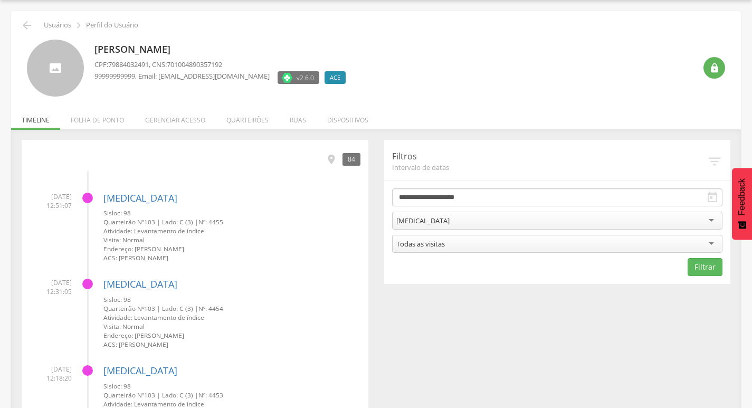
drag, startPoint x: 437, startPoint y: 293, endPoint x: 644, endPoint y: 233, distance: 215.9
click at [701, 268] on button "Filtrar" at bounding box center [705, 267] width 35 height 18
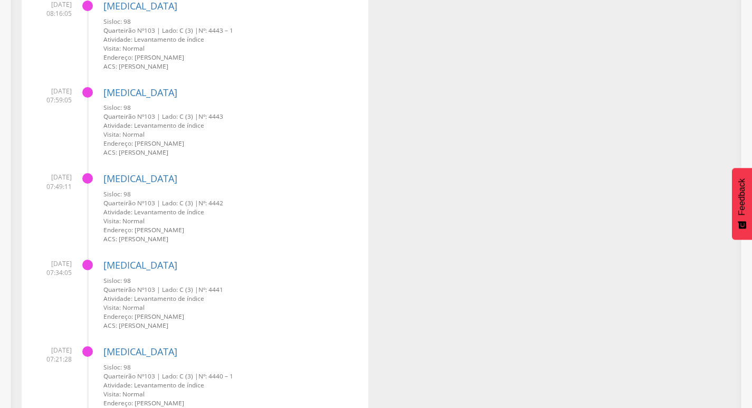
scroll to position [2264, 0]
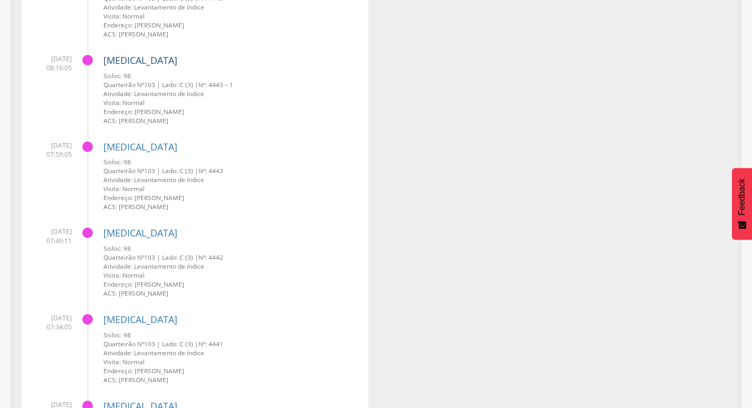
click at [129, 58] on link "[MEDICAL_DATA]" at bounding box center [140, 60] width 74 height 13
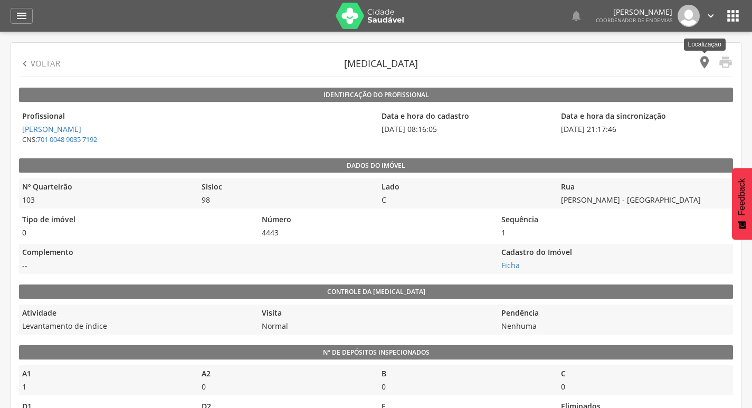
click at [704, 65] on icon "" at bounding box center [704, 62] width 15 height 15
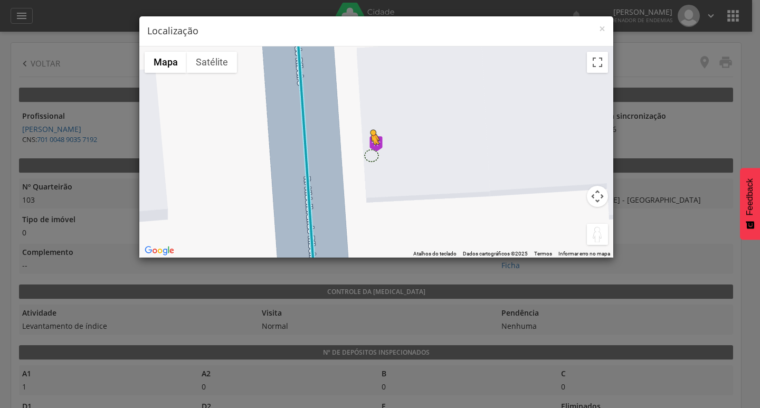
drag, startPoint x: 600, startPoint y: 233, endPoint x: 370, endPoint y: 155, distance: 242.7
click at [370, 155] on div "Pressione as teclas Alt + Enter para ativar o recurso de arrastar com o teclado…" at bounding box center [376, 151] width 474 height 211
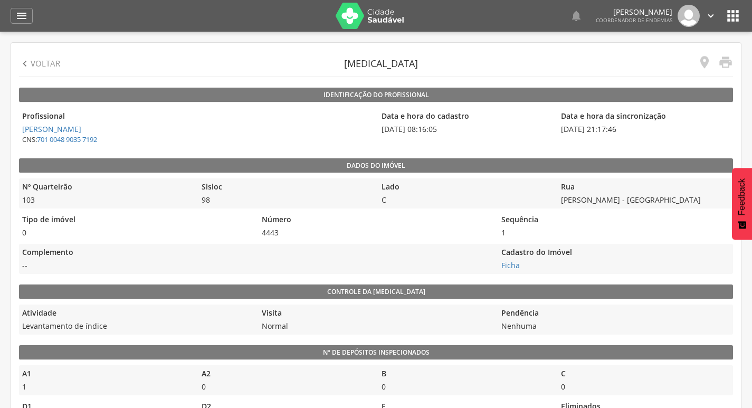
click at [50, 60] on p "Voltar" at bounding box center [46, 63] width 30 height 11
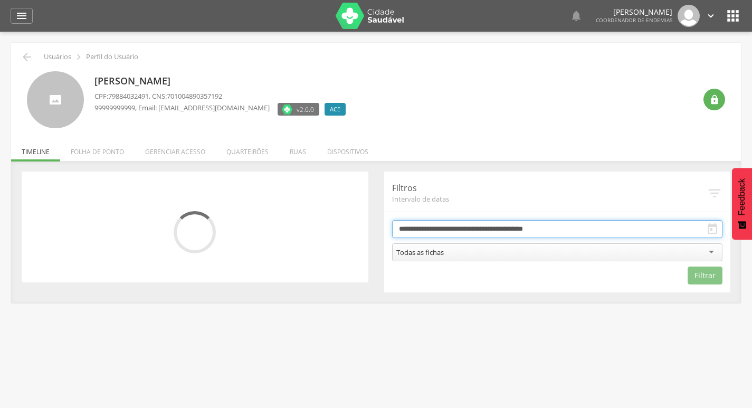
click at [502, 222] on input "**********" at bounding box center [557, 229] width 331 height 18
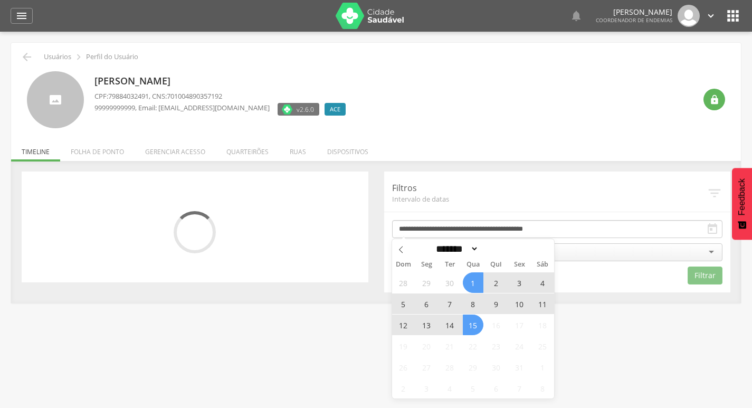
click at [426, 323] on span "13" at bounding box center [426, 325] width 21 height 21
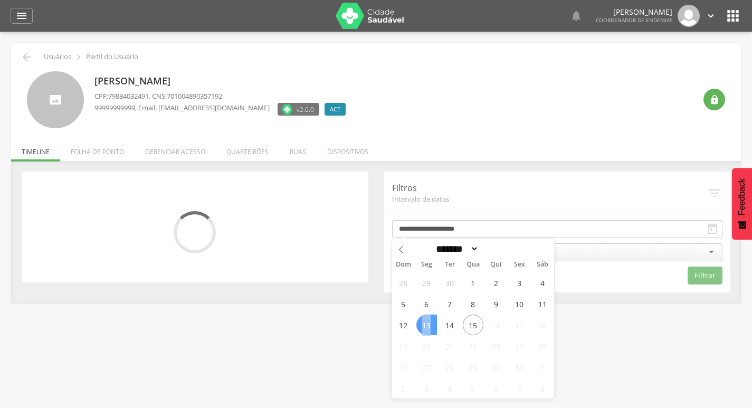
click at [426, 323] on span "13" at bounding box center [426, 325] width 21 height 21
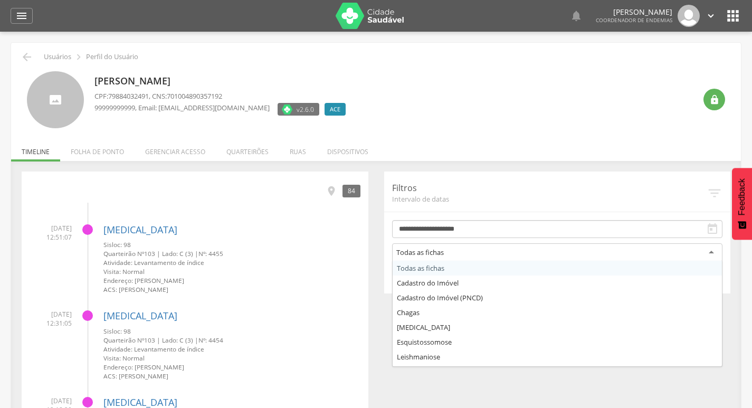
click at [469, 249] on div "Todas as fichas" at bounding box center [557, 252] width 331 height 19
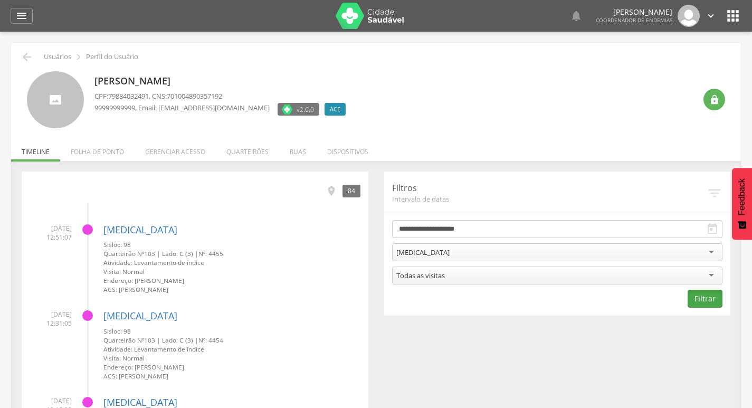
click at [699, 297] on button "Filtrar" at bounding box center [705, 299] width 35 height 18
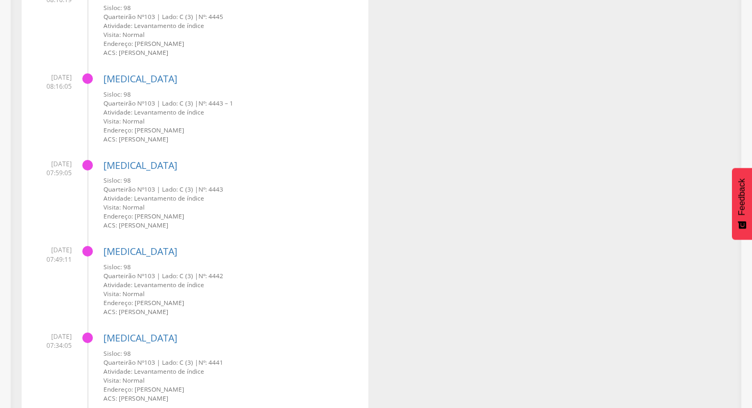
scroll to position [2264, 0]
click at [126, 81] on link "[MEDICAL_DATA]" at bounding box center [140, 79] width 74 height 13
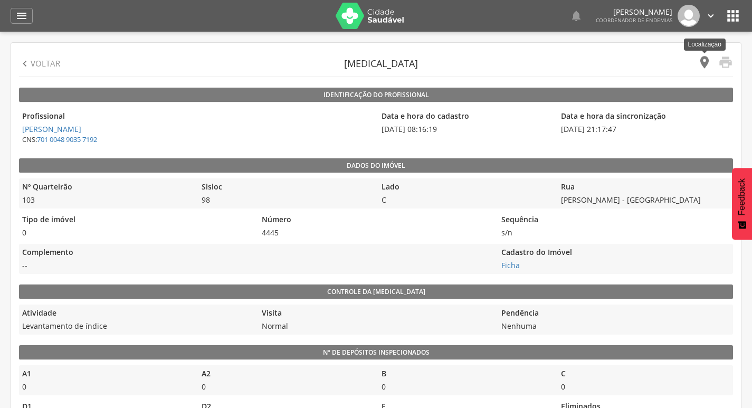
click at [701, 61] on icon "" at bounding box center [704, 62] width 15 height 15
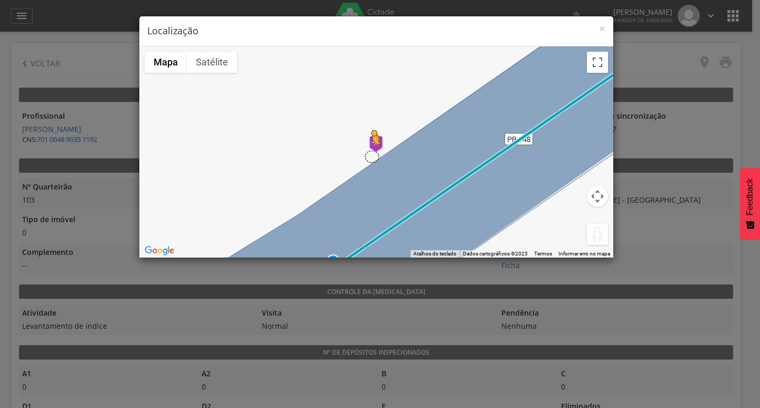
drag, startPoint x: 598, startPoint y: 239, endPoint x: 371, endPoint y: 156, distance: 241.8
click at [371, 156] on div "Pressione as teclas Alt + Enter para ativar o recurso de arrastar com o teclado…" at bounding box center [376, 151] width 474 height 211
click at [602, 27] on span "×" at bounding box center [602, 28] width 6 height 15
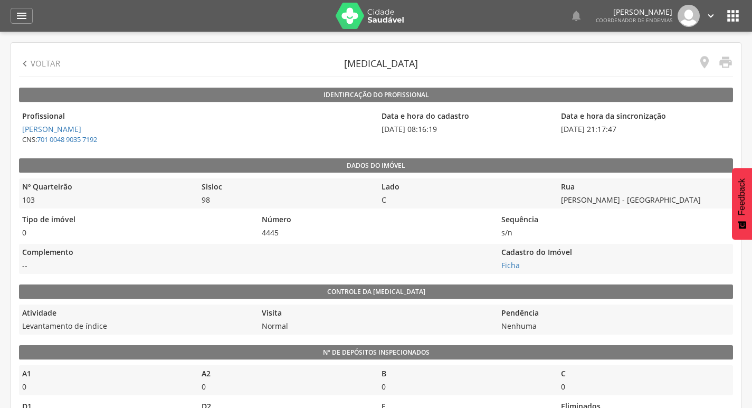
click at [34, 63] on p "Voltar" at bounding box center [46, 63] width 30 height 11
type input "**********"
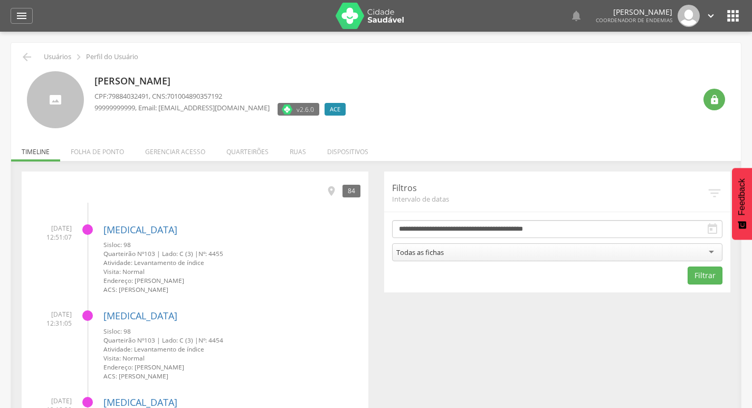
click at [21, 57] on icon "" at bounding box center [27, 57] width 13 height 13
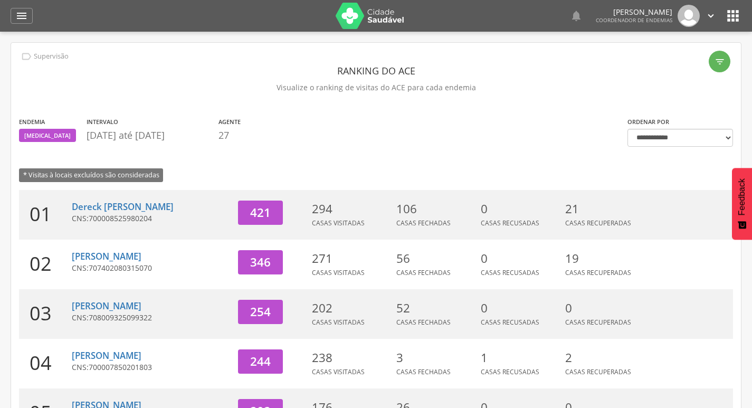
click at [469, 127] on section "Endemia [MEDICAL_DATA] Intervalo [DATE] até [DATE] Agente 27" at bounding box center [315, 131] width 593 height 31
click at [21, 14] on icon "" at bounding box center [21, 16] width 13 height 13
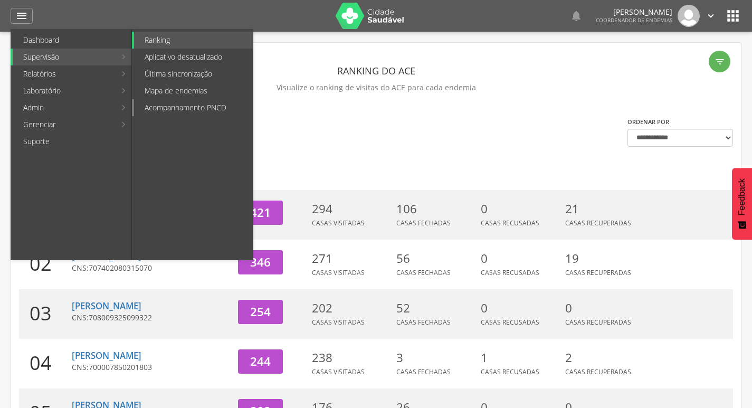
click at [174, 110] on link "Acompanhamento PNCD" at bounding box center [193, 107] width 119 height 17
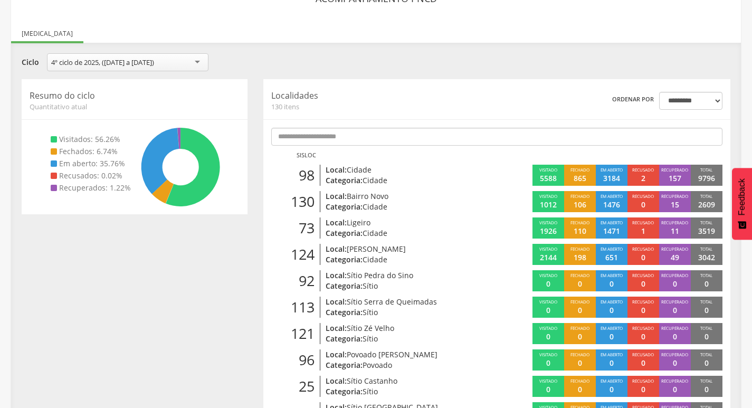
scroll to position [84, 0]
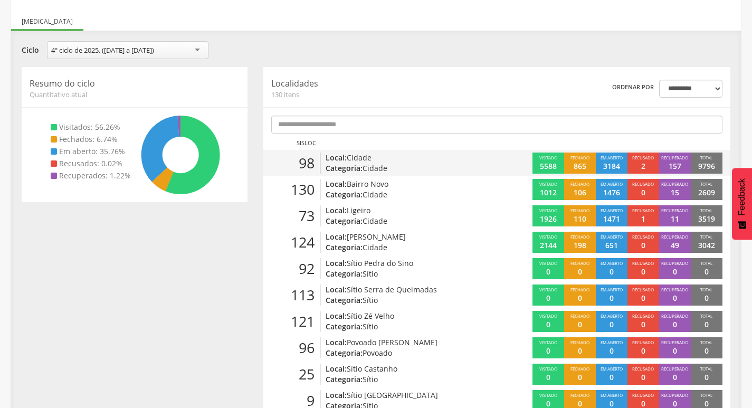
click at [450, 162] on p "Local: Cidade" at bounding box center [400, 158] width 149 height 11
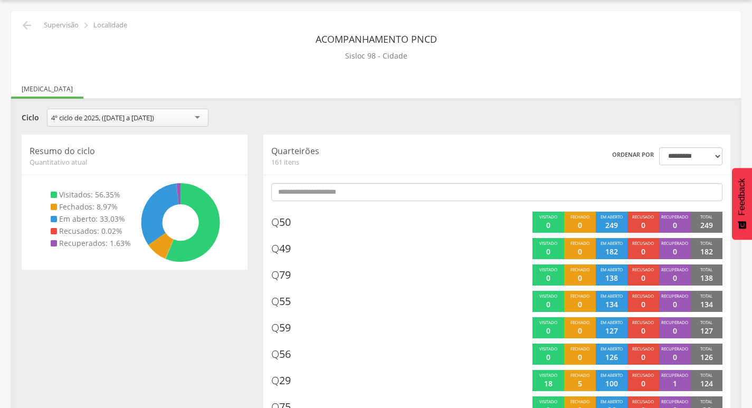
scroll to position [84, 0]
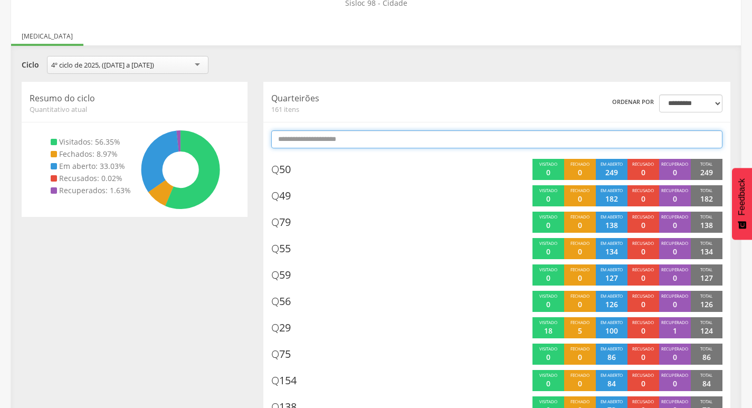
click at [486, 137] on input "text" at bounding box center [496, 139] width 451 height 18
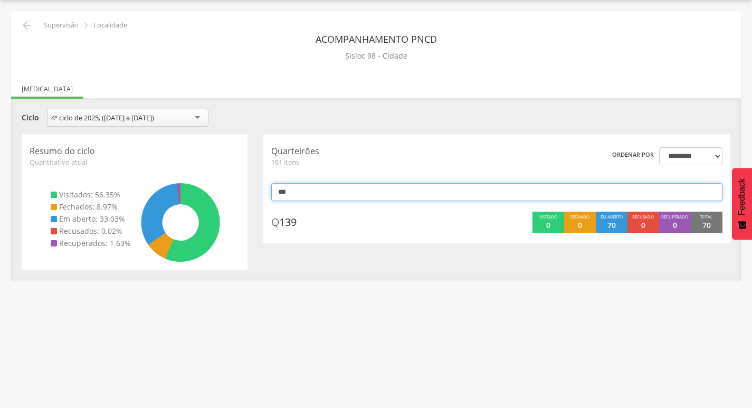
scroll to position [32, 0]
type input "*"
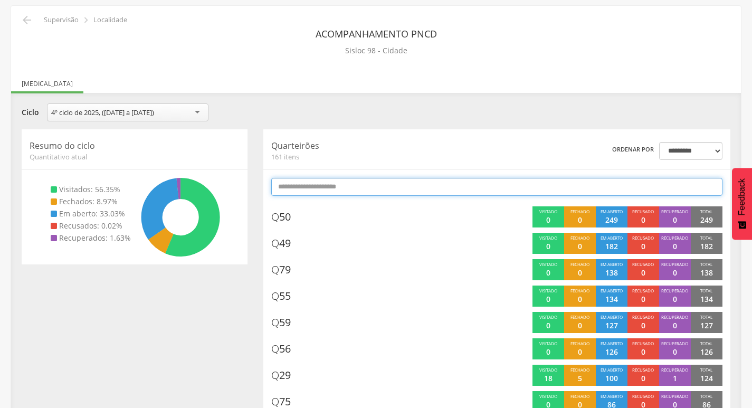
scroll to position [0, 0]
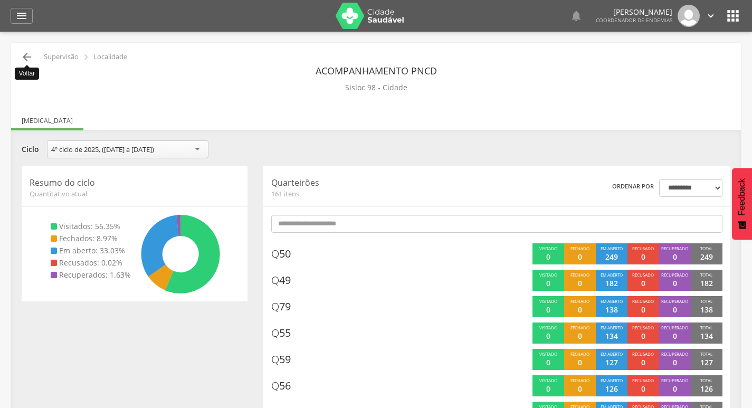
click at [21, 55] on icon "" at bounding box center [27, 57] width 13 height 13
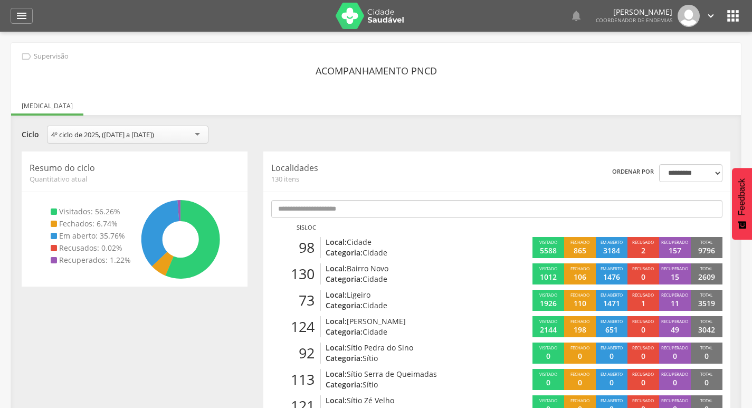
click at [466, 163] on header "**********" at bounding box center [496, 171] width 451 height 24
click at [25, 18] on icon "" at bounding box center [21, 16] width 13 height 13
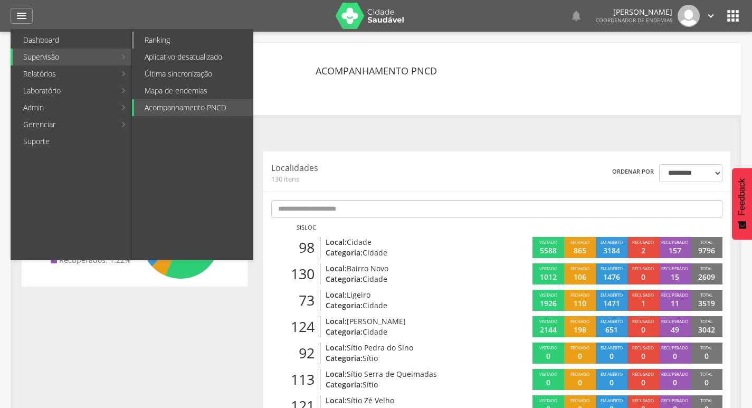
click at [179, 37] on link "Ranking" at bounding box center [193, 40] width 119 height 17
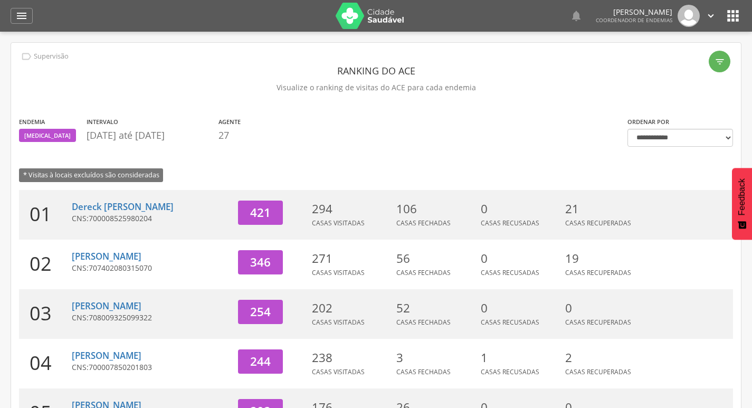
click at [708, 12] on icon "" at bounding box center [711, 16] width 12 height 12
click at [674, 63] on link "Sair" at bounding box center [674, 60] width 83 height 13
